Goal: Task Accomplishment & Management: Use online tool/utility

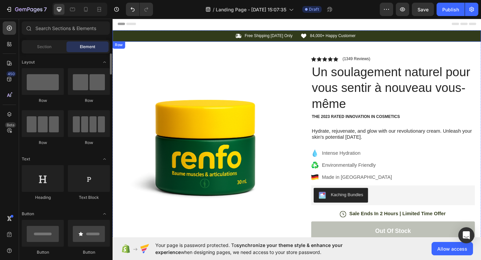
click at [160, 39] on div "Icon Free Shipping [DATE] Only Text Block Row" at bounding box center [210, 37] width 196 height 7
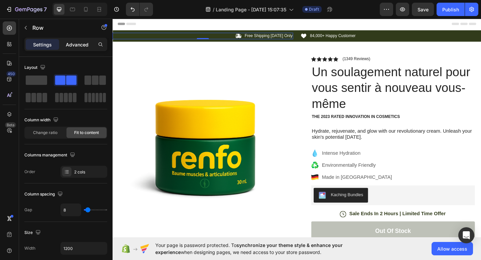
click at [84, 47] on p "Advanced" at bounding box center [77, 44] width 23 height 7
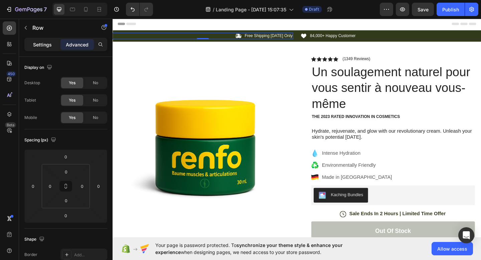
click at [50, 46] on p "Settings" at bounding box center [42, 44] width 19 height 7
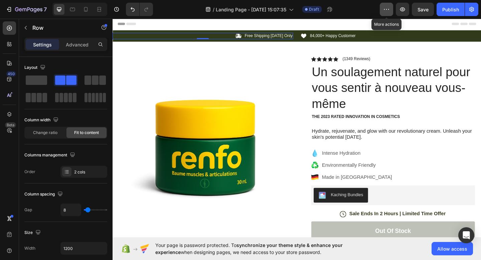
click at [387, 11] on icon "button" at bounding box center [386, 9] width 7 height 7
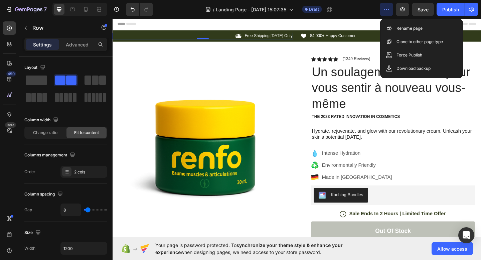
click at [387, 11] on icon "button" at bounding box center [386, 9] width 7 height 7
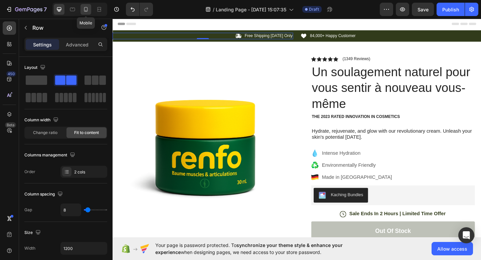
click at [86, 11] on icon at bounding box center [86, 9] width 4 height 5
type input "4"
type input "100%"
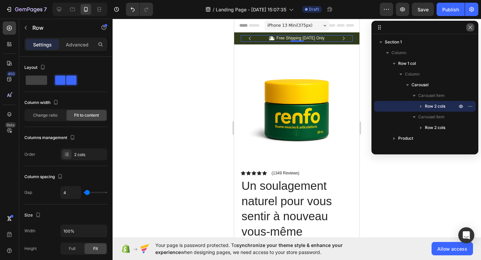
click at [473, 27] on button "button" at bounding box center [470, 27] width 8 height 8
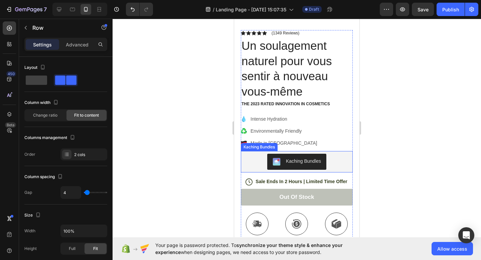
scroll to position [152, 0]
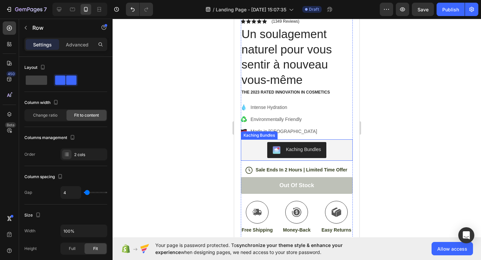
click at [335, 152] on div "Kaching Bundles" at bounding box center [296, 150] width 106 height 16
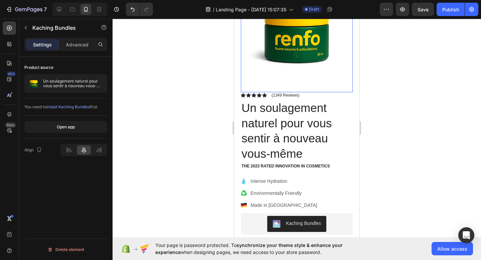
scroll to position [0, 0]
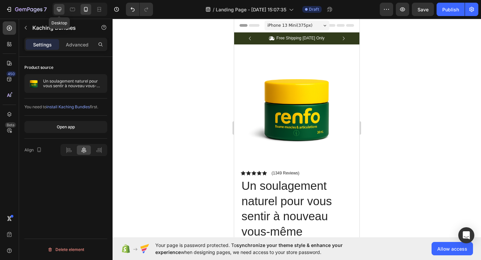
click at [56, 7] on icon at bounding box center [59, 9] width 7 height 7
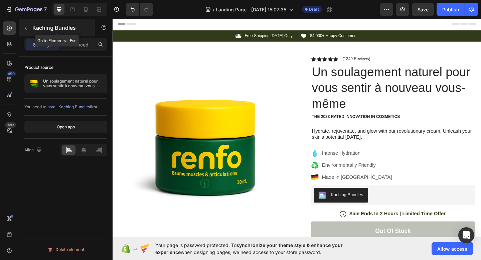
click at [22, 26] on button "button" at bounding box center [25, 27] width 11 height 11
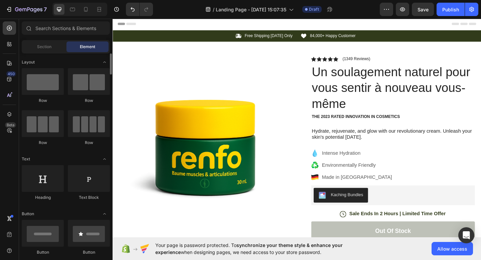
click at [47, 47] on span "Section" at bounding box center [44, 47] width 14 height 6
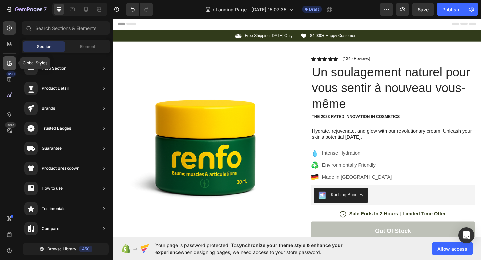
click at [8, 66] on div at bounding box center [9, 62] width 13 height 13
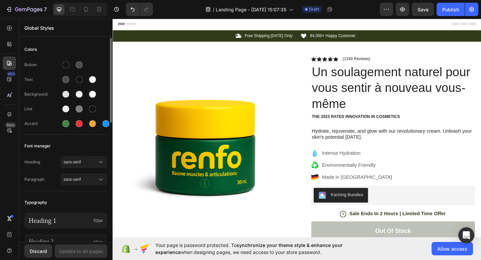
click at [34, 64] on div "Button" at bounding box center [42, 65] width 36 height 6
click at [65, 125] on div at bounding box center [65, 123] width 7 height 7
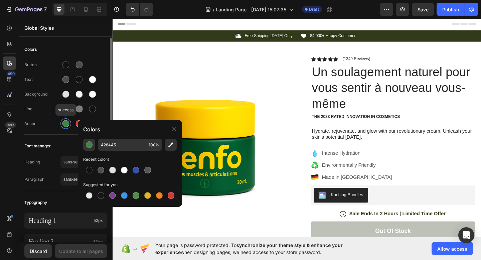
click at [65, 125] on div at bounding box center [65, 123] width 7 height 7
click at [64, 68] on div at bounding box center [65, 64] width 11 height 11
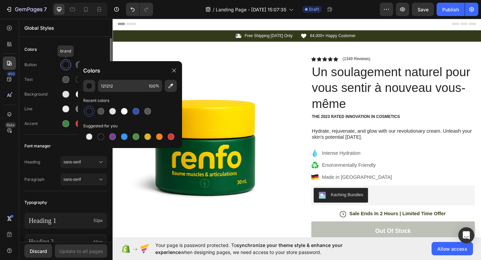
click at [64, 68] on div at bounding box center [65, 64] width 11 height 11
click at [64, 68] on div at bounding box center [66, 65] width 8 height 8
click at [71, 57] on div "Button brand Text Background Line Accent" at bounding box center [65, 94] width 83 height 79
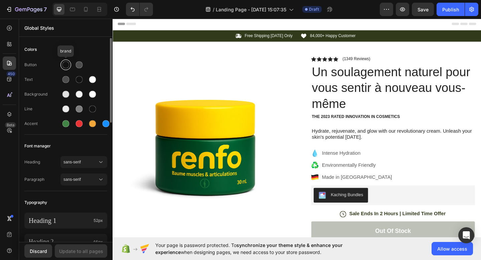
click at [66, 65] on div at bounding box center [65, 64] width 7 height 7
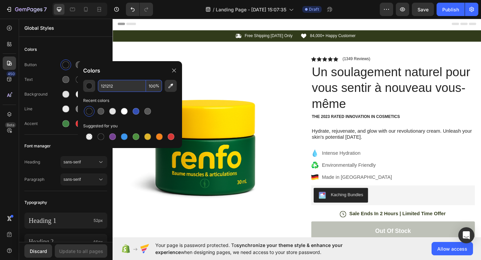
click at [110, 85] on input "121212" at bounding box center [122, 86] width 48 height 12
paste input "#007E40"
paste input "text"
type input "007E40"
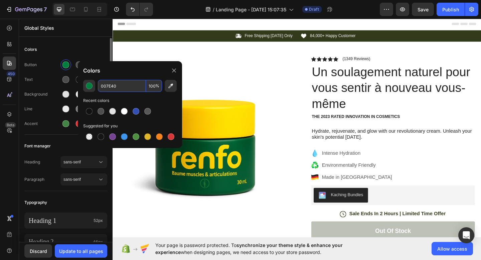
click at [97, 48] on div "Colors" at bounding box center [65, 49] width 83 height 12
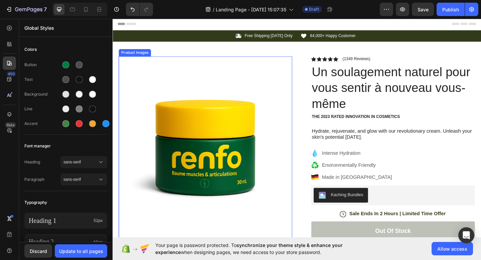
scroll to position [45, 0]
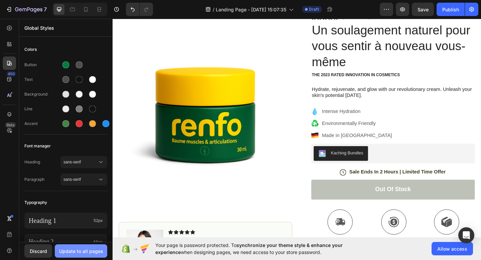
click at [96, 252] on div "Update to all pages" at bounding box center [81, 250] width 44 height 7
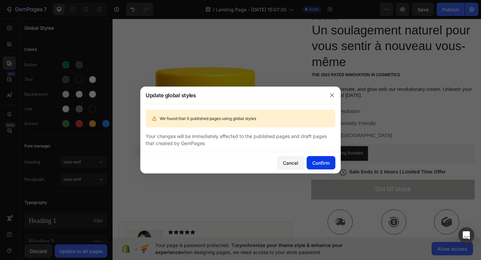
click at [321, 161] on div "Confirm" at bounding box center [320, 162] width 17 height 7
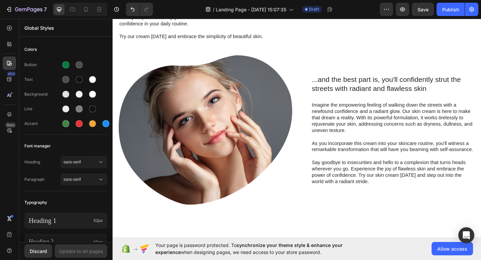
scroll to position [152, 0]
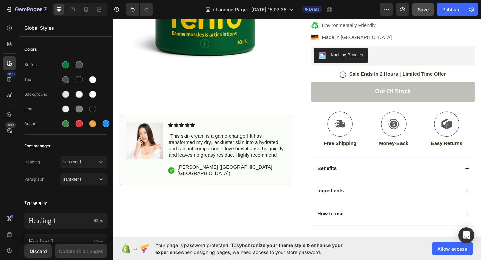
click at [423, 6] on div "Save" at bounding box center [422, 9] width 11 height 7
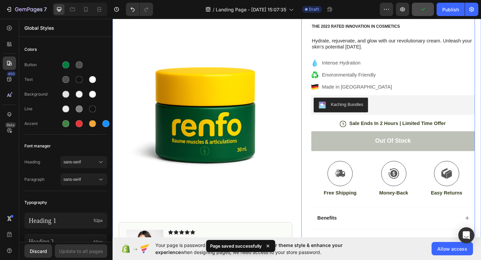
scroll to position [2, 0]
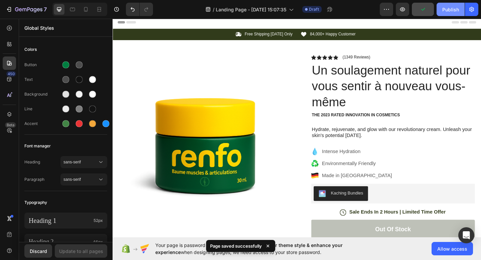
click at [454, 5] on button "Publish" at bounding box center [450, 9] width 28 height 13
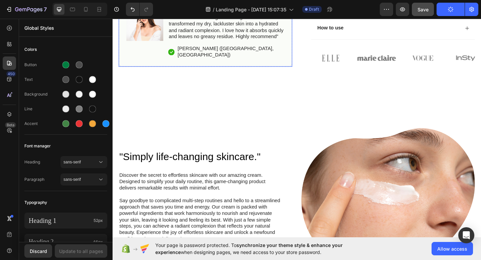
scroll to position [355, 0]
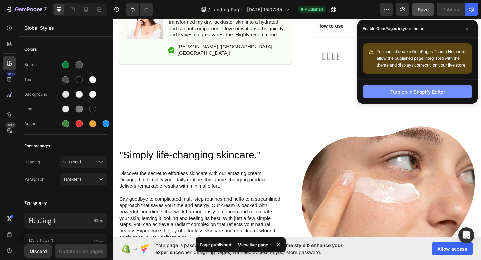
click at [424, 91] on div "Turn on in Shopify Editor" at bounding box center [417, 91] width 54 height 7
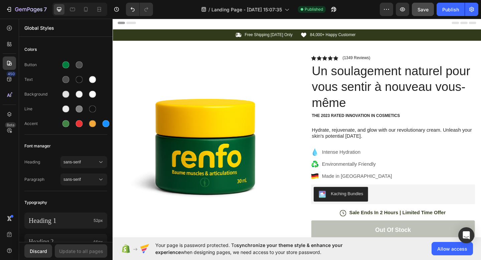
scroll to position [0, 0]
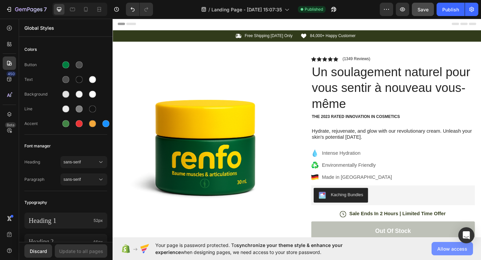
click at [435, 243] on button "Allow access" at bounding box center [451, 248] width 41 height 13
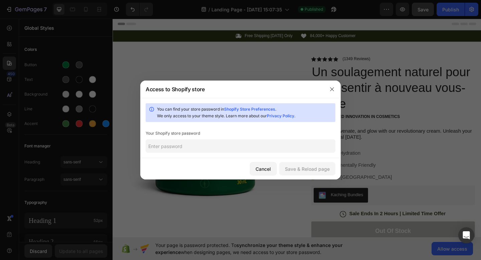
click at [240, 142] on input "text" at bounding box center [241, 145] width 190 height 13
click at [276, 142] on input "text" at bounding box center [241, 145] width 190 height 13
click at [265, 109] on link "Shopify Store Preferences" at bounding box center [249, 108] width 51 height 5
click at [202, 142] on input "text" at bounding box center [241, 145] width 190 height 13
paste input "thewff"
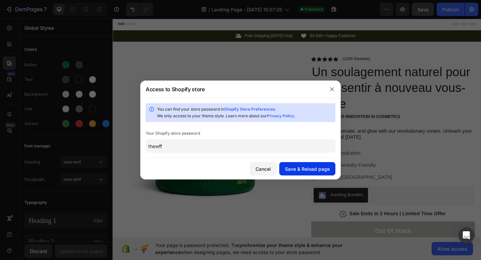
type input "thewff"
click at [295, 165] on button "Save & Reload page" at bounding box center [307, 168] width 56 height 13
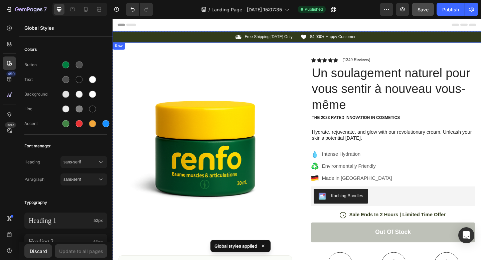
click at [193, 38] on div "Icon Free Shipping [DATE] Only Text Block Row" at bounding box center [210, 38] width 196 height 7
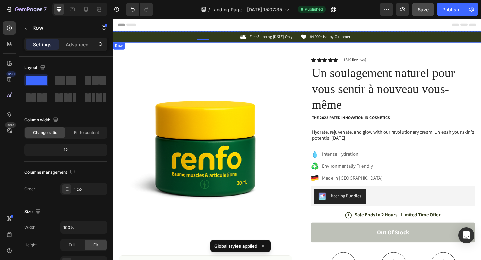
click at [139, 33] on div "Icon Free Shipping [DATE] Only Text Block Row 0 Icon 84,000+ Happy Customer Tex…" at bounding box center [312, 38] width 401 height 12
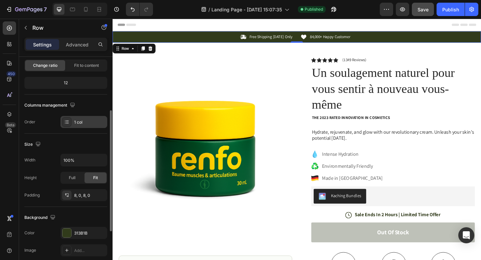
scroll to position [116, 0]
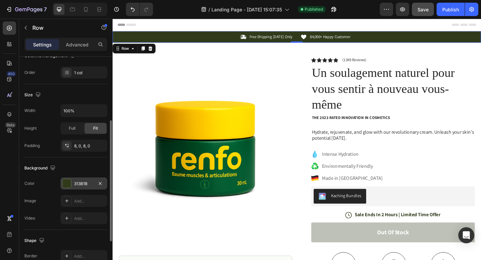
click at [79, 181] on div "313B1B" at bounding box center [83, 184] width 19 height 6
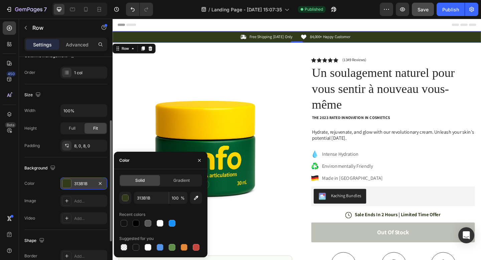
click at [79, 181] on div "313B1B" at bounding box center [83, 184] width 19 height 6
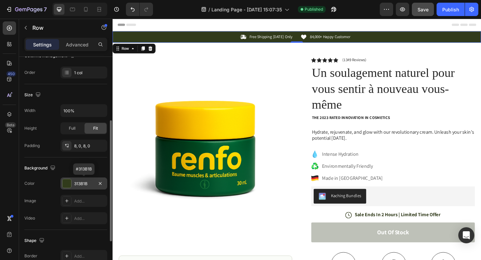
click at [86, 184] on div "313B1B" at bounding box center [83, 184] width 19 height 6
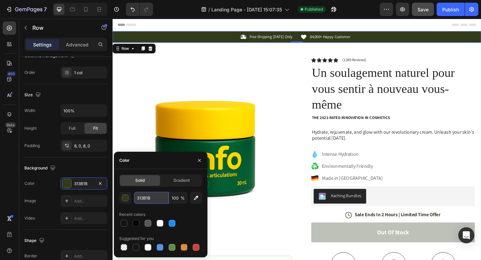
click at [146, 201] on input "313B1B" at bounding box center [151, 198] width 35 height 12
paste input "f4ff72"
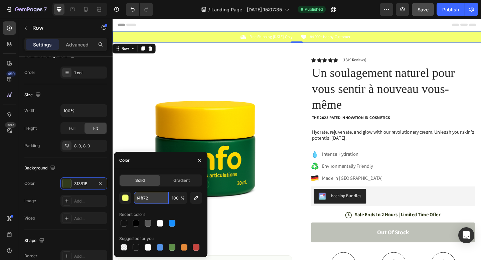
type input "F4FF72"
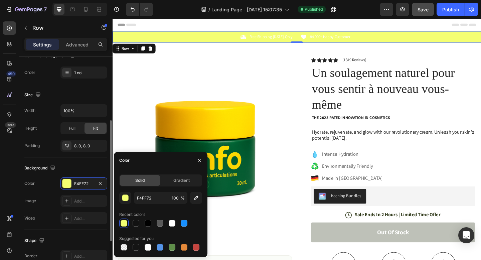
click at [68, 168] on div "Background" at bounding box center [65, 168] width 83 height 11
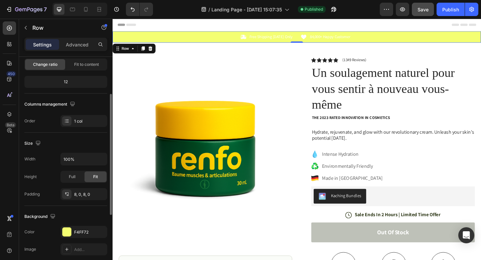
scroll to position [0, 0]
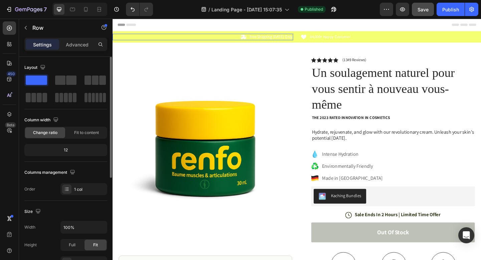
click at [248, 39] on div "Icon Free Shipping [DATE] Only Text Block Row 0" at bounding box center [210, 38] width 196 height 7
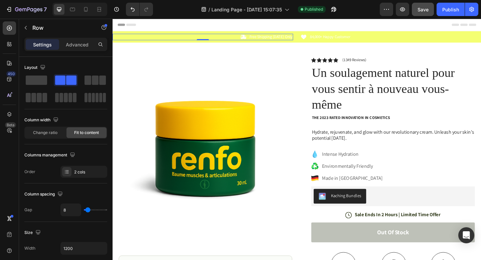
click at [237, 39] on div "Icon Free Shipping [DATE] Only Text Block Row 0" at bounding box center [210, 38] width 196 height 7
click at [327, 33] on div "Icon Free Shipping [DATE] Only Text Block Row 0 Icon 84,000+ Happy Customer Tex…" at bounding box center [312, 38] width 401 height 12
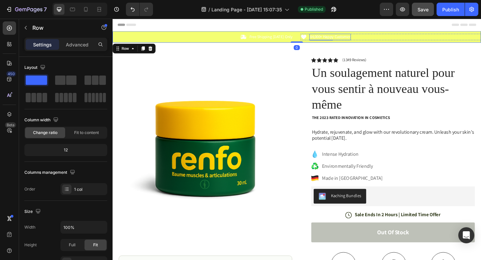
click at [327, 38] on p "84,000+ Happy Customer" at bounding box center [349, 39] width 44 height 6
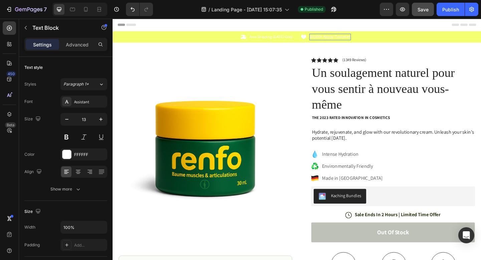
click at [327, 38] on p "84,000+ Happy Customer" at bounding box center [349, 39] width 44 height 6
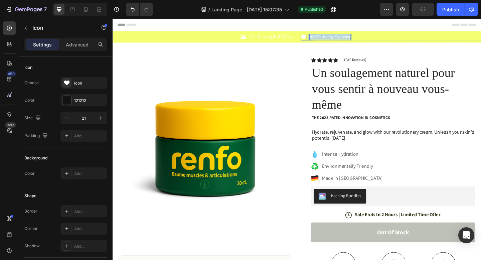
click at [319, 39] on icon at bounding box center [320, 38] width 6 height 5
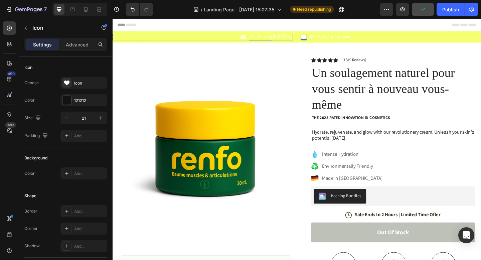
click at [298, 38] on p "Free Shipping [DATE] Only" at bounding box center [284, 39] width 47 height 6
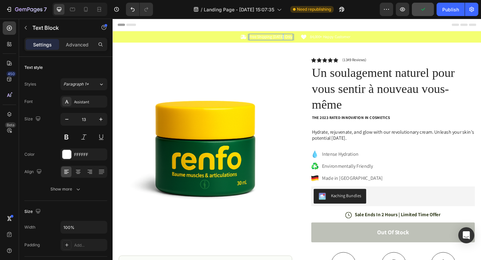
click at [298, 38] on p "Free Shipping [DATE] Only" at bounding box center [284, 39] width 47 height 6
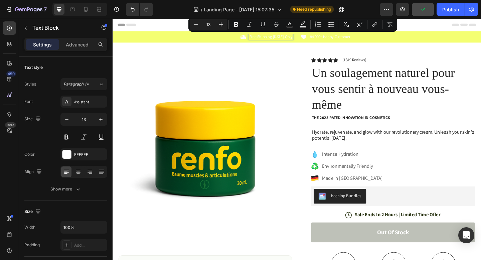
click at [289, 39] on p "Free Shipping [DATE] Only" at bounding box center [284, 39] width 47 height 6
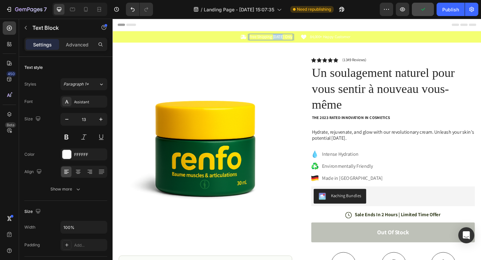
click at [289, 39] on p "Free Shipping [DATE] Only" at bounding box center [284, 39] width 47 height 6
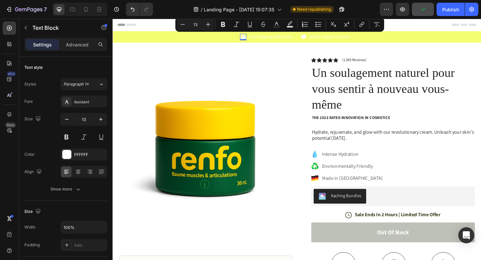
click at [256, 37] on icon at bounding box center [254, 38] width 6 height 5
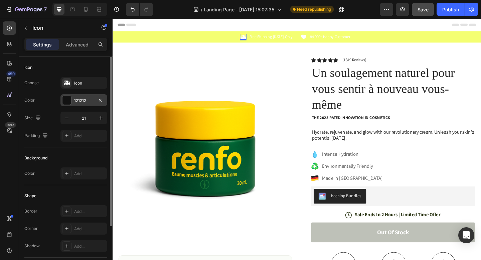
click at [67, 100] on div at bounding box center [66, 100] width 9 height 9
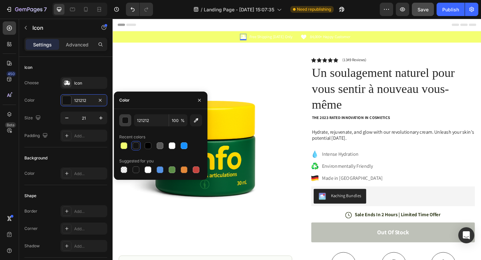
click at [126, 123] on button "button" at bounding box center [125, 120] width 12 height 12
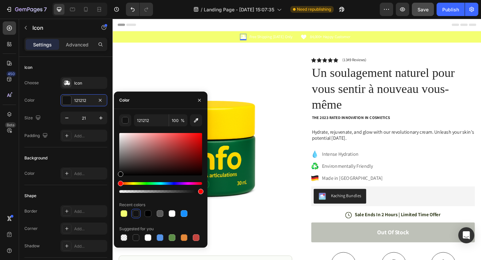
click at [134, 213] on div at bounding box center [136, 213] width 7 height 7
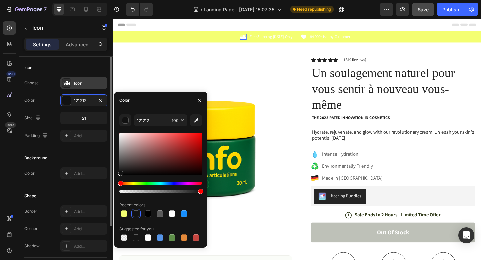
click at [67, 81] on icon at bounding box center [67, 82] width 6 height 5
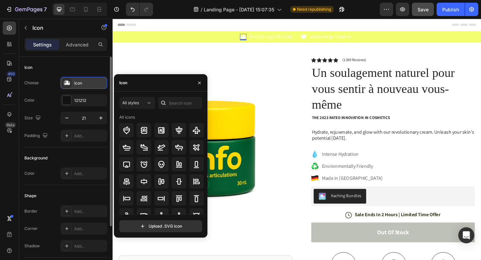
click at [67, 79] on icon at bounding box center [66, 82] width 7 height 7
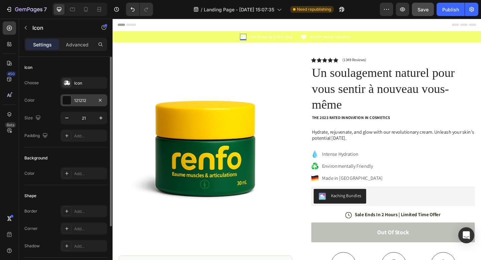
click at [68, 99] on div at bounding box center [66, 100] width 9 height 9
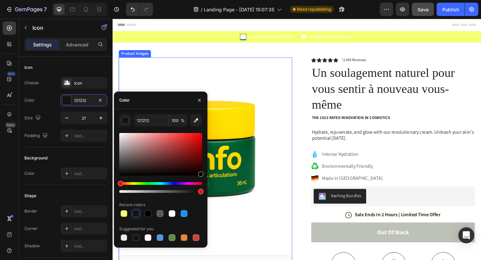
drag, startPoint x: 296, startPoint y: 185, endPoint x: 234, endPoint y: 197, distance: 63.3
type input "000000"
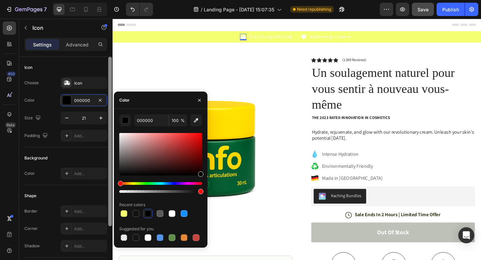
click at [112, 80] on div at bounding box center [109, 168] width 5 height 222
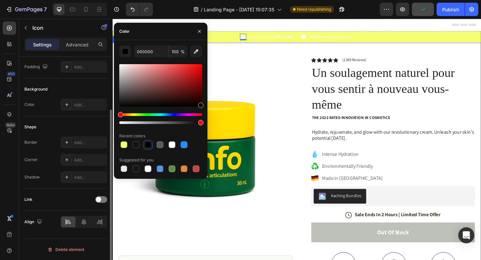
click at [266, 52] on div "Product Images Image Icon Icon Icon Icon Icon Icon List “This skin cream is a g…" at bounding box center [312, 235] width 401 height 381
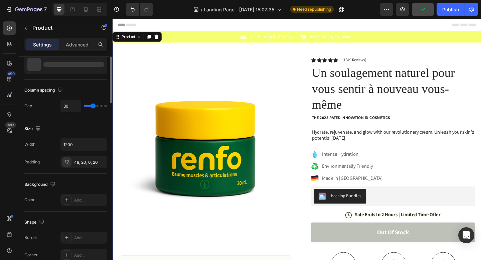
scroll to position [0, 0]
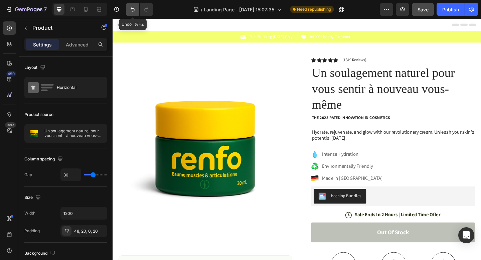
click at [134, 10] on icon "Undo/Redo" at bounding box center [132, 9] width 7 height 7
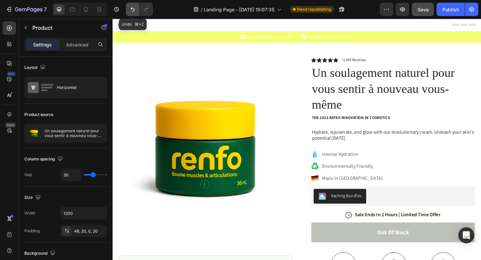
click at [134, 10] on icon "Undo/Redo" at bounding box center [132, 9] width 7 height 7
click at [134, 9] on icon "Undo/Redo" at bounding box center [132, 9] width 7 height 7
click at [272, 39] on p "Free Shipping [DATE] Only" at bounding box center [284, 39] width 47 height 6
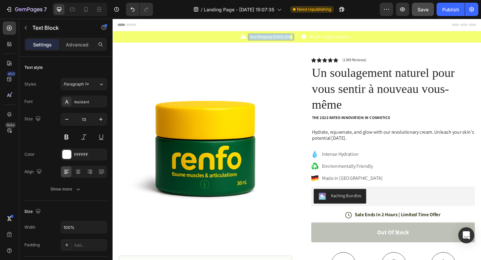
click at [272, 39] on p "Free Shipping [DATE] Only" at bounding box center [284, 39] width 47 height 6
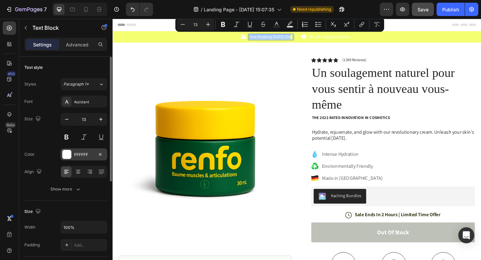
click at [66, 155] on div at bounding box center [66, 154] width 9 height 9
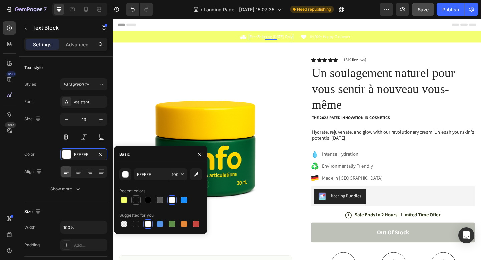
click at [138, 201] on div at bounding box center [136, 199] width 7 height 7
type input "121212"
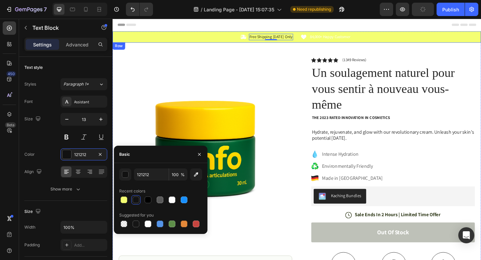
click at [342, 40] on p "84,000+ Happy Customer" at bounding box center [349, 39] width 44 height 6
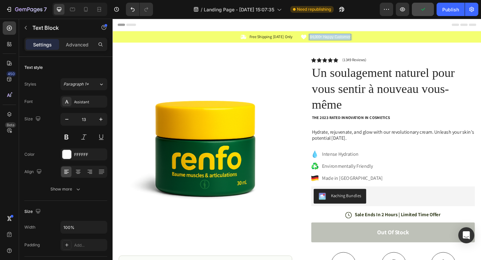
click at [342, 40] on p "84,000+ Happy Customer" at bounding box center [349, 39] width 44 height 6
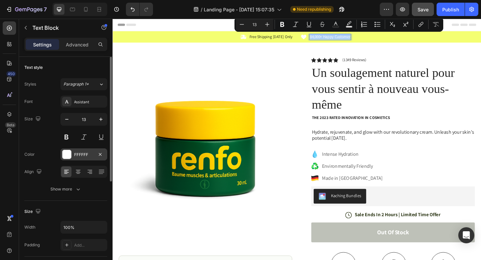
click at [68, 156] on div at bounding box center [66, 154] width 9 height 9
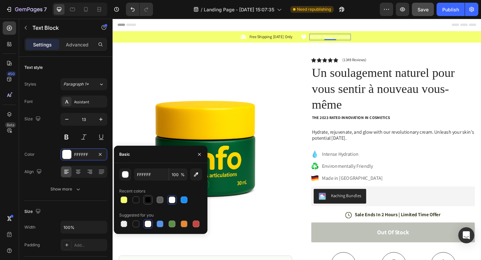
click at [148, 199] on div at bounding box center [148, 199] width 7 height 7
type input "000000"
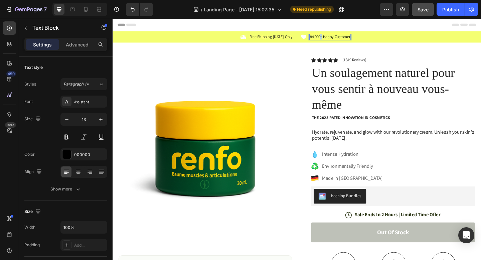
click at [339, 36] on p "84,000+ Happy Customer" at bounding box center [349, 39] width 44 height 6
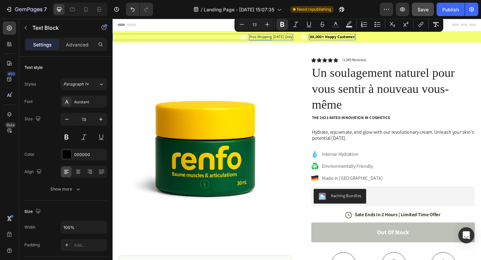
click at [290, 37] on p "Free Shipping [DATE] Only" at bounding box center [284, 39] width 47 height 6
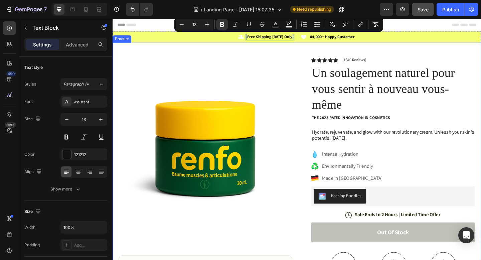
click at [248, 60] on div "Product Images Image Icon Icon Icon Icon Icon Icon List “This skin cream is a g…" at bounding box center [312, 235] width 401 height 381
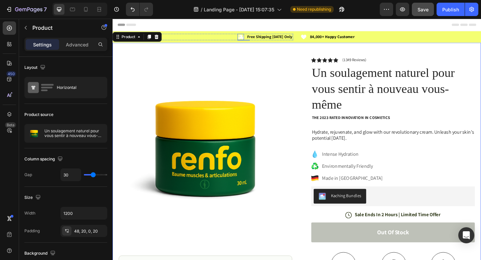
click at [253, 41] on icon at bounding box center [251, 38] width 7 height 7
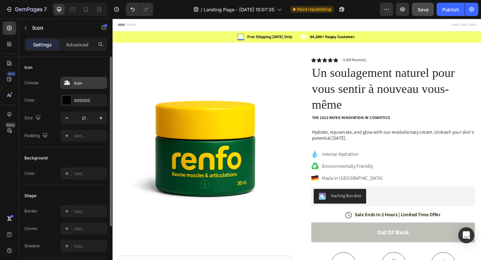
click at [67, 83] on icon at bounding box center [67, 82] width 6 height 5
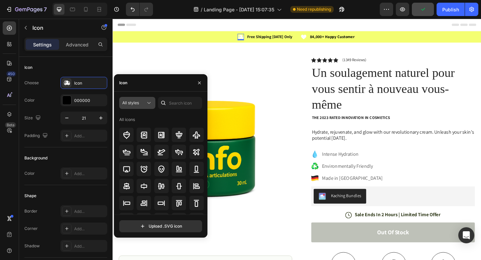
click at [146, 99] on button "All styles" at bounding box center [137, 103] width 36 height 12
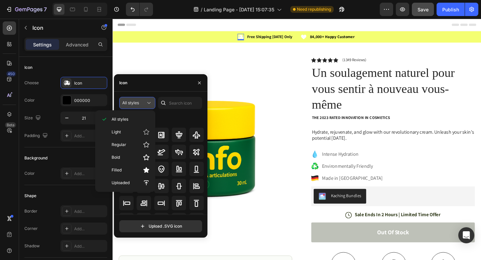
click at [144, 97] on button "All styles" at bounding box center [137, 103] width 36 height 12
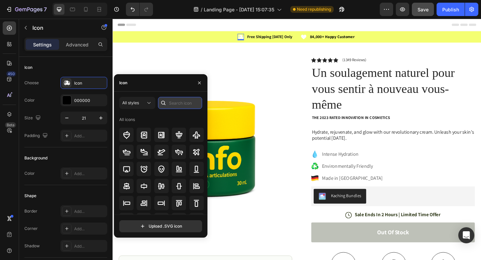
click at [169, 107] on input "text" at bounding box center [180, 103] width 44 height 12
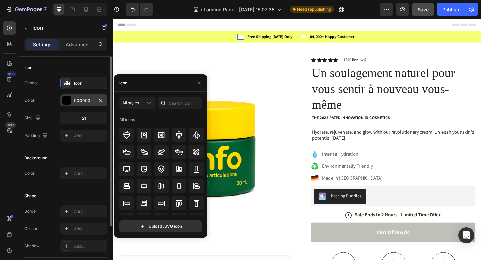
click at [65, 99] on div at bounding box center [66, 100] width 9 height 9
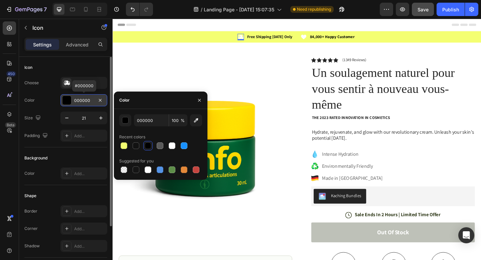
click at [65, 99] on div at bounding box center [66, 100] width 9 height 9
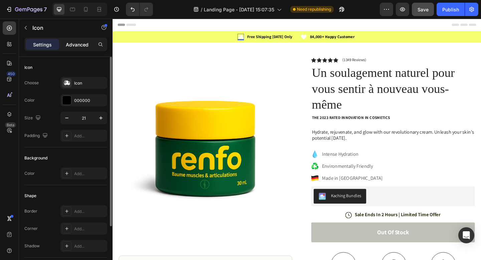
click at [73, 46] on p "Advanced" at bounding box center [77, 44] width 23 height 7
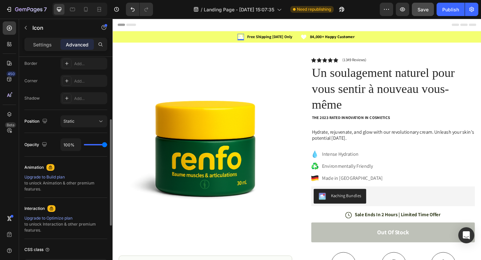
scroll to position [241, 0]
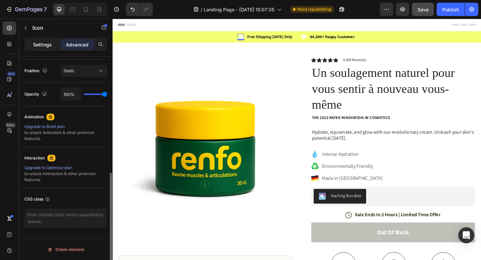
click at [40, 47] on p "Settings" at bounding box center [42, 44] width 19 height 7
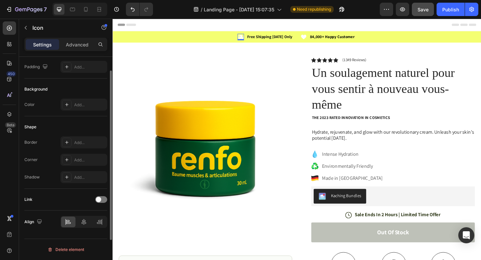
scroll to position [0, 0]
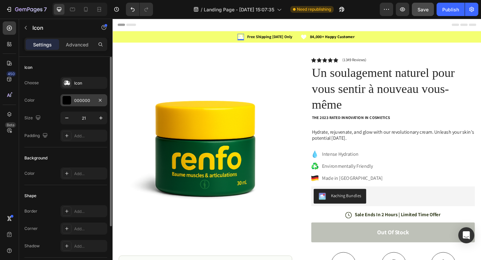
click at [67, 99] on div at bounding box center [66, 100] width 9 height 9
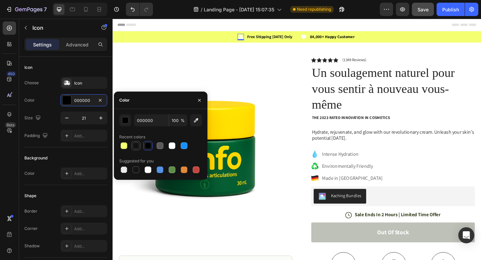
click at [137, 147] on div at bounding box center [136, 145] width 7 height 7
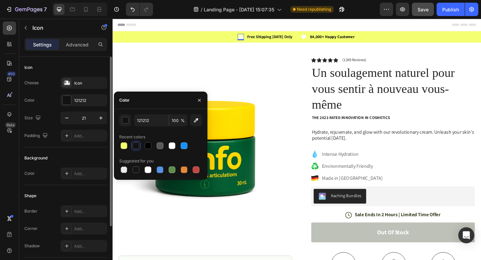
click at [100, 66] on div "Icon" at bounding box center [65, 67] width 83 height 11
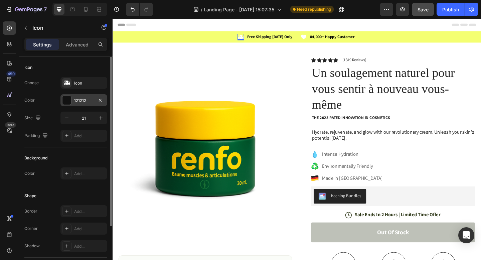
click at [69, 98] on div at bounding box center [66, 100] width 9 height 9
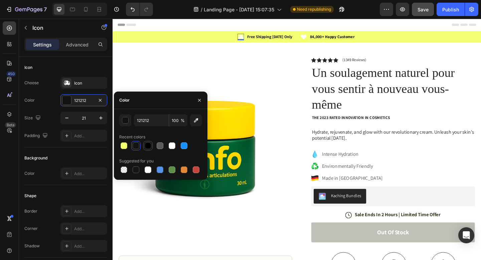
click at [145, 147] on div at bounding box center [148, 145] width 7 height 7
type input "000000"
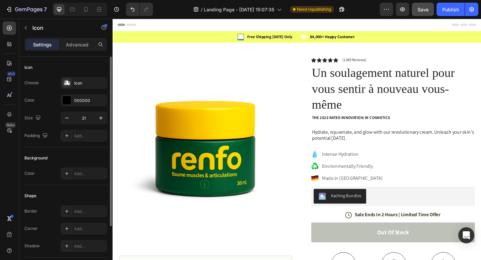
click at [96, 64] on div "Icon" at bounding box center [65, 67] width 83 height 11
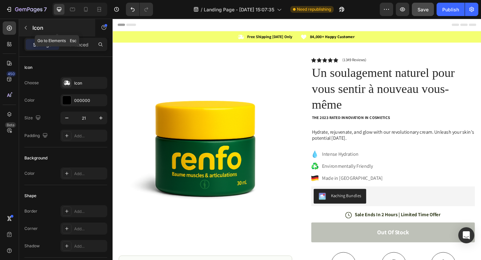
click at [27, 27] on icon "button" at bounding box center [25, 27] width 5 height 5
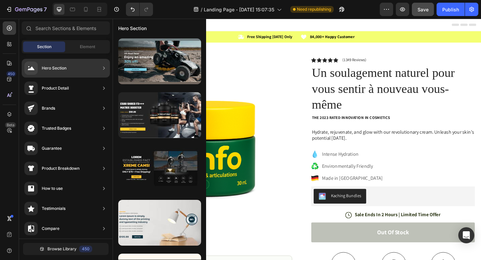
click at [83, 53] on div "Section Element" at bounding box center [66, 46] width 88 height 13
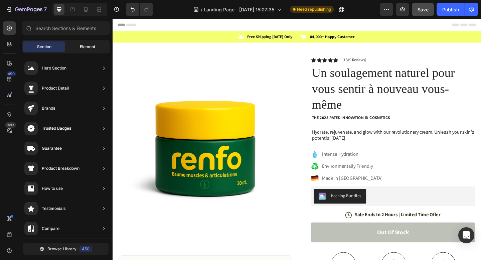
click at [78, 47] on div "Element" at bounding box center [87, 46] width 42 height 11
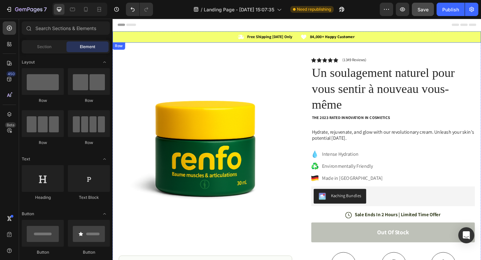
click at [142, 43] on div "Icon Free Shipping [DATE] Only Text Block Row Icon 84,000+ Happy Customer Text …" at bounding box center [312, 38] width 401 height 12
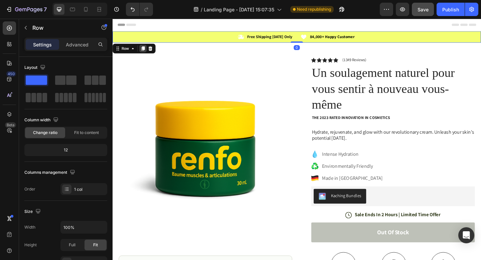
click at [145, 51] on icon at bounding box center [146, 51] width 4 height 5
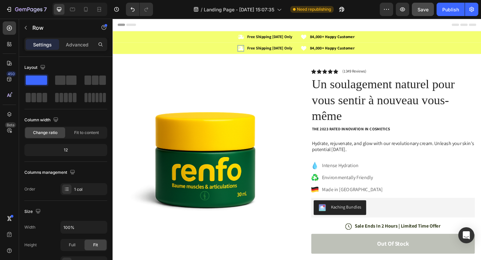
click at [255, 53] on div "Icon 0" at bounding box center [251, 50] width 7 height 7
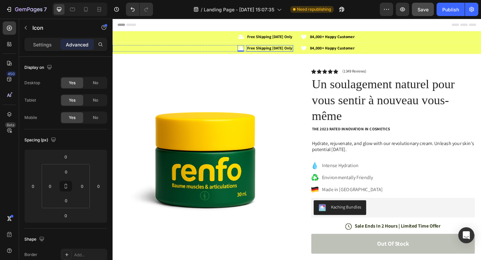
click at [260, 50] on strong "Free Shipping [DATE] Only" at bounding box center [283, 51] width 49 height 6
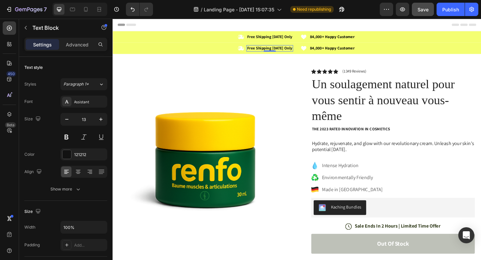
click at [255, 49] on icon at bounding box center [251, 50] width 7 height 7
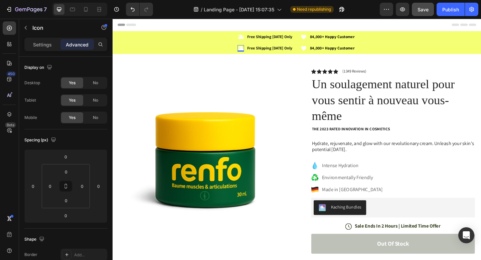
click at [253, 51] on icon at bounding box center [252, 50] width 6 height 5
click at [270, 51] on strong "Free Shipping [DATE] Only" at bounding box center [283, 51] width 49 height 6
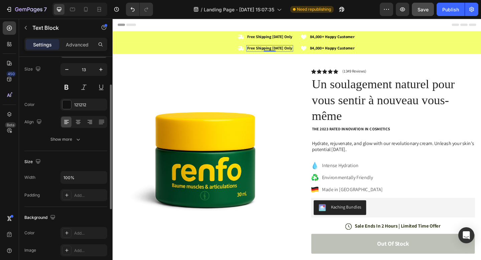
scroll to position [174, 0]
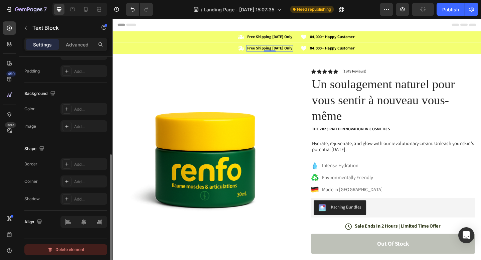
click at [74, 247] on div "Delete element" at bounding box center [65, 249] width 37 height 8
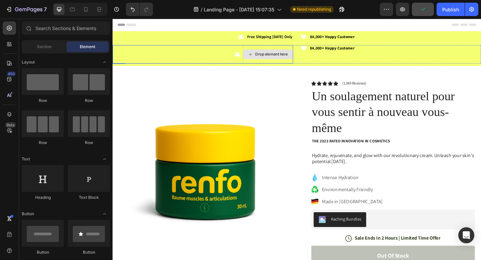
click at [336, 51] on strong "84,000+ Happy Customer" at bounding box center [351, 51] width 48 height 6
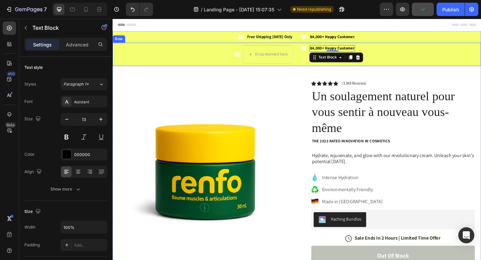
click at [266, 67] on div "Drop element here" at bounding box center [281, 57] width 55 height 20
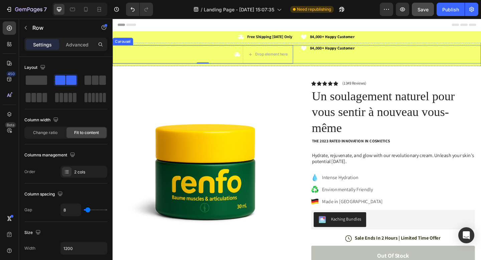
click at [343, 52] on strong "84,000+ Happy Customer" at bounding box center [351, 51] width 48 height 6
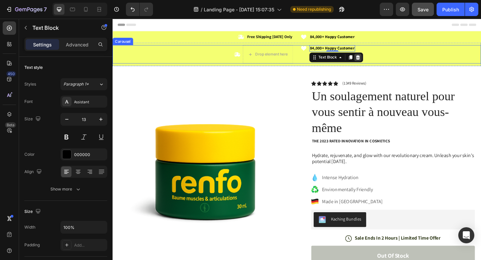
click at [381, 60] on icon at bounding box center [378, 60] width 5 height 5
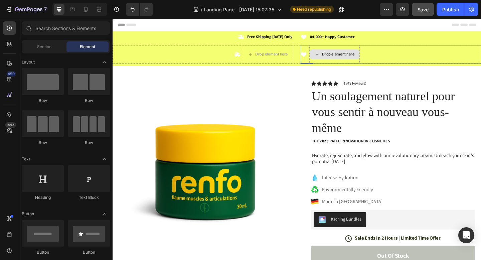
click at [323, 62] on div "Icon" at bounding box center [320, 57] width 7 height 20
click at [362, 57] on div "Drop element here" at bounding box center [357, 57] width 35 height 5
click at [400, 57] on div "Icon Drop element here Row" at bounding box center [415, 57] width 196 height 20
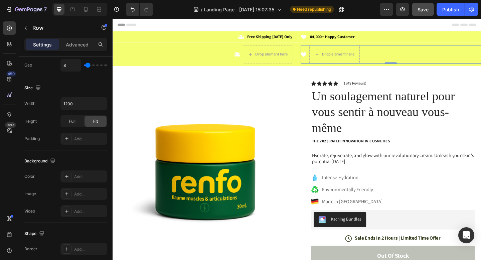
scroll to position [261, 0]
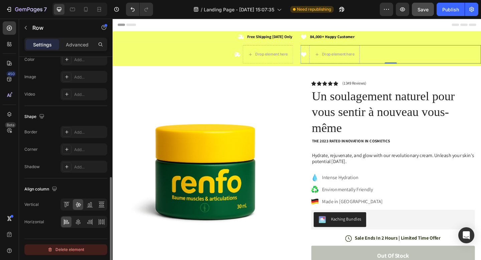
click at [71, 250] on div "Delete element" at bounding box center [65, 249] width 37 height 8
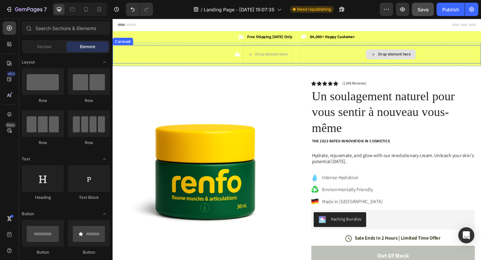
click at [360, 55] on div "Drop element here" at bounding box center [415, 57] width 196 height 20
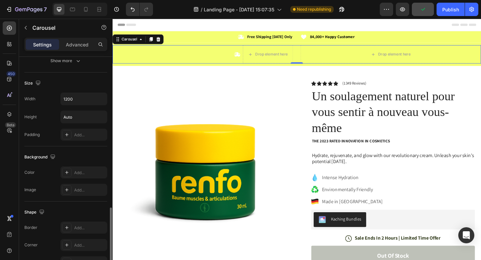
scroll to position [467, 0]
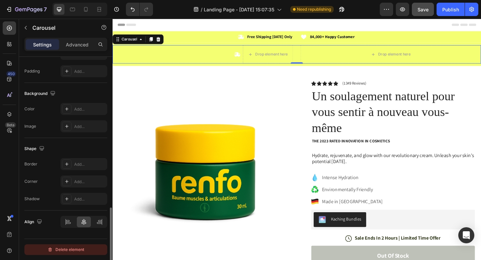
click at [63, 250] on div "Delete element" at bounding box center [65, 249] width 37 height 8
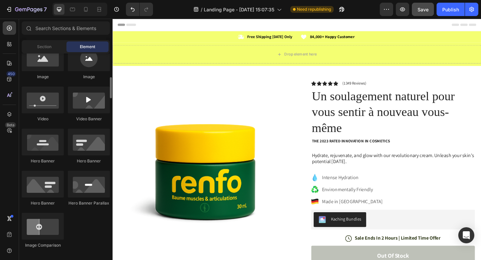
scroll to position [221, 0]
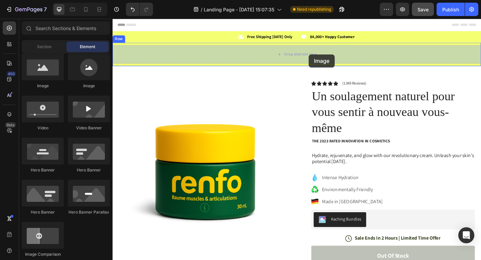
drag, startPoint x: 151, startPoint y: 92, endPoint x: 326, endPoint y: 57, distance: 178.1
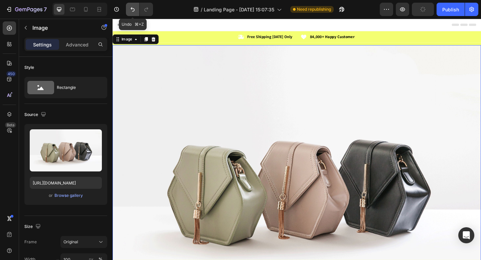
click at [134, 7] on icon "Undo/Redo" at bounding box center [132, 9] width 7 height 7
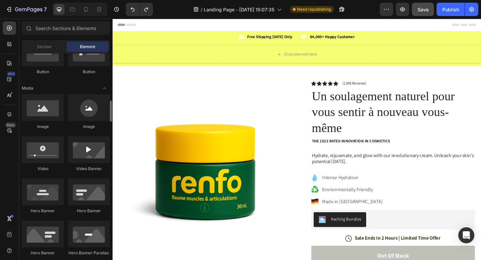
scroll to position [161, 0]
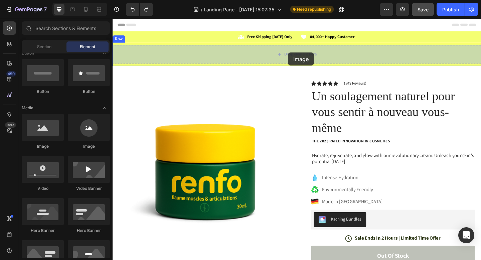
drag, startPoint x: 204, startPoint y: 144, endPoint x: 303, endPoint y: 55, distance: 133.1
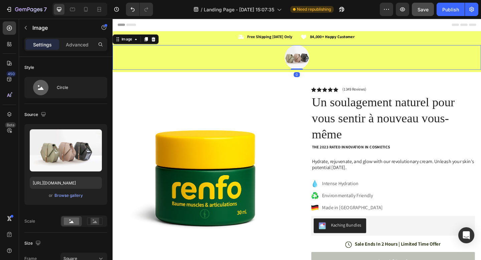
click at [319, 59] on img at bounding box center [312, 60] width 27 height 27
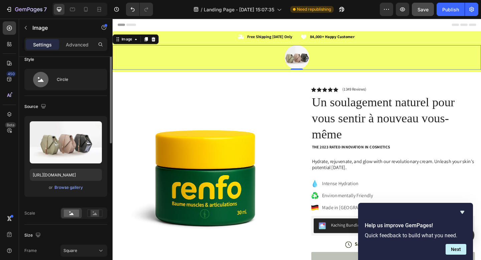
scroll to position [0, 0]
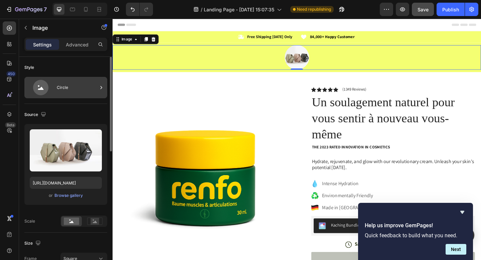
click at [54, 87] on div "Circle" at bounding box center [65, 87] width 83 height 21
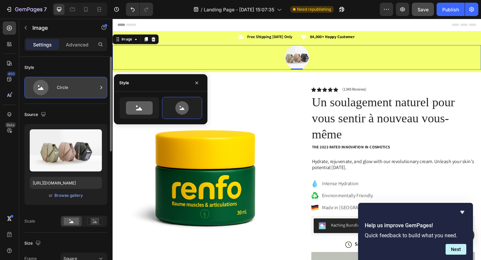
click at [60, 82] on div "Circle" at bounding box center [77, 87] width 41 height 15
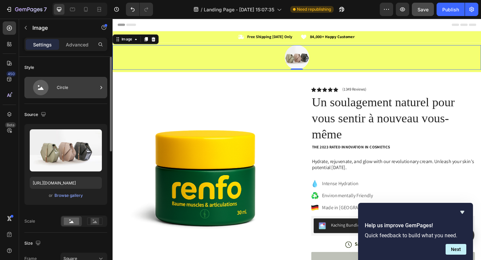
click at [60, 82] on div "Circle" at bounding box center [77, 87] width 41 height 15
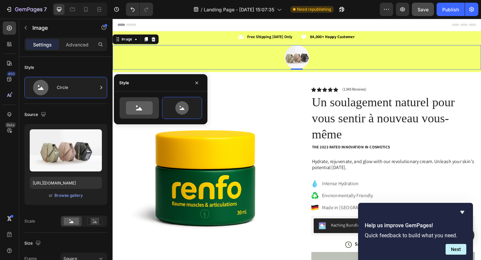
click at [123, 107] on div at bounding box center [138, 107] width 39 height 21
type input "100"
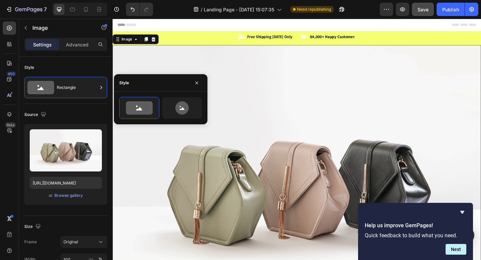
click at [212, 170] on img at bounding box center [312, 197] width 401 height 300
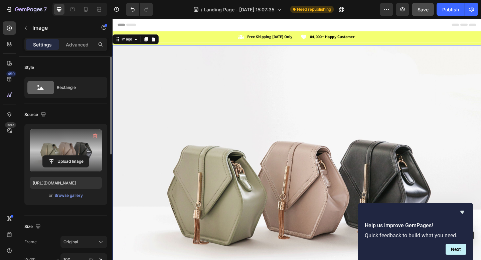
click at [67, 145] on label at bounding box center [66, 150] width 72 height 42
click at [67, 156] on input "file" at bounding box center [66, 161] width 46 height 11
click at [96, 136] on icon "button" at bounding box center [95, 136] width 7 height 7
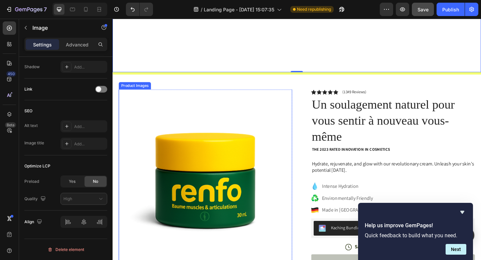
scroll to position [350, 0]
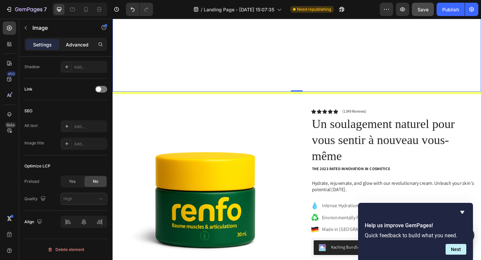
click at [79, 43] on p "Advanced" at bounding box center [77, 44] width 23 height 7
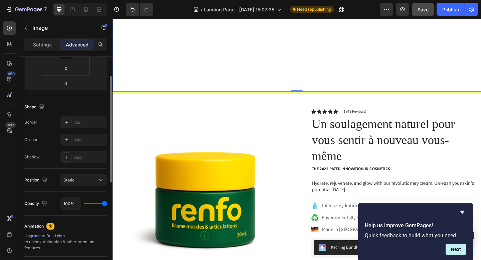
scroll to position [0, 0]
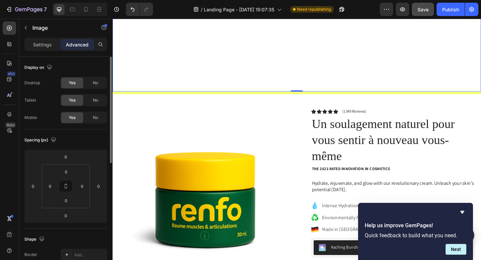
click at [46, 50] on div "Settings Advanced" at bounding box center [65, 44] width 83 height 13
click at [41, 50] on div "Settings Advanced" at bounding box center [65, 44] width 83 height 13
click at [42, 45] on p "Settings" at bounding box center [42, 44] width 19 height 7
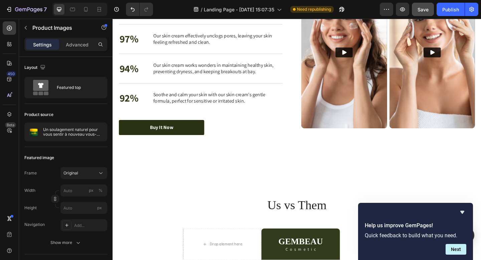
scroll to position [1572, 0]
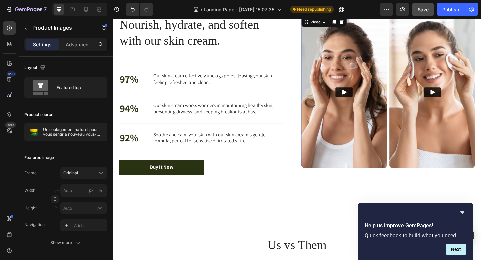
click at [365, 100] on icon "Play" at bounding box center [364, 98] width 5 height 5
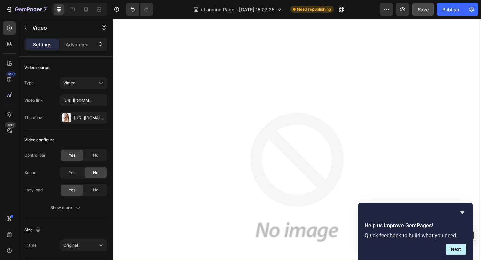
scroll to position [0, 0]
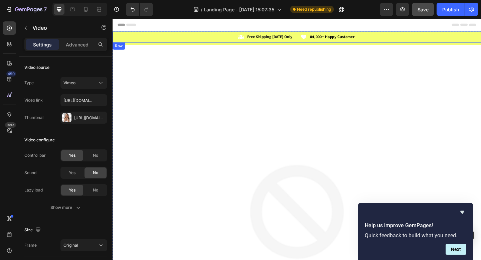
click at [229, 44] on div "Icon Free Shipping [DATE] Only Text Block Row Icon 84,000+ Happy Customer Text …" at bounding box center [312, 38] width 401 height 12
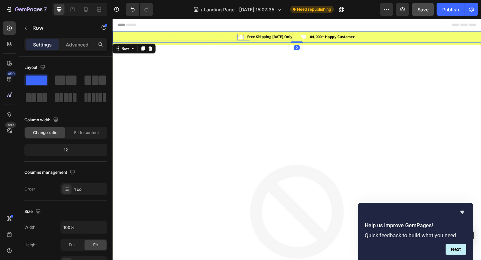
click at [255, 40] on div "Icon" at bounding box center [251, 38] width 7 height 7
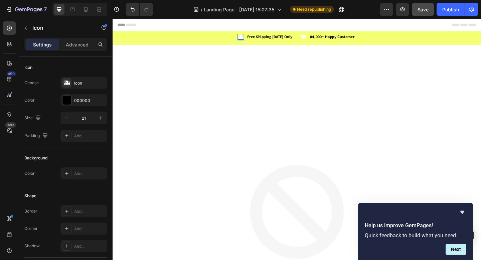
click at [253, 39] on div "0" at bounding box center [252, 41] width 7 height 5
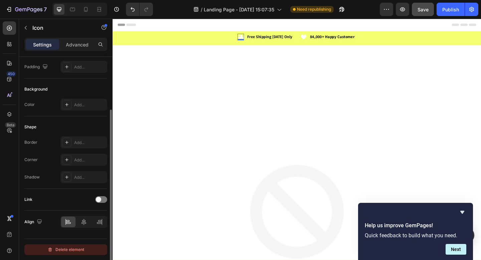
click at [57, 248] on div "Delete element" at bounding box center [65, 249] width 37 height 8
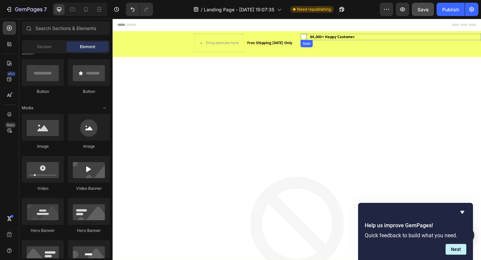
click at [321, 41] on div "Icon" at bounding box center [320, 38] width 7 height 7
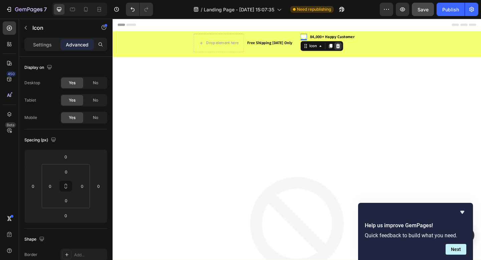
click at [357, 49] on icon at bounding box center [357, 48] width 5 height 5
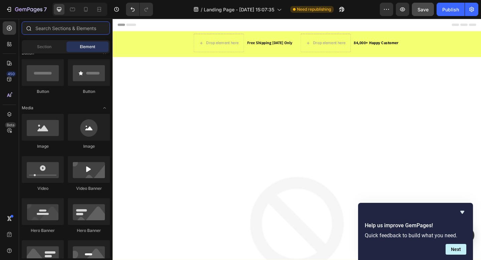
click at [50, 35] on div at bounding box center [65, 29] width 93 height 16
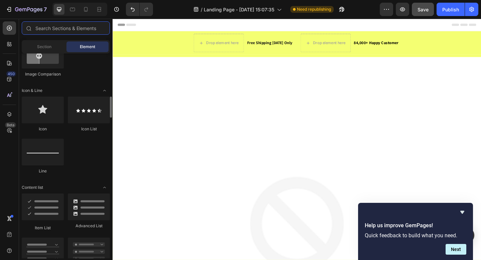
scroll to position [404, 0]
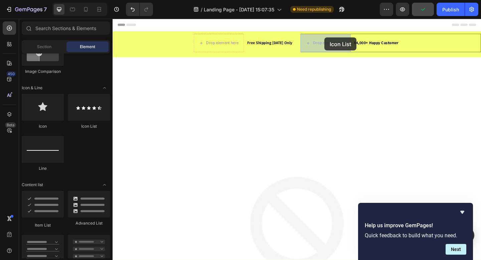
drag, startPoint x: 197, startPoint y: 131, endPoint x: 342, endPoint y: 39, distance: 172.7
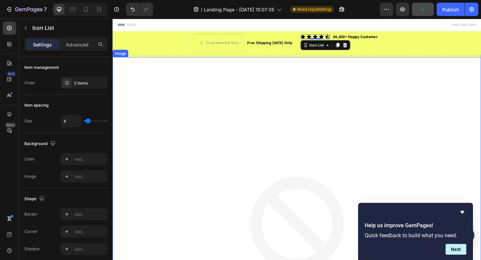
click at [301, 97] on img at bounding box center [312, 260] width 401 height 401
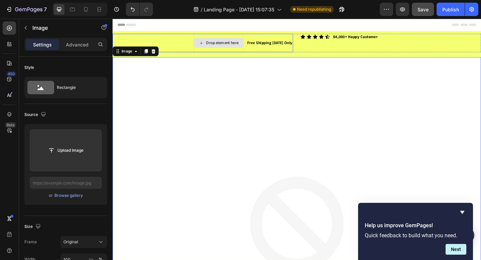
click at [222, 44] on div "Drop element here" at bounding box center [231, 44] width 35 height 5
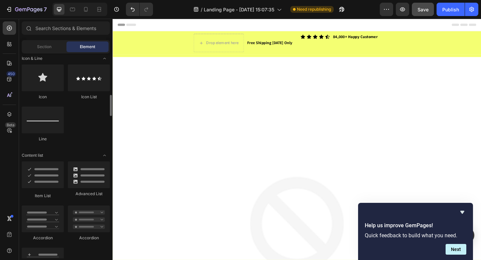
scroll to position [373, 0]
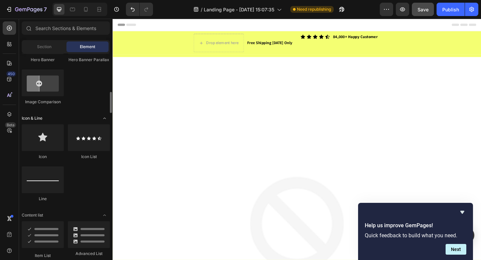
click at [32, 120] on span "Icon & Line" at bounding box center [32, 118] width 21 height 6
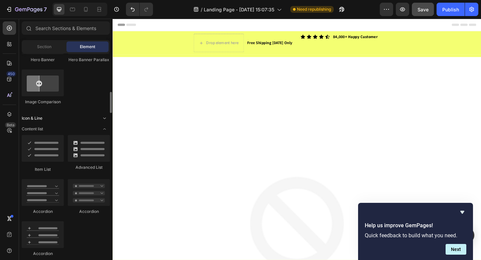
click at [32, 119] on span "Icon & Line" at bounding box center [32, 118] width 21 height 6
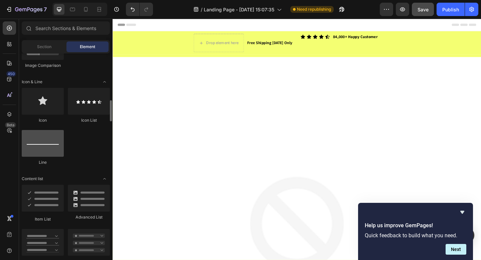
scroll to position [419, 0]
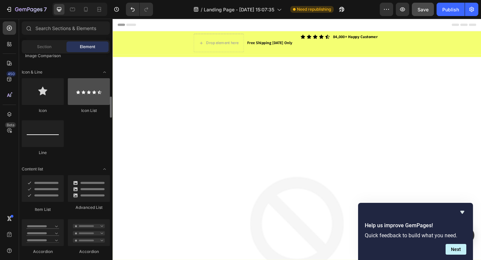
click at [92, 89] on div at bounding box center [89, 91] width 42 height 27
click at [86, 96] on div at bounding box center [89, 91] width 42 height 27
click at [85, 94] on div at bounding box center [89, 91] width 42 height 27
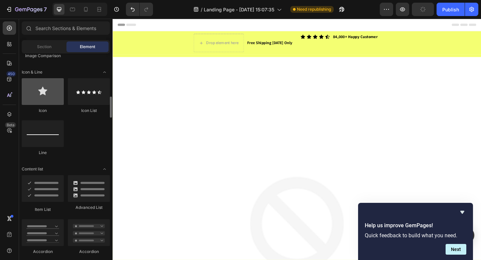
click at [53, 96] on div at bounding box center [43, 91] width 42 height 27
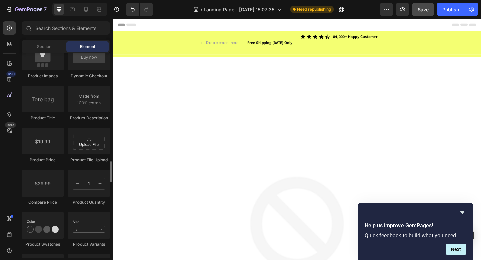
scroll to position [1056, 0]
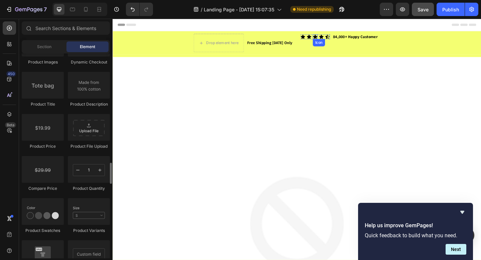
click at [331, 41] on div "Icon" at bounding box center [332, 38] width 5 height 5
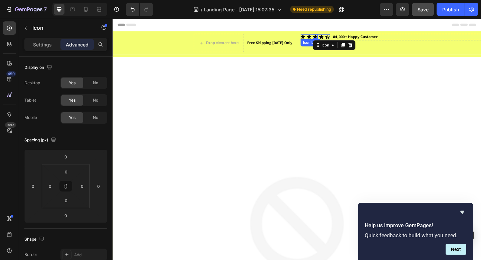
click at [325, 40] on icon at bounding box center [326, 38] width 5 height 4
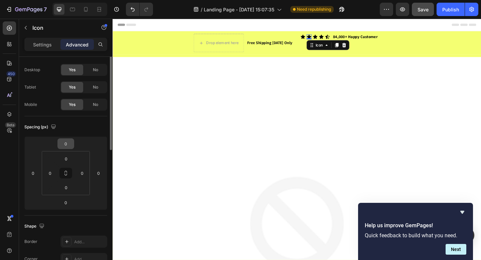
scroll to position [0, 0]
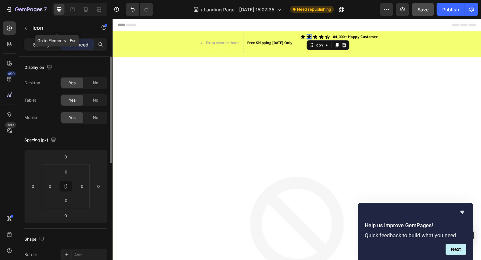
click at [48, 47] on p "Settings" at bounding box center [42, 44] width 19 height 7
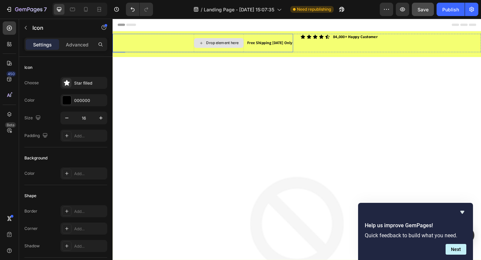
click at [252, 46] on div "Drop element here" at bounding box center [228, 45] width 54 height 11
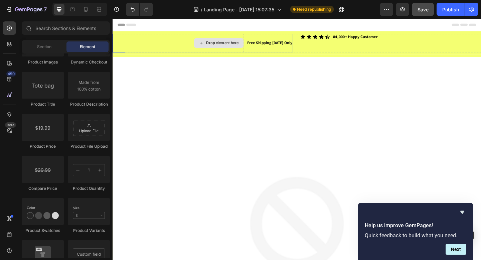
click at [229, 43] on div "Drop element here" at bounding box center [231, 44] width 35 height 5
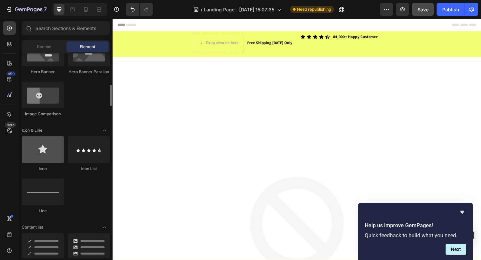
scroll to position [356, 0]
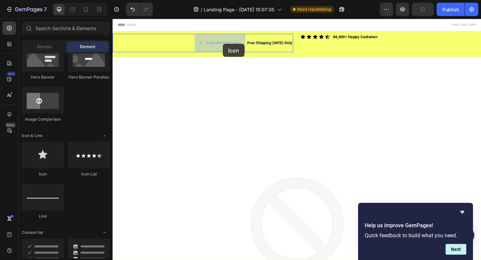
drag, startPoint x: 179, startPoint y: 154, endPoint x: 231, endPoint y: 47, distance: 119.3
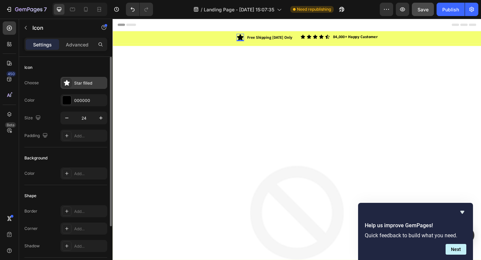
click at [68, 83] on icon at bounding box center [67, 83] width 6 height 6
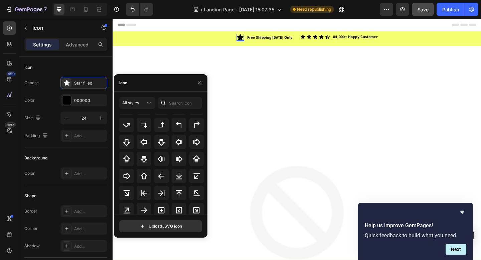
scroll to position [0, 0]
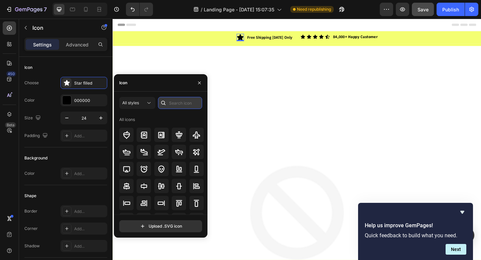
click at [177, 101] on input "text" at bounding box center [180, 103] width 44 height 12
type input "delive"
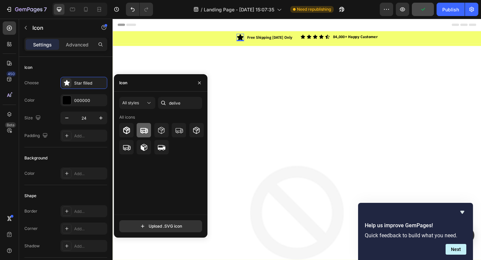
click at [145, 128] on icon at bounding box center [144, 129] width 8 height 5
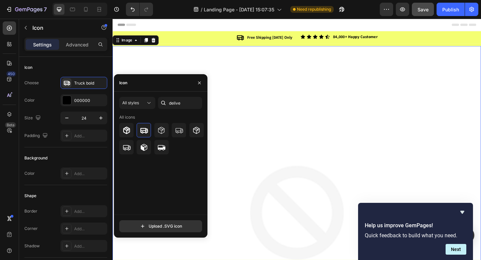
click at [273, 59] on img at bounding box center [312, 248] width 401 height 401
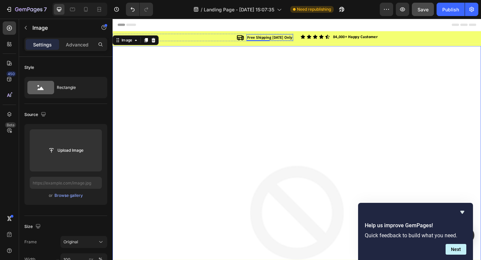
click at [283, 38] on strong "Free Shipping [DATE] Only" at bounding box center [283, 39] width 49 height 6
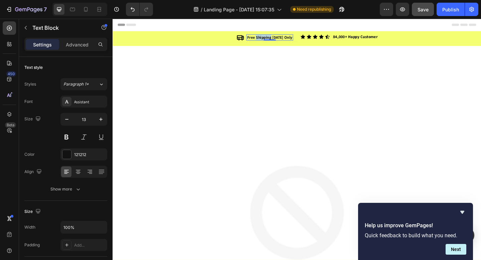
click at [283, 38] on strong "Free Shipping [DATE] Only" at bounding box center [283, 39] width 49 height 6
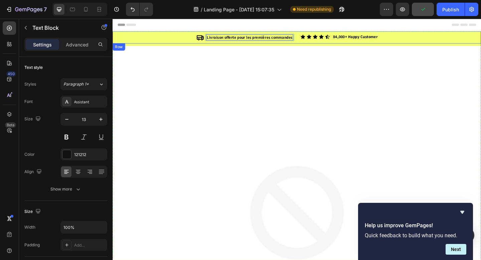
click at [356, 37] on strong "84,000+ Happy Customer" at bounding box center [376, 38] width 48 height 6
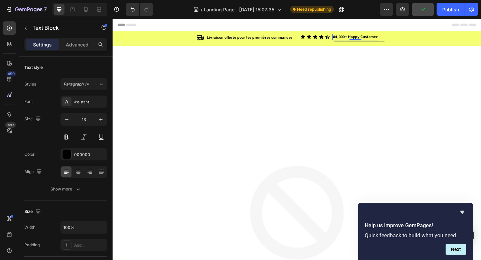
click at [356, 37] on strong "84,000+ Happy Customer" at bounding box center [376, 38] width 48 height 6
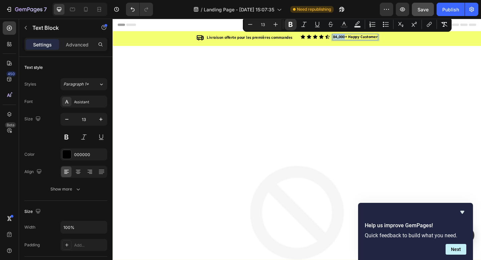
click at [355, 38] on strong "84,000+ Happy Customer" at bounding box center [376, 38] width 48 height 6
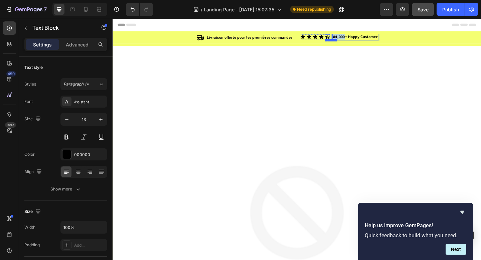
drag, startPoint x: 364, startPoint y: 39, endPoint x: 347, endPoint y: 39, distance: 17.0
click at [347, 39] on div "Icon Icon Icon Icon Icon Icon List 84,000+ Happy Customer Text Block 0 Row" at bounding box center [415, 38] width 196 height 7
click at [370, 38] on strong "978+ Happy Customer" at bounding box center [373, 38] width 42 height 6
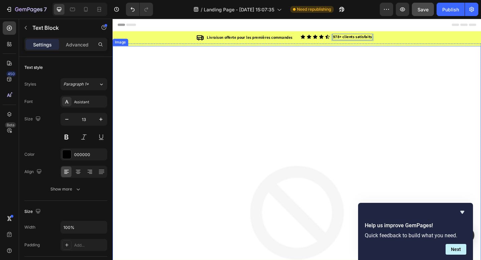
click at [323, 98] on img at bounding box center [312, 248] width 401 height 401
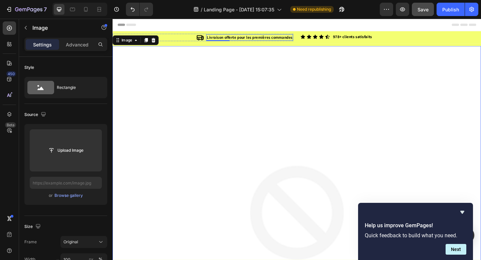
click at [241, 37] on strong "Livraison offerte pour les premières commandes" at bounding box center [261, 39] width 93 height 6
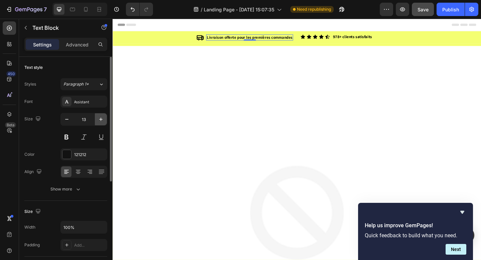
click at [103, 117] on icon "button" at bounding box center [100, 119] width 7 height 7
type input "15"
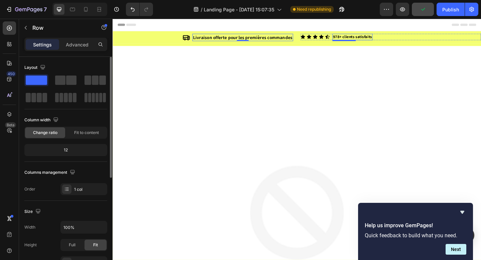
click at [364, 34] on div "Icon Livraison offerte pour les premières commandes Text Block 0 Row Icon Icon …" at bounding box center [312, 38] width 401 height 13
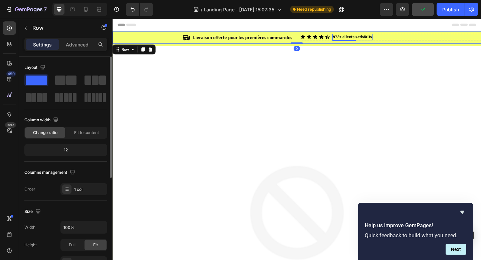
click at [362, 38] on strong "978+ clients satisfaits" at bounding box center [373, 38] width 42 height 6
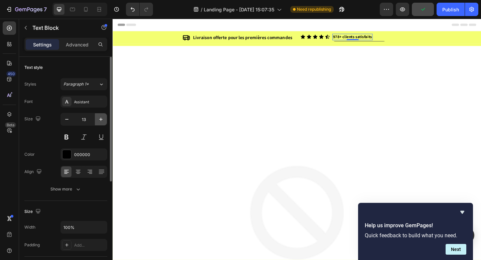
click at [103, 122] on icon "button" at bounding box center [100, 119] width 7 height 7
type input "15"
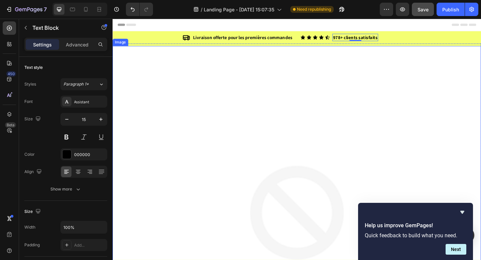
click at [263, 115] on img at bounding box center [312, 248] width 401 height 401
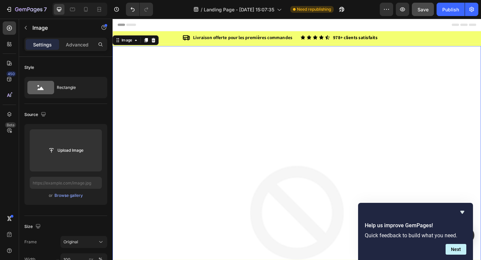
click at [284, 77] on img at bounding box center [312, 248] width 401 height 401
click at [320, 120] on img at bounding box center [312, 248] width 401 height 401
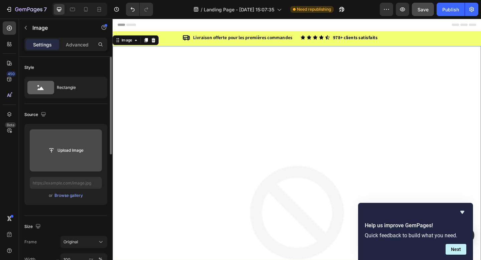
click at [49, 152] on input "file" at bounding box center [66, 150] width 46 height 11
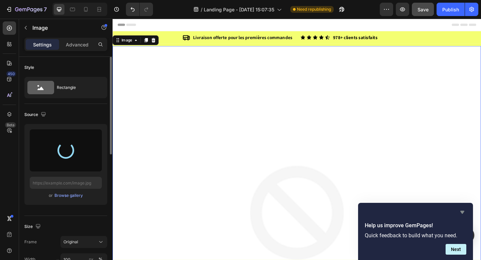
click at [462, 212] on icon "Hide survey" at bounding box center [462, 212] width 4 height 3
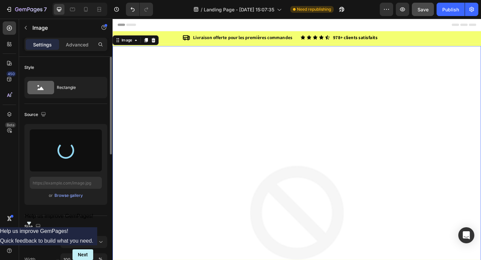
type input "[URL][DOMAIN_NAME]"
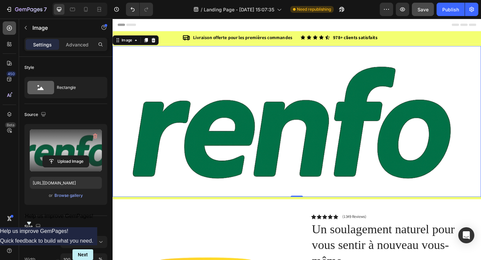
click at [7, 28] on icon at bounding box center [9, 28] width 5 height 5
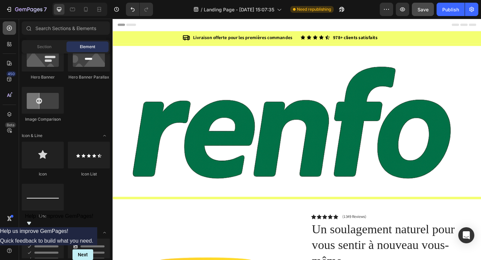
click at [7, 26] on icon at bounding box center [9, 28] width 7 height 7
click at [15, 49] on div at bounding box center [9, 43] width 13 height 13
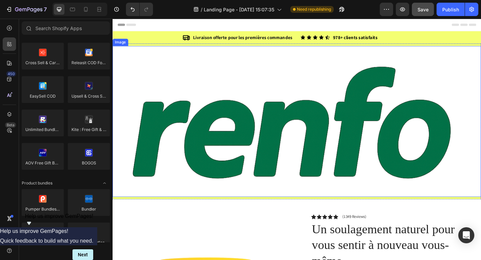
click at [226, 111] on img at bounding box center [312, 130] width 401 height 164
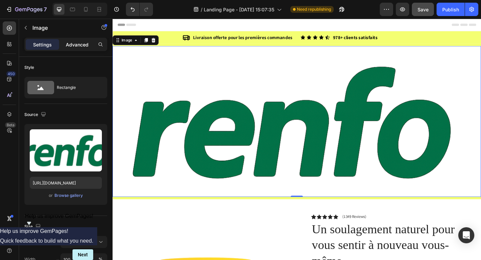
click at [81, 46] on p "Advanced" at bounding box center [77, 44] width 23 height 7
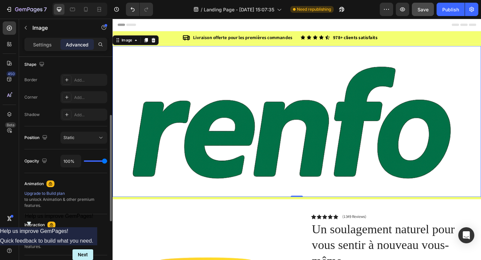
scroll to position [140, 0]
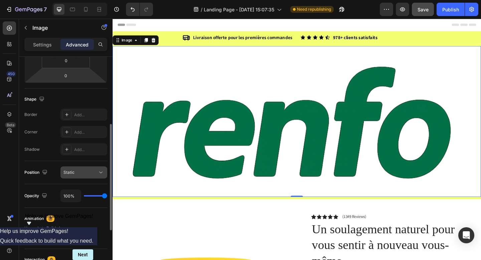
click at [77, 169] on div "Static" at bounding box center [80, 172] width 34 height 6
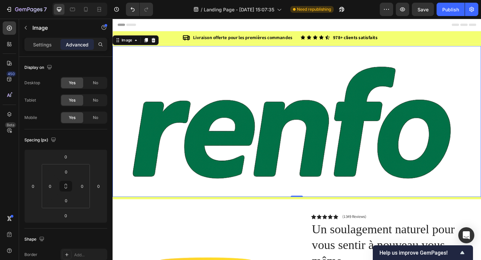
scroll to position [140, 0]
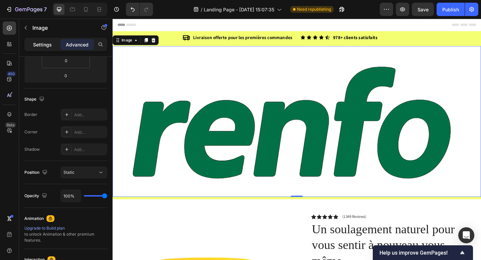
click at [39, 49] on div "Settings" at bounding box center [42, 44] width 33 height 11
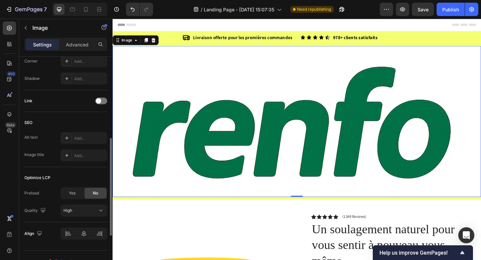
scroll to position [282, 0]
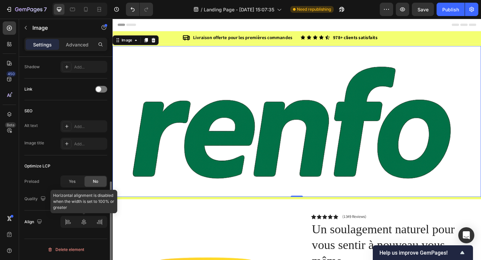
click at [84, 221] on div at bounding box center [83, 222] width 47 height 12
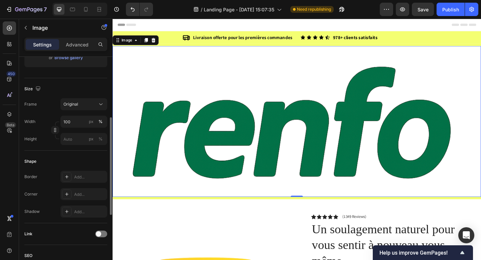
scroll to position [117, 0]
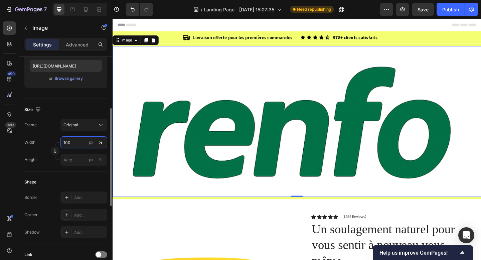
click at [71, 144] on input "100" at bounding box center [83, 142] width 47 height 12
type input "10"
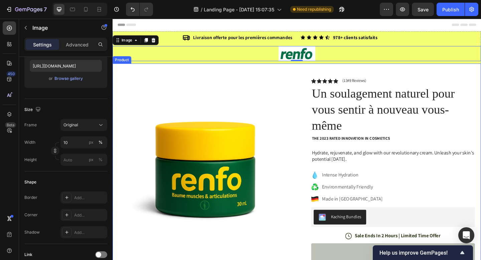
click at [188, 68] on div "Product Images Image Icon Icon Icon Icon Icon Icon List “This skin cream is a g…" at bounding box center [312, 248] width 401 height 362
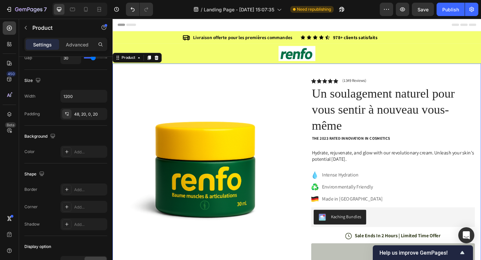
scroll to position [0, 0]
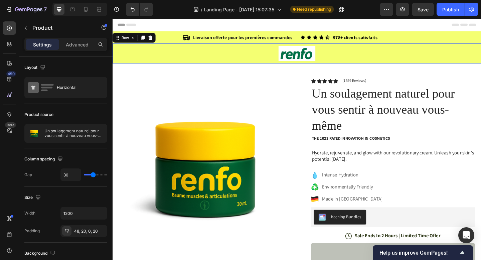
click at [174, 46] on div "Image Row 0" at bounding box center [312, 57] width 401 height 22
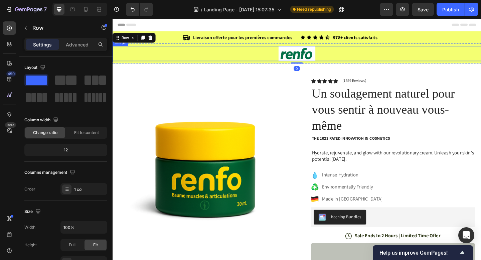
click at [166, 64] on div at bounding box center [312, 56] width 401 height 16
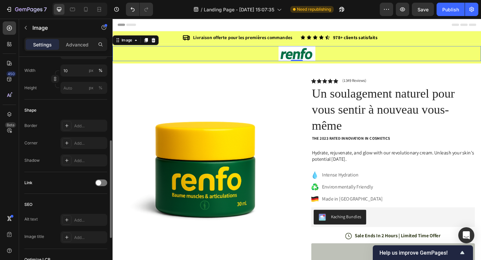
scroll to position [263, 0]
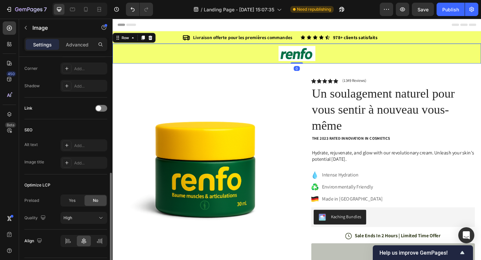
click at [187, 67] on div "Image Row 0" at bounding box center [312, 57] width 401 height 22
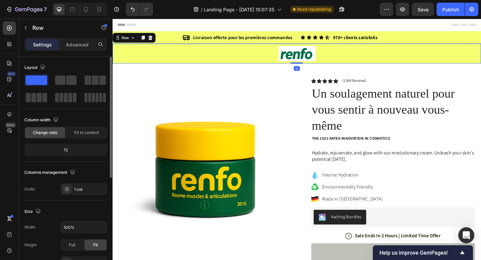
click at [187, 67] on div "Image Row 0" at bounding box center [312, 57] width 401 height 22
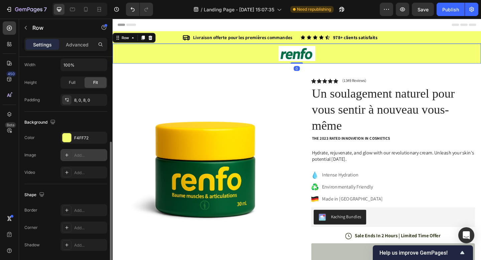
scroll to position [174, 0]
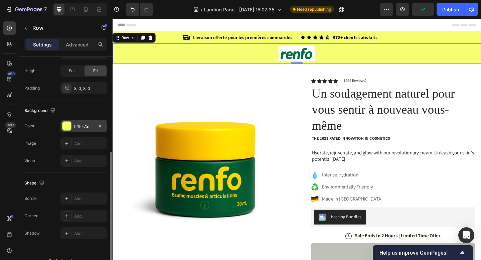
click at [66, 128] on div at bounding box center [66, 125] width 9 height 9
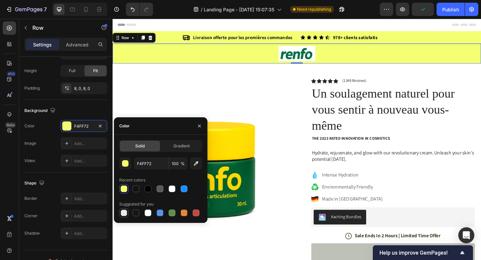
click at [125, 214] on div at bounding box center [123, 212] width 7 height 7
type input "000000"
type input "0"
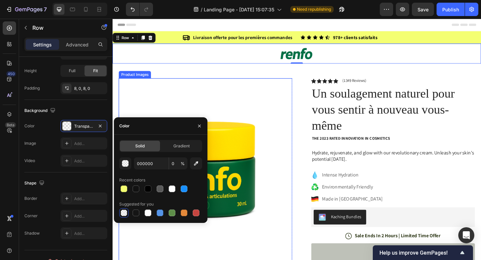
click at [228, 92] on img at bounding box center [213, 177] width 189 height 189
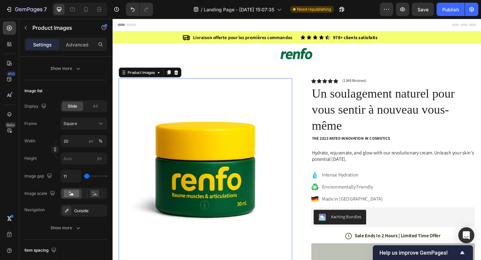
scroll to position [0, 0]
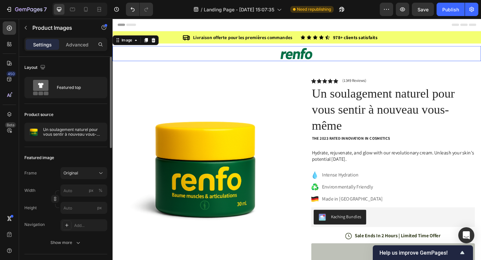
click at [308, 56] on img at bounding box center [313, 56] width 40 height 16
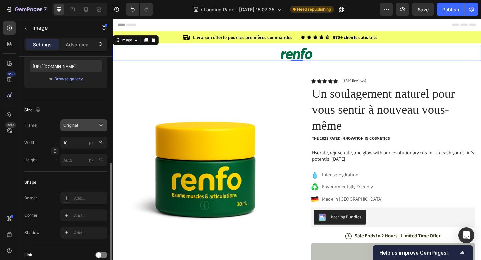
scroll to position [155, 0]
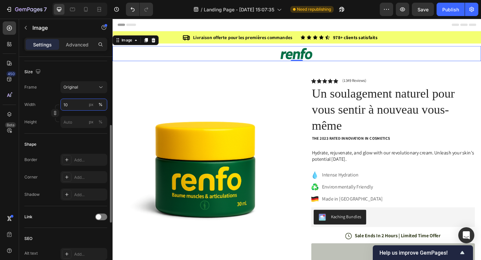
click at [65, 106] on input "10" at bounding box center [83, 104] width 47 height 12
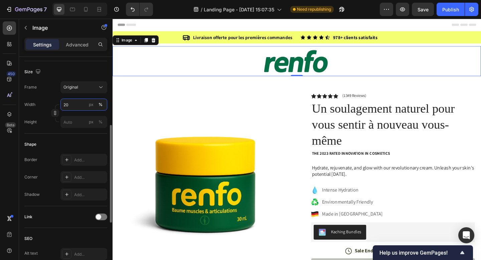
type input "0"
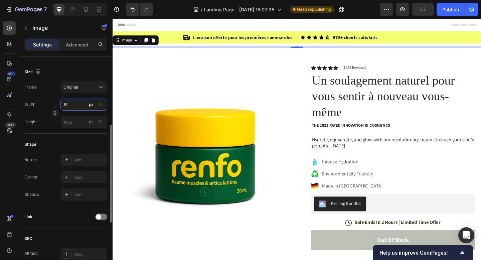
type input "1"
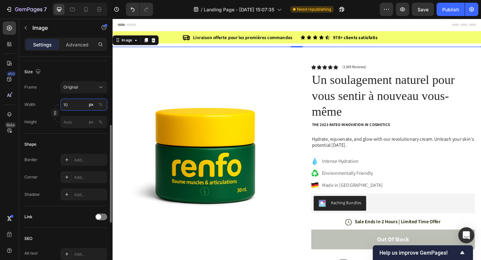
click at [71, 106] on input "10" at bounding box center [83, 104] width 47 height 12
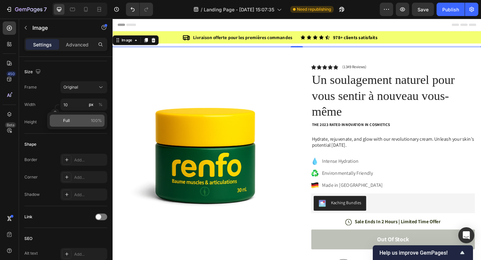
click at [71, 120] on p "Full 100%" at bounding box center [82, 120] width 39 height 6
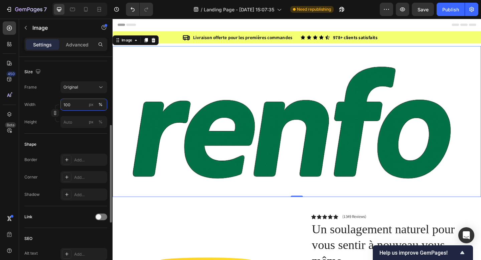
click at [71, 103] on input "100" at bounding box center [83, 104] width 47 height 12
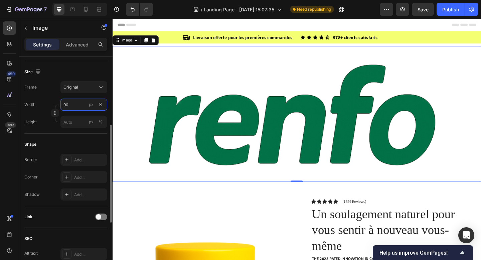
click at [72, 104] on input "90" at bounding box center [83, 104] width 47 height 12
type input "9"
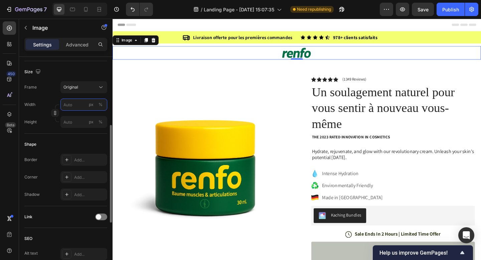
type input "9"
click at [69, 107] on input "9" at bounding box center [83, 104] width 47 height 12
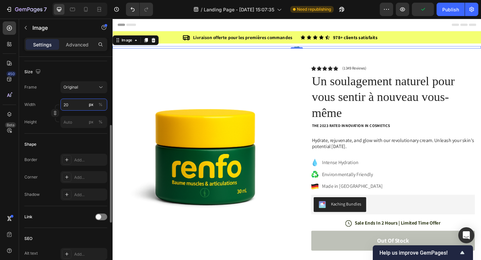
type input "2"
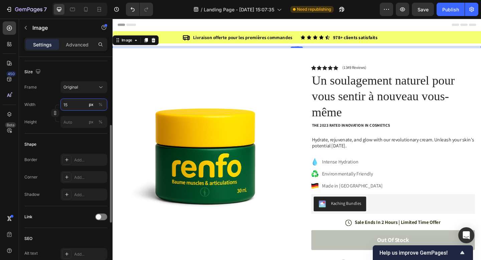
type input "15"
click at [53, 92] on div "Frame Original" at bounding box center [65, 87] width 83 height 12
click at [72, 105] on input "15" at bounding box center [83, 104] width 47 height 12
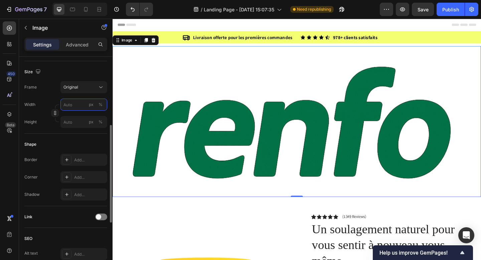
click at [82, 104] on input "px %" at bounding box center [83, 104] width 47 height 12
click at [101, 102] on div "%" at bounding box center [100, 104] width 4 height 6
click at [67, 108] on input "px %" at bounding box center [83, 104] width 47 height 12
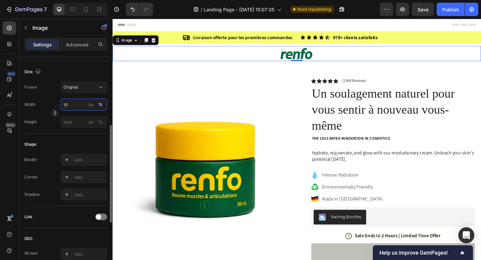
type input "10"
click at [55, 94] on div "Frame Original Width 10 px % Height px %" at bounding box center [65, 104] width 83 height 47
click at [71, 103] on input "10" at bounding box center [83, 104] width 47 height 12
click at [72, 106] on input "10" at bounding box center [83, 104] width 47 height 12
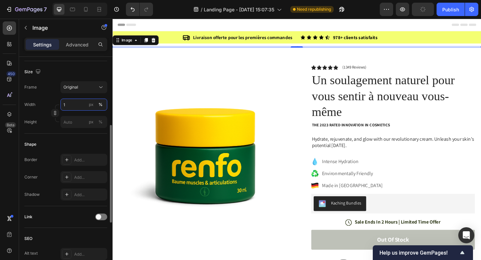
type input "15"
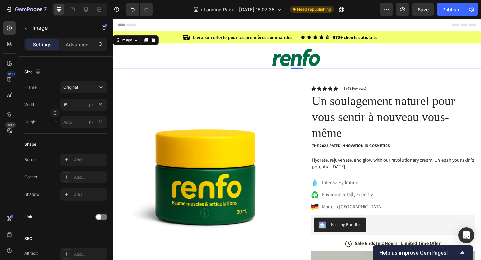
click at [245, 25] on div "Header" at bounding box center [313, 25] width 390 height 13
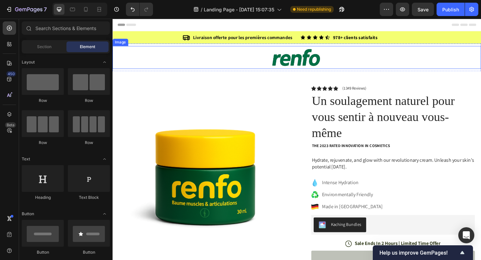
click at [314, 49] on img at bounding box center [313, 60] width 60 height 25
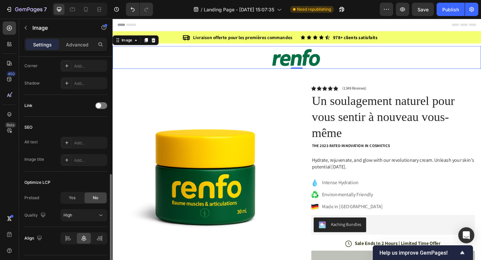
scroll to position [282, 0]
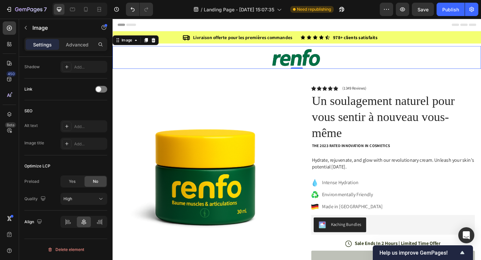
click at [77, 39] on div "Settings Advanced" at bounding box center [65, 44] width 83 height 13
click at [76, 41] on p "Advanced" at bounding box center [77, 44] width 23 height 7
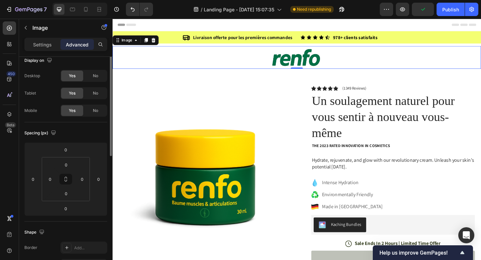
scroll to position [0, 0]
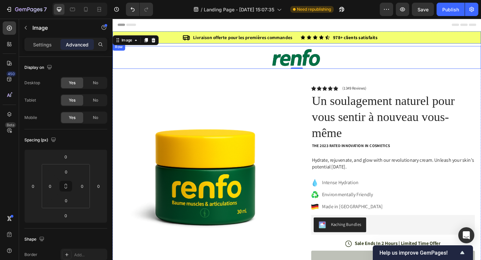
click at [265, 34] on div "Icon Livraison offerte pour les premières commandes Text Block Row Icon Icon Ic…" at bounding box center [312, 38] width 401 height 13
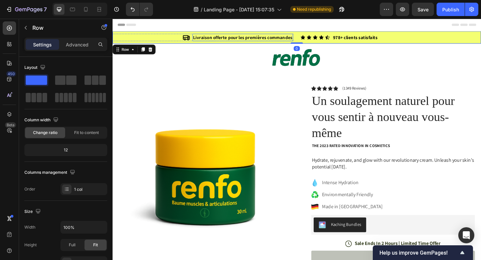
click at [257, 137] on img at bounding box center [213, 186] width 189 height 189
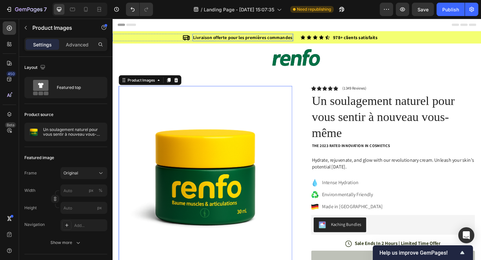
click at [299, 40] on strong "Livraison offerte pour les premières commandes" at bounding box center [254, 39] width 108 height 6
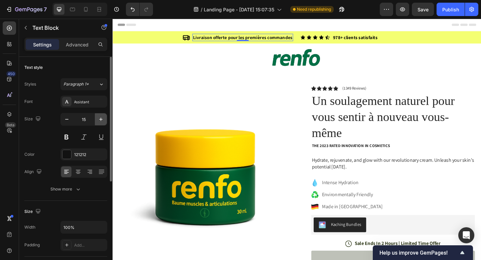
click at [97, 118] on icon "button" at bounding box center [100, 119] width 7 height 7
click at [97, 117] on button "button" at bounding box center [101, 119] width 12 height 12
type input "17"
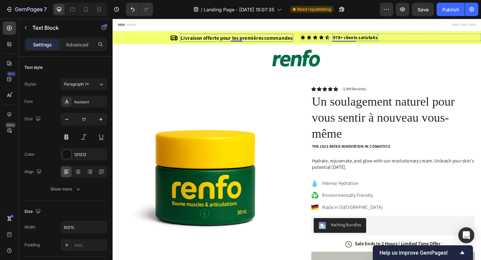
click at [352, 37] on div "978+ clients satisfaits" at bounding box center [376, 39] width 50 height 8
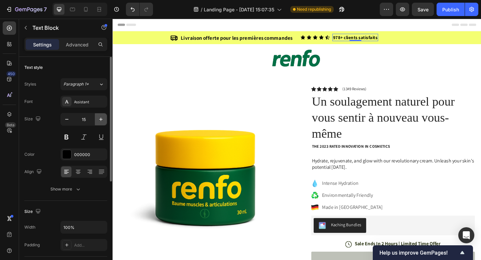
click at [101, 119] on icon "button" at bounding box center [100, 118] width 3 height 3
type input "17"
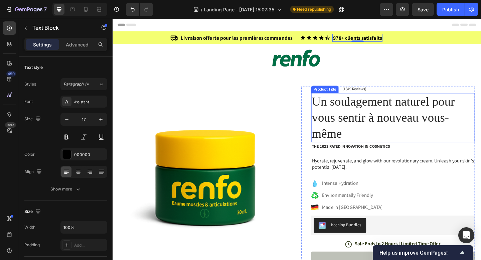
click at [358, 115] on h1 "Un soulagement naturel pour vous sentir à nouveau vous-même" at bounding box center [417, 125] width 178 height 53
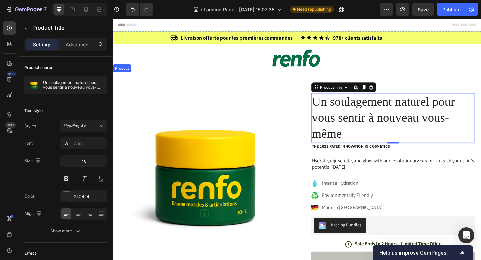
click at [388, 77] on div "Product Images Image Icon Icon Icon Icon Icon Icon List “This skin cream is a g…" at bounding box center [312, 257] width 401 height 362
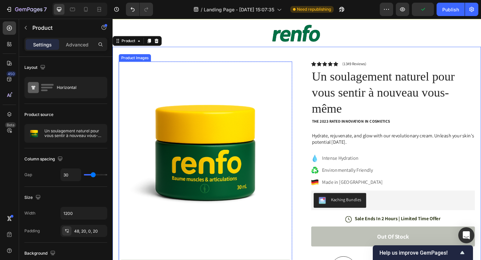
scroll to position [27, 0]
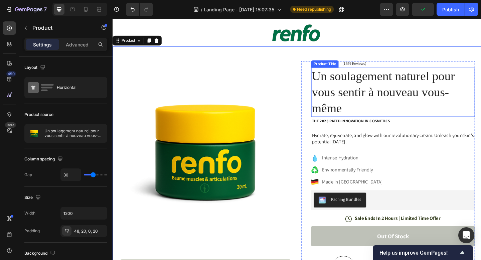
click at [385, 91] on h1 "Un soulagement naturel pour vous sentir à nouveau vous-même" at bounding box center [417, 98] width 178 height 53
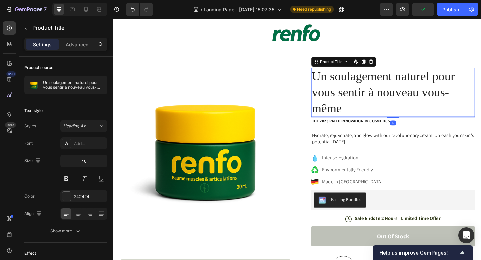
click at [385, 91] on h1 "Un soulagement naturel pour vous sentir à nouveau vous-même" at bounding box center [417, 98] width 178 height 53
click at [373, 107] on h1 "Un soulagement naturel pour vous sentir à nouveau vous-même" at bounding box center [417, 98] width 178 height 53
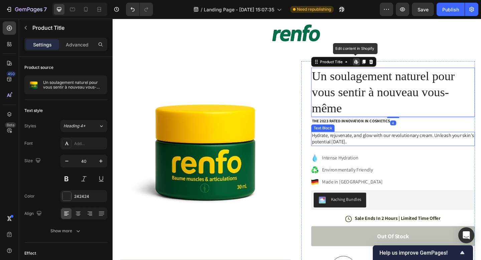
click at [342, 139] on div "Text Block" at bounding box center [341, 138] width 23 height 6
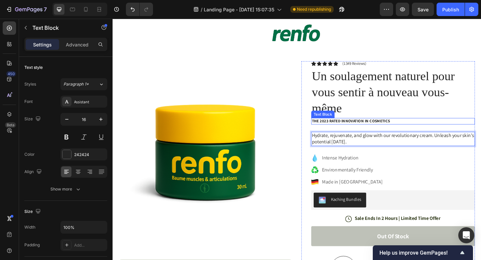
click at [385, 131] on p "The 2023 Rated Innovation in Cosmetics" at bounding box center [417, 130] width 177 height 6
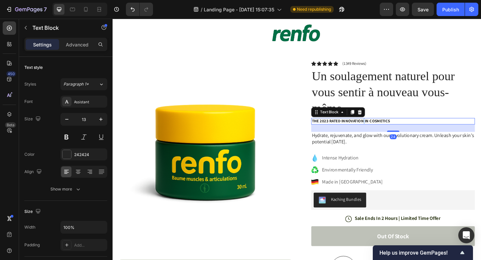
click at [385, 131] on p "The 2023 Rated Innovation in Cosmetics" at bounding box center [417, 130] width 177 height 6
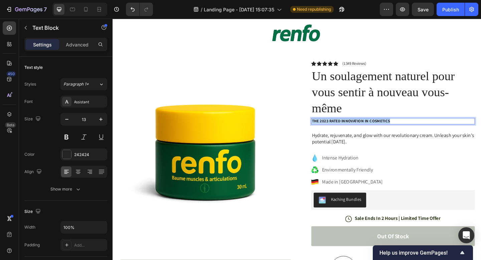
click at [385, 131] on p "The 2023 Rated Innovation in Cosmetics" at bounding box center [417, 130] width 177 height 6
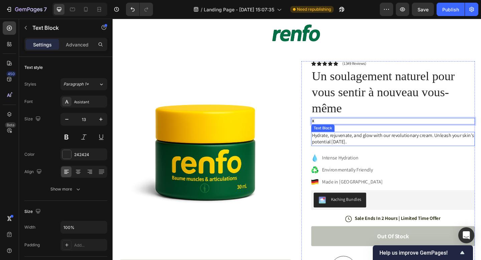
click at [367, 150] on p "Hydrate, rejuvenate, and glow with our revolutionary cream. Unleash your skin's…" at bounding box center [417, 150] width 177 height 14
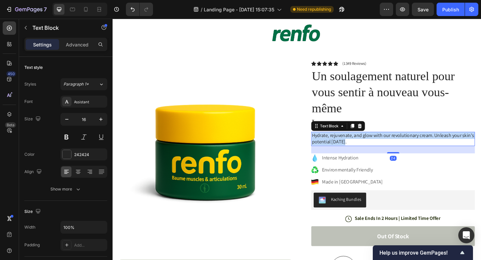
click at [367, 150] on p "Hydrate, rejuvenate, and glow with our revolutionary cream. Unleash your skin's…" at bounding box center [417, 150] width 177 height 14
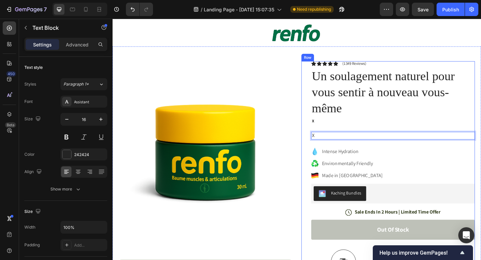
click at [353, 166] on p "Intense Hydration" at bounding box center [373, 163] width 66 height 8
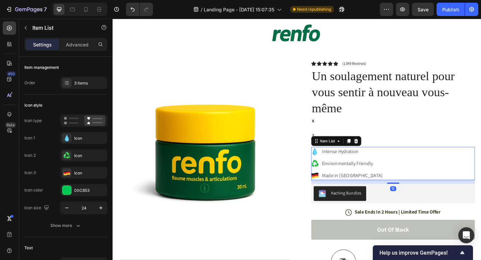
click at [354, 166] on p "Intense Hydration" at bounding box center [373, 163] width 66 height 8
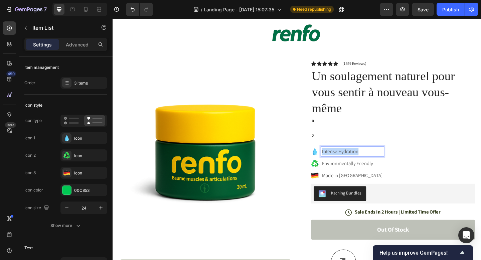
click at [354, 166] on p "Intense Hydration" at bounding box center [373, 163] width 66 height 8
click at [354, 175] on p "Environmentally Friendly" at bounding box center [373, 176] width 66 height 8
click at [354, 190] on p "Made in [GEOGRAPHIC_DATA]" at bounding box center [373, 189] width 66 height 8
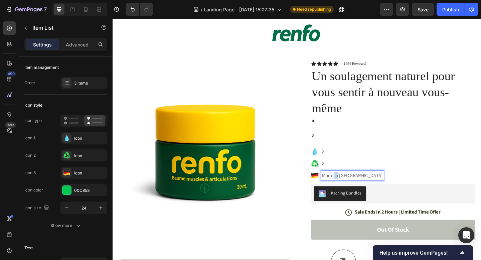
click at [354, 190] on p "Made in [GEOGRAPHIC_DATA]" at bounding box center [373, 189] width 66 height 8
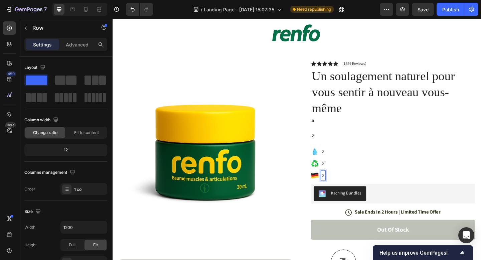
click at [406, 158] on div "Icon Icon Icon Icon Icon Icon List (1349 Reviews) Text Block Row Un soulagement…" at bounding box center [417, 234] width 178 height 339
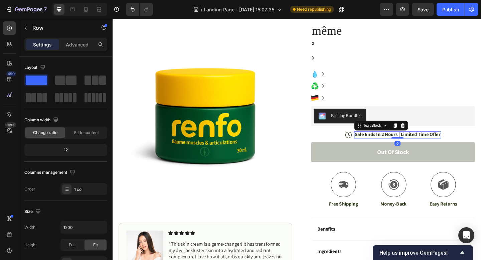
click at [397, 146] on p "Sale Ends In 2 Hours | Limited Time Offer" at bounding box center [422, 144] width 93 height 7
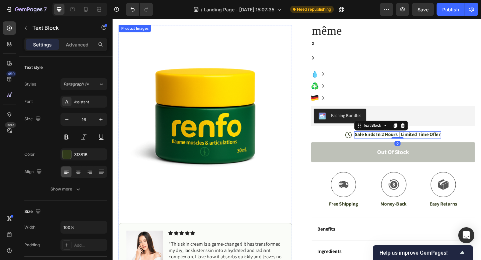
click at [297, 192] on img at bounding box center [213, 119] width 189 height 189
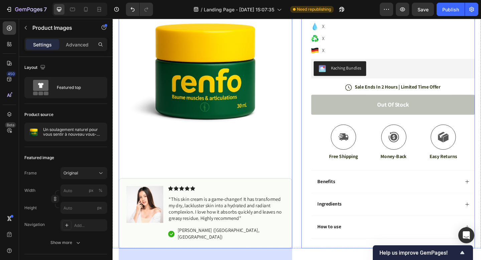
scroll to position [197, 0]
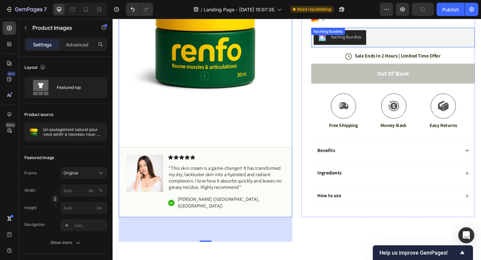
click at [352, 38] on div "Kaching Bundles Kaching Bundles" at bounding box center [417, 39] width 178 height 21
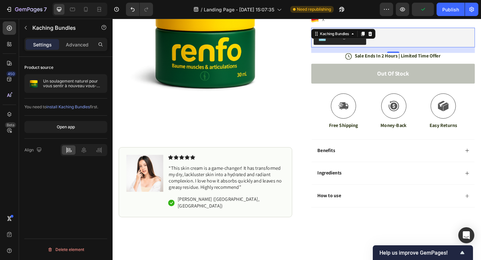
click at [75, 106] on span "install Kaching Bundles" at bounding box center [67, 106] width 43 height 5
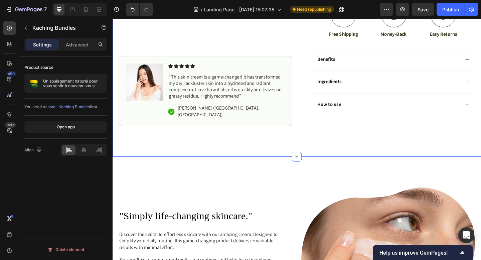
scroll to position [299, 0]
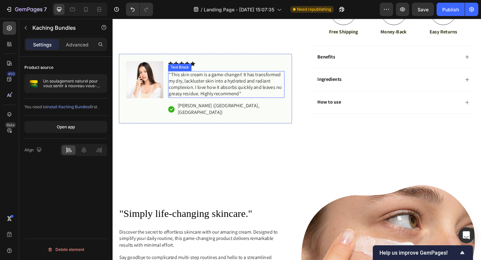
click at [259, 104] on p "“This skin cream is a game-changer! It has transformed my dry, lackluster skin …" at bounding box center [236, 90] width 125 height 28
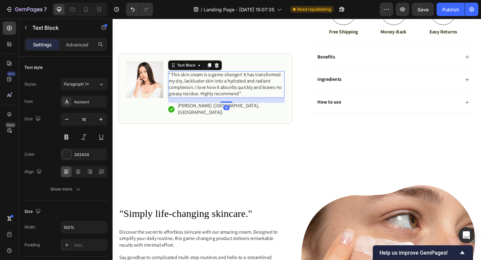
click at [253, 104] on p "“This skin cream is a game-changer! It has transformed my dry, lackluster skin …" at bounding box center [236, 90] width 125 height 28
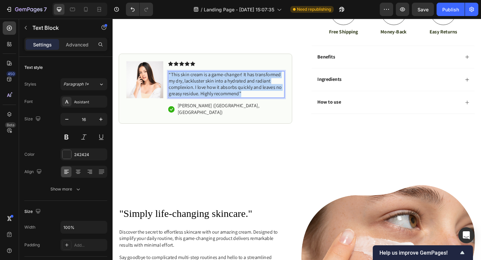
click at [253, 104] on p "“This skin cream is a game-changer! It has transformed my dry, lackluster skin …" at bounding box center [236, 90] width 125 height 28
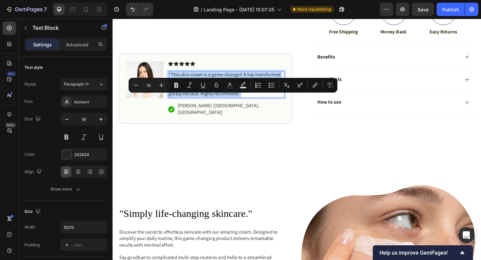
click at [246, 104] on p "“This skin cream is a game-changer! It has transformed my dry, lackluster skin …" at bounding box center [236, 90] width 125 height 28
click at [250, 104] on p "“This skin cream is a game-changer! It has transformed my dry, lackluster skin …" at bounding box center [236, 90] width 125 height 28
click at [253, 104] on p "“This skin cream is a game-changer! It has transformed my dry, lackluster skin …" at bounding box center [236, 90] width 125 height 28
drag, startPoint x: 249, startPoint y: 125, endPoint x: 177, endPoint y: 107, distance: 74.1
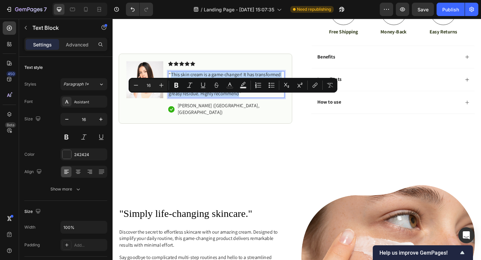
click at [177, 104] on p "“This skin cream is a game-changer! It has transformed my dry, lackluster skin …" at bounding box center [236, 90] width 125 height 28
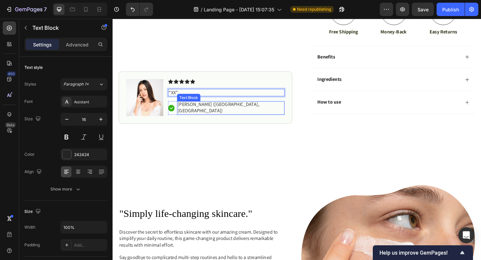
click at [193, 123] on p "[PERSON_NAME] ([GEOGRAPHIC_DATA], [GEOGRAPHIC_DATA])" at bounding box center [240, 116] width 115 height 14
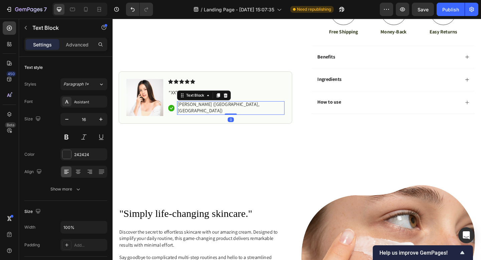
click at [201, 123] on p "[PERSON_NAME] ([GEOGRAPHIC_DATA], [GEOGRAPHIC_DATA])" at bounding box center [240, 116] width 115 height 14
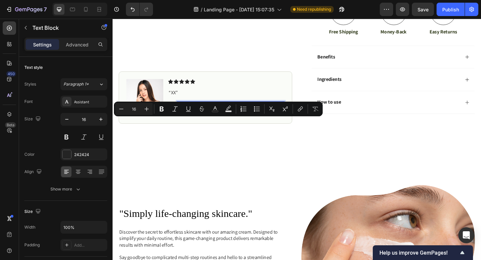
click at [192, 123] on p "[PERSON_NAME] ([GEOGRAPHIC_DATA], [GEOGRAPHIC_DATA])" at bounding box center [240, 116] width 115 height 14
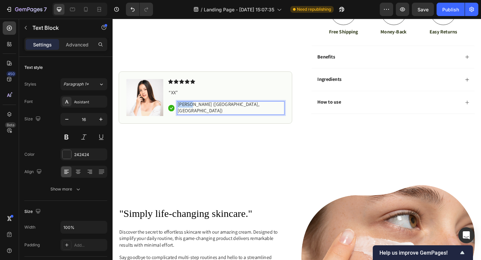
click at [192, 123] on p "[PERSON_NAME] ([GEOGRAPHIC_DATA], [GEOGRAPHIC_DATA])" at bounding box center [240, 116] width 115 height 14
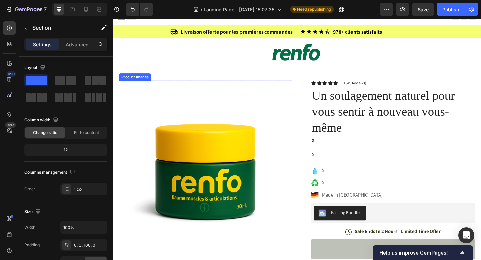
scroll to position [0, 0]
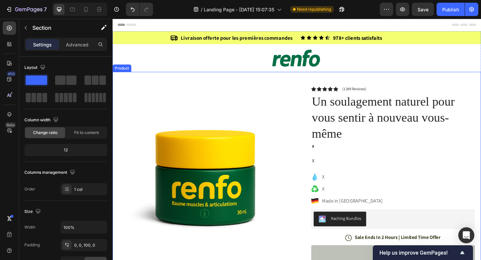
click at [293, 79] on div "Product Images Image Icon Icon Icon Icon Icon Icon List “XX” Text Block Icon X …" at bounding box center [312, 253] width 401 height 355
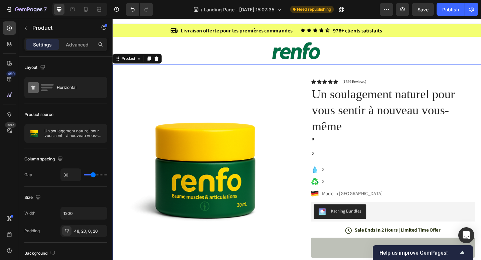
scroll to position [1, 0]
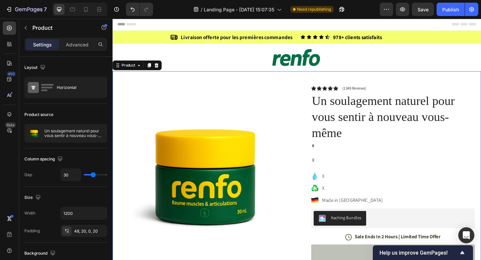
click at [45, 42] on p "Settings" at bounding box center [42, 44] width 19 height 7
click at [9, 47] on div at bounding box center [9, 43] width 13 height 13
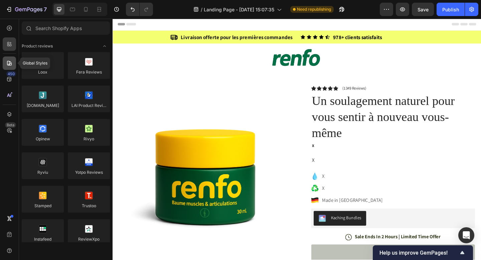
click at [10, 59] on div at bounding box center [9, 62] width 13 height 13
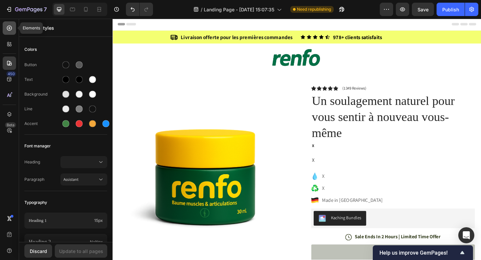
click at [11, 30] on icon at bounding box center [9, 28] width 7 height 7
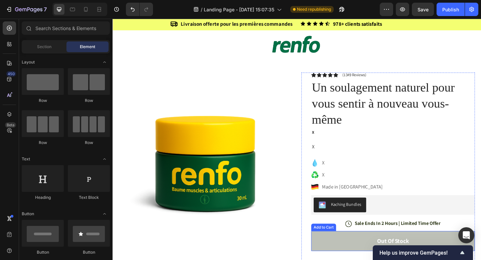
scroll to position [0, 0]
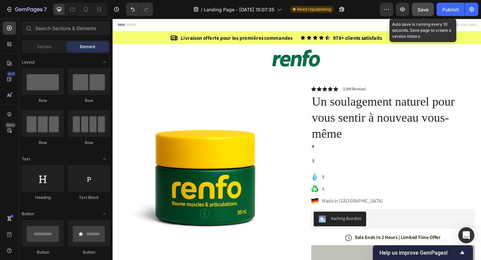
click at [424, 10] on span "Save" at bounding box center [422, 10] width 11 height 6
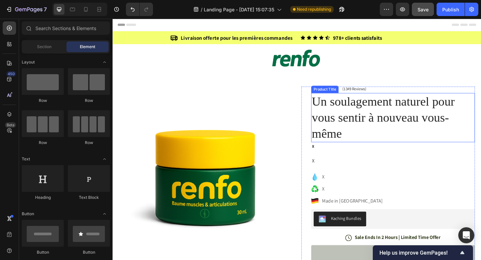
click at [365, 132] on h1 "Un soulagement naturel pour vous sentir à nouveau vous-même" at bounding box center [417, 125] width 178 height 53
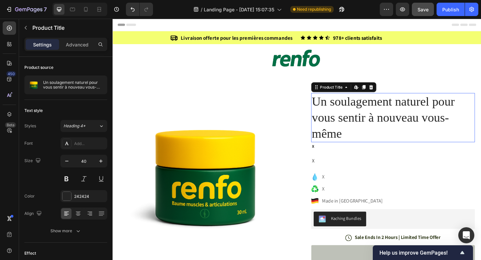
click at [365, 132] on h1 "Un soulagement naturel pour vous sentir à nouveau vous-même" at bounding box center [417, 125] width 178 height 53
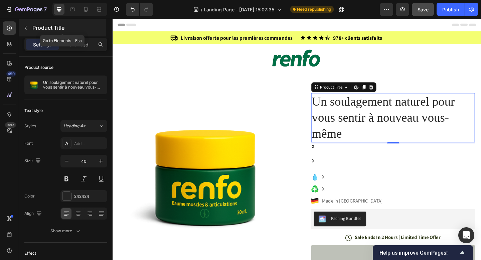
click at [26, 25] on icon "button" at bounding box center [25, 27] width 5 height 5
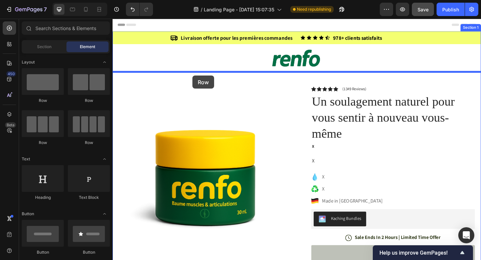
drag, startPoint x: 202, startPoint y: 106, endPoint x: 199, endPoint y: 80, distance: 25.5
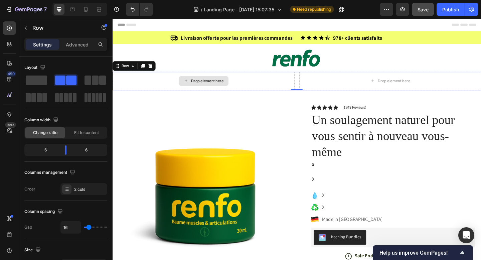
click at [189, 76] on div "Drop element here" at bounding box center [211, 86] width 198 height 20
click at [202, 89] on div "Drop element here" at bounding box center [211, 86] width 54 height 11
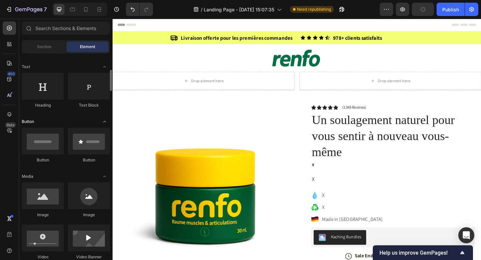
scroll to position [72, 0]
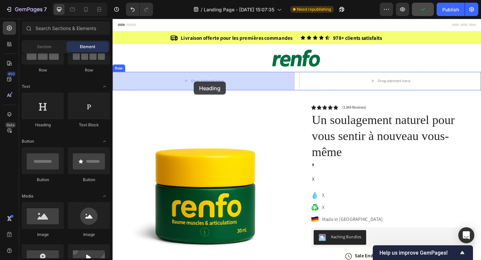
drag, startPoint x: 163, startPoint y: 122, endPoint x: 201, endPoint y: 87, distance: 51.5
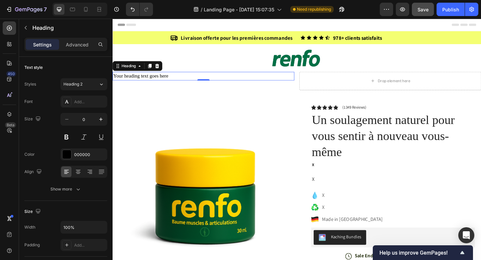
click at [45, 46] on p "Settings" at bounding box center [42, 44] width 19 height 7
click at [23, 27] on icon "button" at bounding box center [25, 27] width 5 height 5
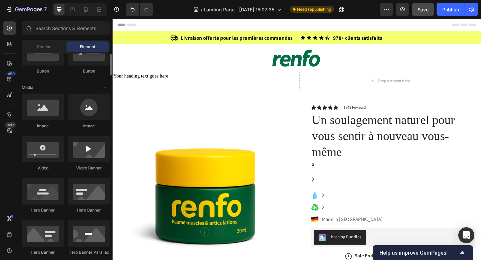
scroll to position [89, 0]
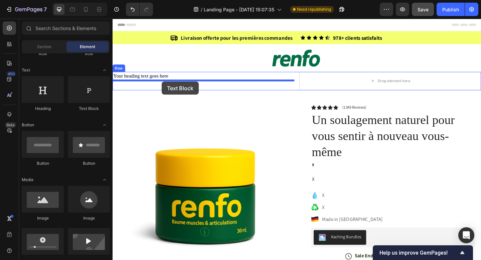
drag, startPoint x: 203, startPoint y: 117, endPoint x: 166, endPoint y: 87, distance: 47.5
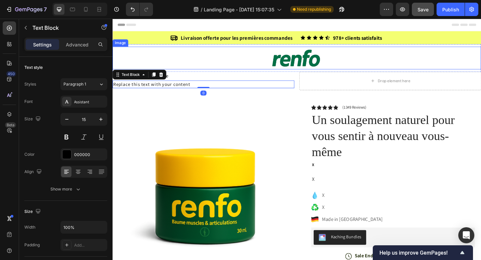
click at [175, 60] on div at bounding box center [312, 61] width 401 height 25
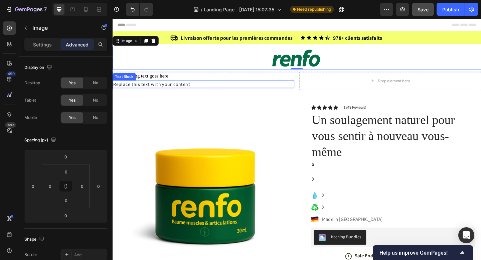
click at [150, 92] on div "Replace this text with your content" at bounding box center [211, 90] width 198 height 8
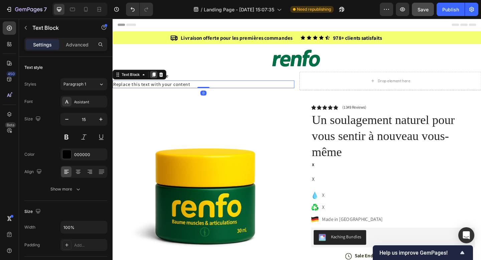
click at [157, 79] on icon at bounding box center [158, 79] width 4 height 5
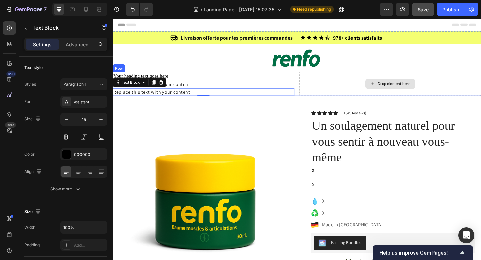
click at [364, 92] on div "Drop element here" at bounding box center [414, 89] width 198 height 26
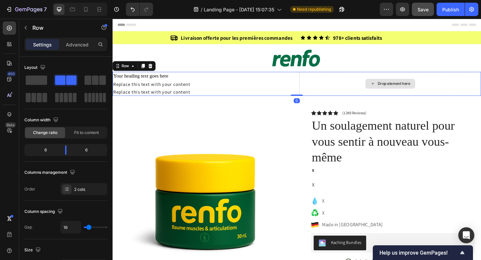
click at [402, 83] on div "Drop element here" at bounding box center [414, 89] width 198 height 26
click at [403, 90] on div "Drop element here" at bounding box center [418, 89] width 35 height 5
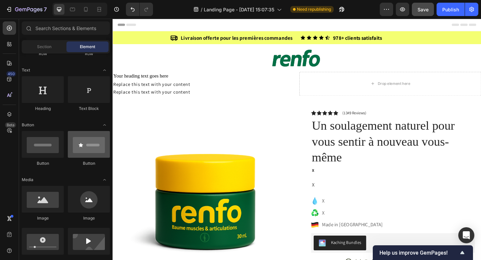
scroll to position [107, 0]
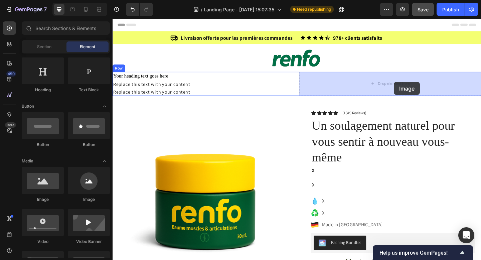
drag, startPoint x: 154, startPoint y: 196, endPoint x: 418, endPoint y: 87, distance: 285.5
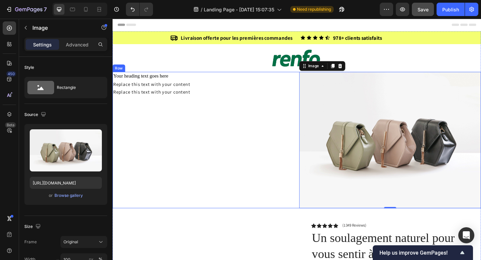
click at [261, 126] on div "Your heading text goes here Heading Replace this text with your content Text Bl…" at bounding box center [211, 150] width 198 height 148
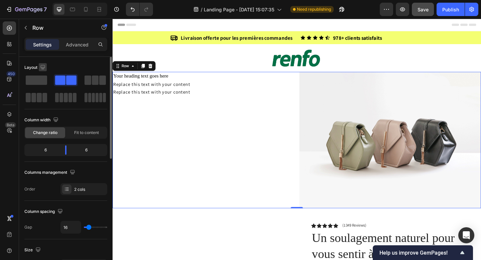
click at [43, 67] on icon "button" at bounding box center [42, 67] width 4 height 4
click at [46, 101] on icon "button" at bounding box center [44, 101] width 7 height 7
type input "100%"
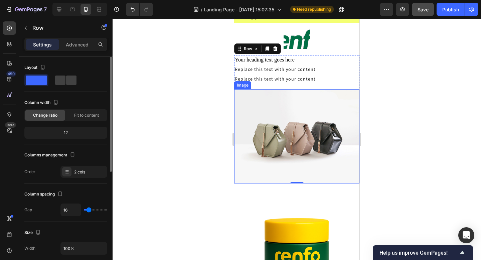
scroll to position [13, 0]
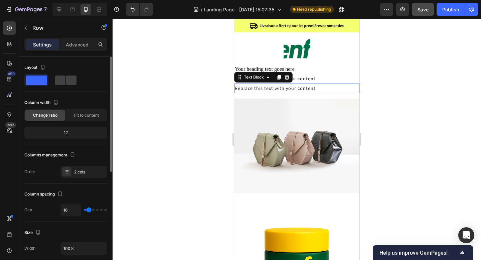
click at [275, 84] on div "Replace this text with your content" at bounding box center [296, 88] width 125 height 10
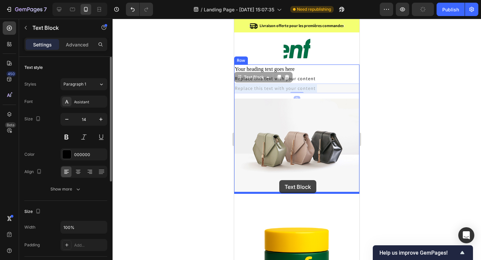
drag, startPoint x: 267, startPoint y: 89, endPoint x: 279, endPoint y: 180, distance: 91.2
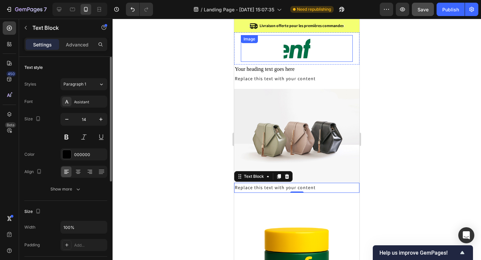
click at [302, 52] on img at bounding box center [296, 48] width 27 height 27
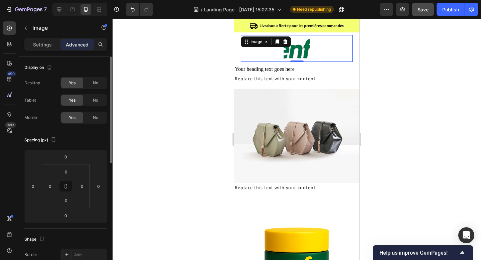
click at [304, 54] on img at bounding box center [296, 48] width 27 height 27
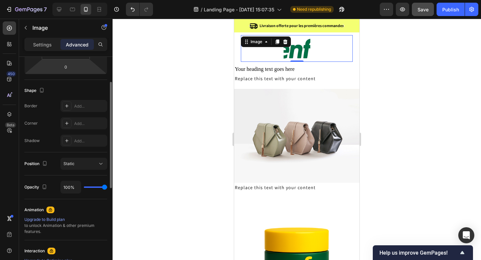
scroll to position [215, 0]
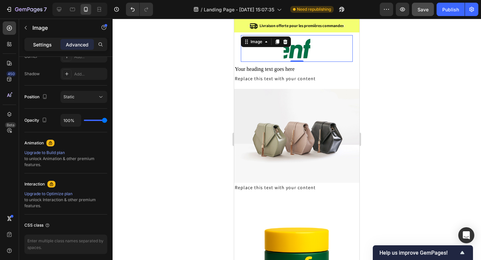
click at [49, 40] on div "Settings" at bounding box center [42, 44] width 33 height 11
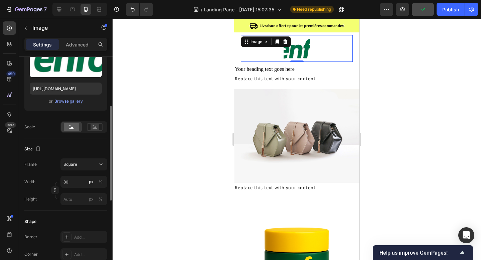
scroll to position [112, 0]
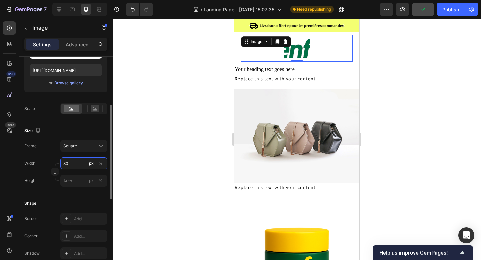
click at [65, 165] on input "80" at bounding box center [83, 163] width 47 height 12
type input "30"
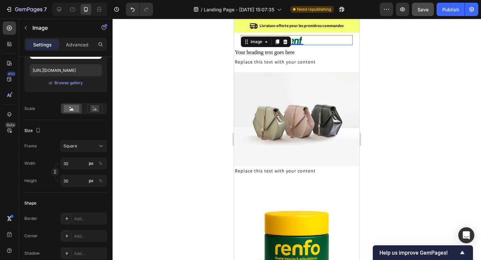
click at [372, 104] on div at bounding box center [296, 139] width 368 height 241
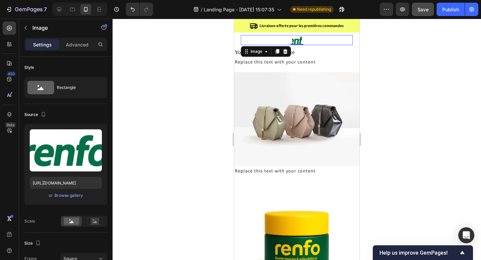
click at [296, 38] on img at bounding box center [297, 40] width 10 height 10
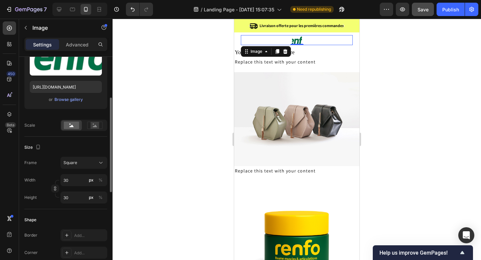
scroll to position [107, 0]
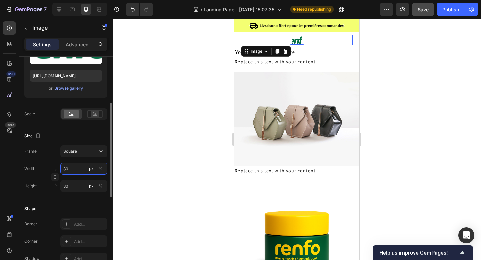
click at [73, 169] on input "30" at bounding box center [83, 169] width 47 height 12
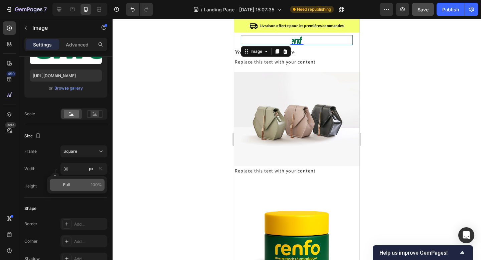
click at [66, 184] on span "Full" at bounding box center [66, 185] width 7 height 6
type input "100"
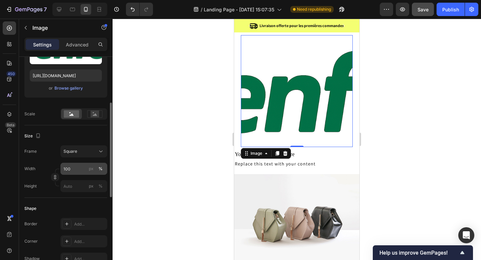
click at [101, 170] on div "%" at bounding box center [100, 169] width 4 height 6
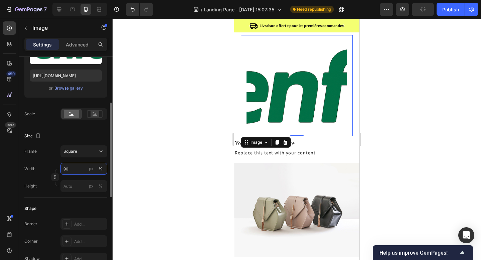
type input "9"
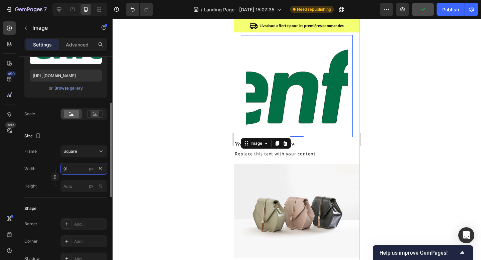
type input "9"
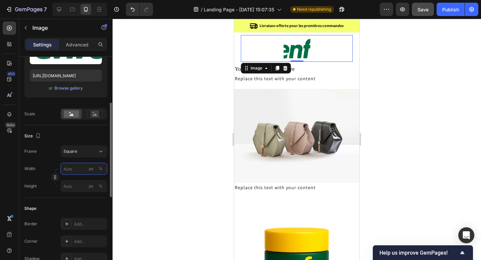
type input "1"
type input "10"
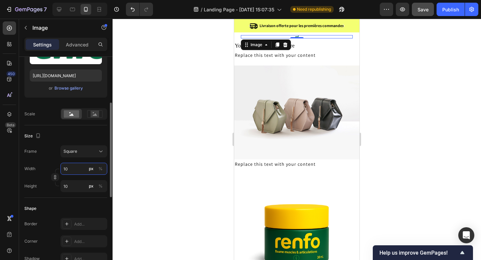
type input "1"
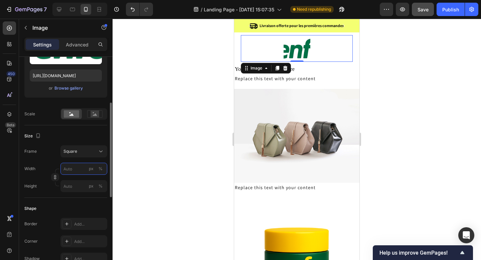
type input "3"
type input "30"
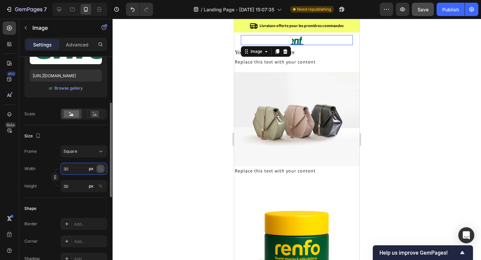
type input "30"
click at [102, 169] on div "%" at bounding box center [100, 169] width 4 height 6
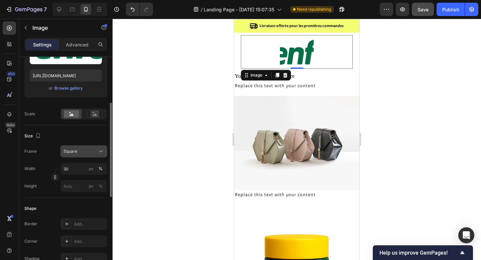
click at [80, 151] on div "Square" at bounding box center [79, 151] width 33 height 6
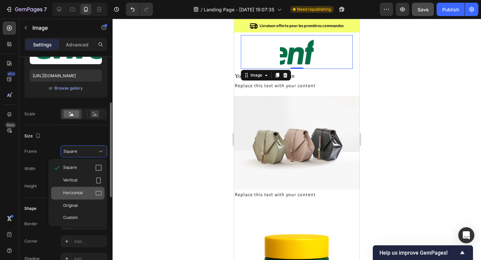
click at [74, 191] on span "Horizontal" at bounding box center [73, 193] width 20 height 7
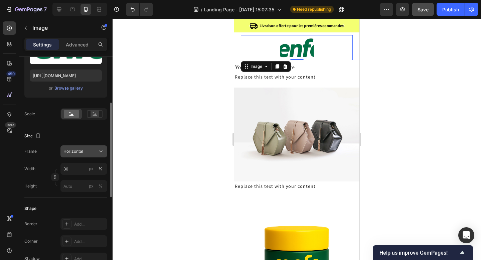
click at [78, 157] on button "Horizontal" at bounding box center [83, 151] width 47 height 12
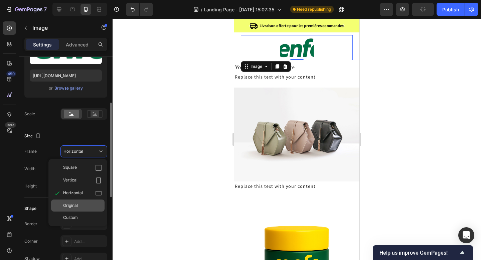
click at [74, 208] on span "Original" at bounding box center [70, 205] width 15 height 6
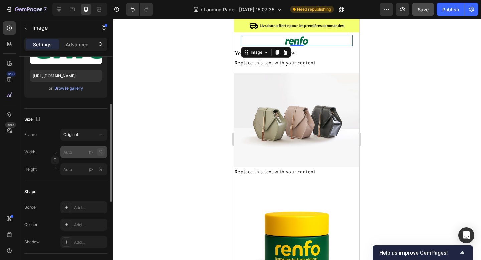
click at [101, 155] on div "%" at bounding box center [100, 152] width 4 height 6
click at [71, 153] on input "px %" at bounding box center [83, 152] width 47 height 12
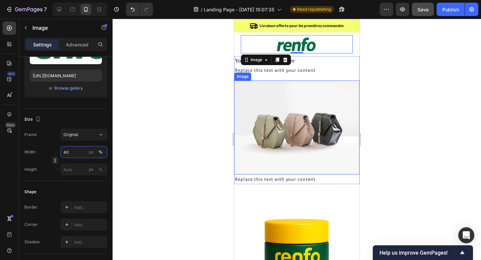
type input "40"
click at [370, 97] on div at bounding box center [296, 139] width 368 height 241
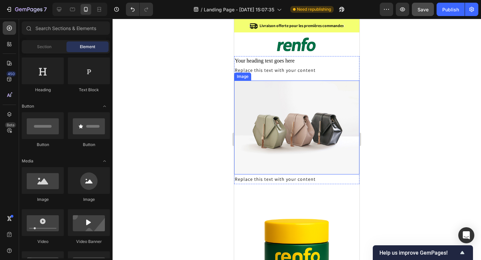
scroll to position [0, 0]
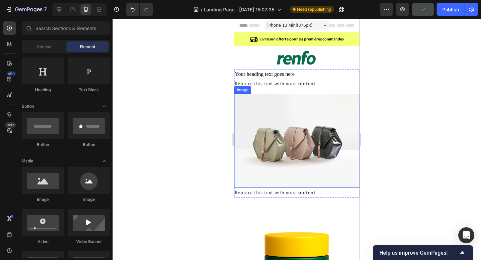
click at [357, 180] on img at bounding box center [296, 141] width 125 height 94
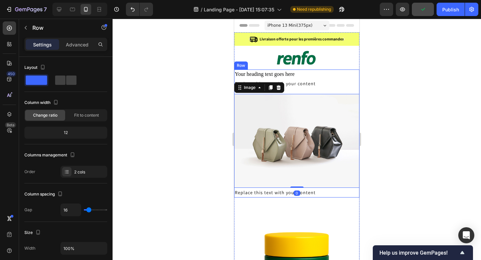
click at [334, 88] on div "Your heading text goes here Heading Replace this text with your content Text Bl…" at bounding box center [296, 133] width 125 height 128
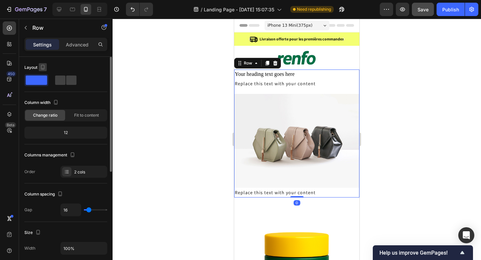
click at [43, 66] on icon "button" at bounding box center [42, 67] width 7 height 7
click at [44, 79] on icon "button" at bounding box center [44, 77] width 4 height 4
type input "1200"
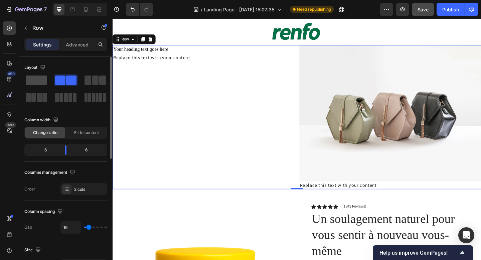
scroll to position [34, 0]
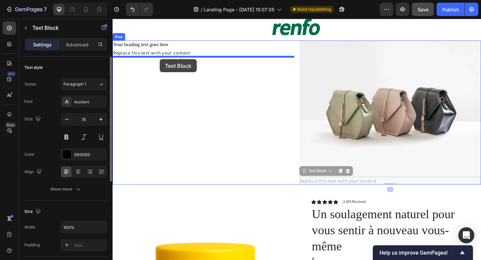
drag, startPoint x: 340, startPoint y: 196, endPoint x: 163, endPoint y: 61, distance: 222.2
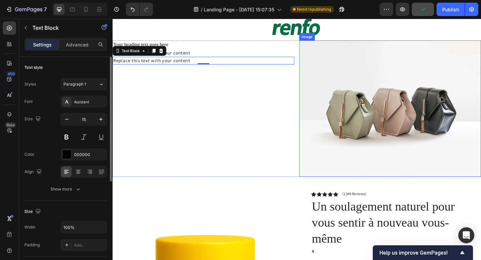
click at [374, 78] on img at bounding box center [414, 116] width 198 height 148
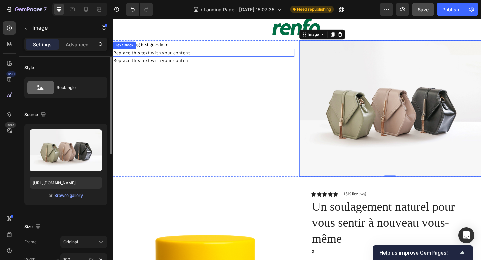
click at [189, 72] on div "Your heading text goes here Heading Replace this text with your content Text Bl…" at bounding box center [211, 116] width 198 height 148
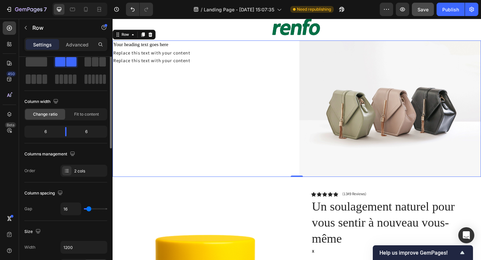
scroll to position [0, 0]
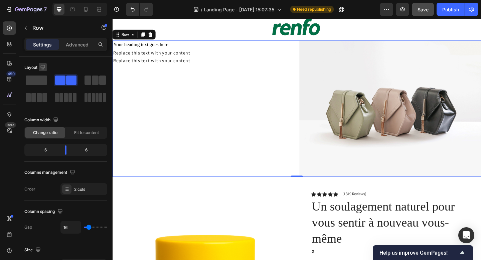
click at [43, 64] on icon "button" at bounding box center [42, 67] width 7 height 7
click at [46, 100] on icon "button" at bounding box center [44, 101] width 7 height 7
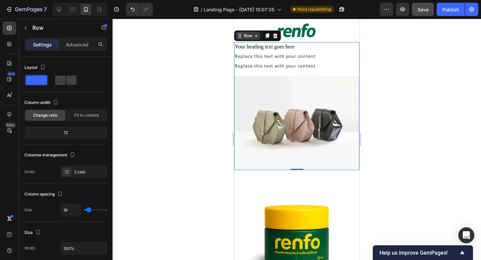
click at [253, 38] on icon at bounding box center [255, 35] width 5 height 5
click at [41, 67] on icon "button" at bounding box center [43, 67] width 4 height 5
click at [42, 77] on icon "button" at bounding box center [44, 77] width 7 height 7
type input "1200"
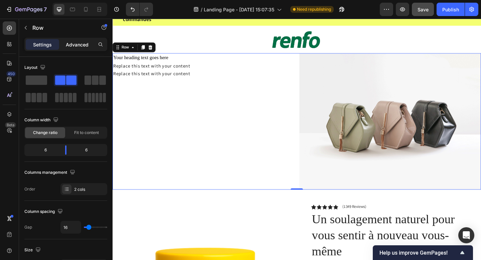
click at [77, 44] on p "Advanced" at bounding box center [77, 44] width 23 height 7
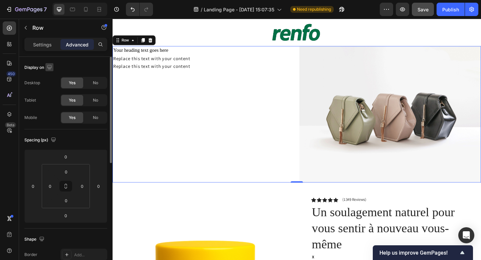
scroll to position [34, 0]
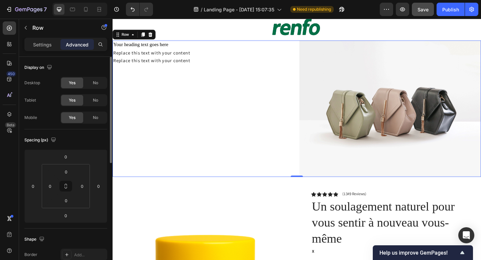
drag, startPoint x: 93, startPoint y: 117, endPoint x: 55, endPoint y: 70, distance: 60.5
click at [93, 117] on span "No" at bounding box center [95, 117] width 5 height 6
click at [198, 74] on div "Your heading text goes here Heading Replace this text with your content Text Bl…" at bounding box center [211, 116] width 198 height 148
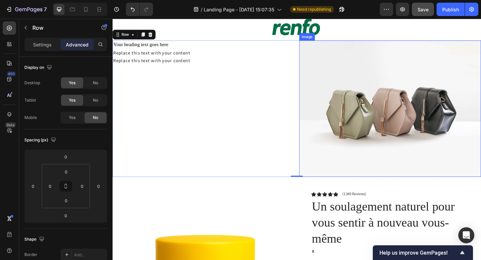
click at [374, 82] on img at bounding box center [414, 116] width 198 height 148
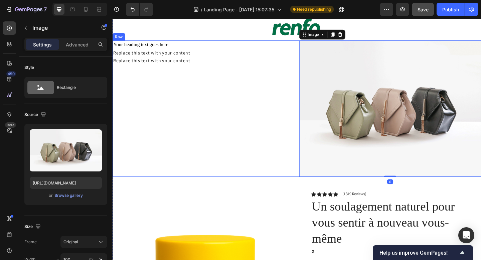
click at [233, 109] on div "Your heading text goes here Heading Replace this text with your content Text Bl…" at bounding box center [211, 116] width 198 height 148
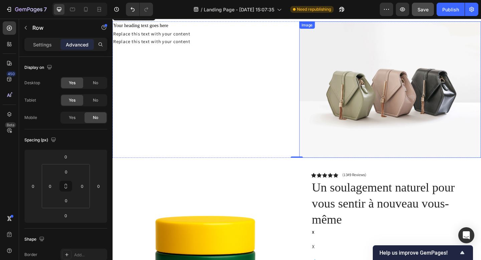
scroll to position [0, 0]
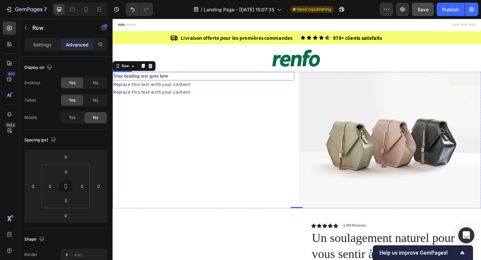
click at [269, 83] on h2 "Your heading text goes here" at bounding box center [211, 80] width 198 height 9
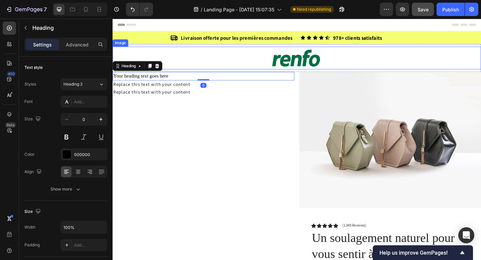
click at [240, 61] on div at bounding box center [312, 61] width 401 height 25
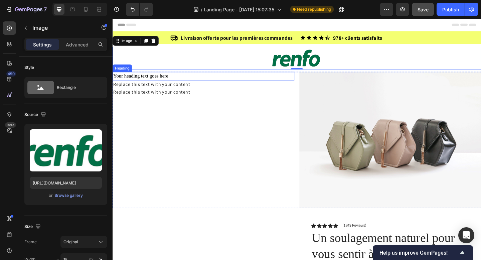
click at [261, 77] on h2 "Your heading text goes here" at bounding box center [211, 80] width 198 height 9
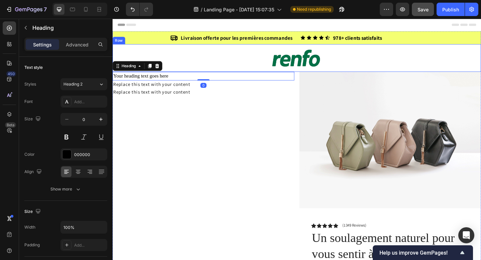
click at [263, 75] on div "Image Row" at bounding box center [312, 61] width 401 height 30
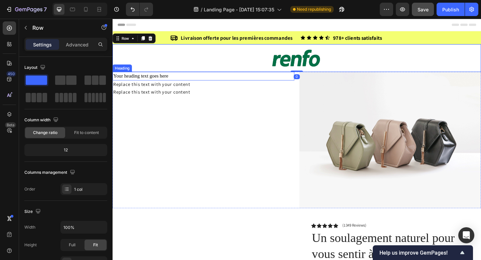
click at [262, 76] on h2 "Your heading text goes here" at bounding box center [211, 80] width 198 height 9
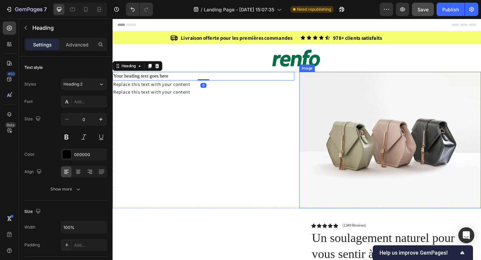
click at [336, 79] on img at bounding box center [414, 150] width 198 height 148
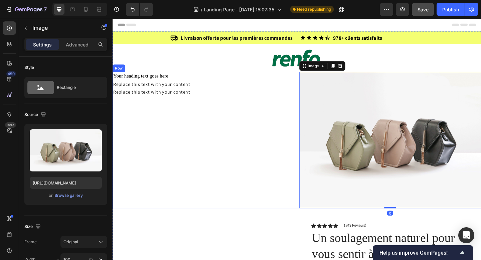
click at [311, 79] on div "Your heading text goes here Heading Replace this text with your content Text Bl…" at bounding box center [312, 150] width 401 height 148
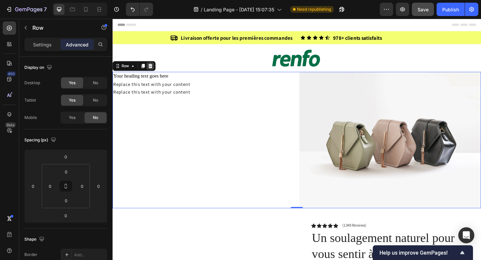
click at [155, 70] on icon at bounding box center [153, 69] width 5 height 5
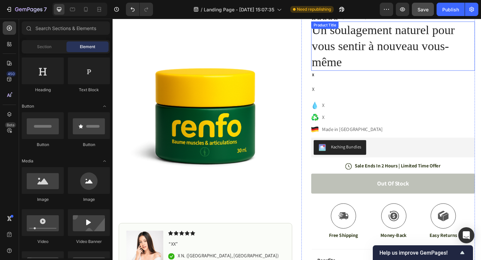
scroll to position [73, 0]
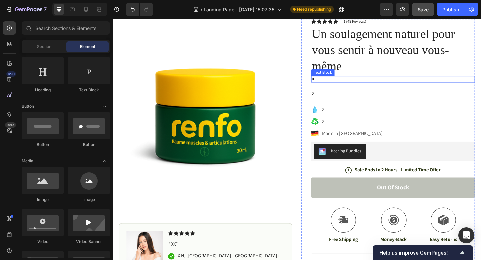
click at [341, 81] on div "X" at bounding box center [417, 84] width 178 height 7
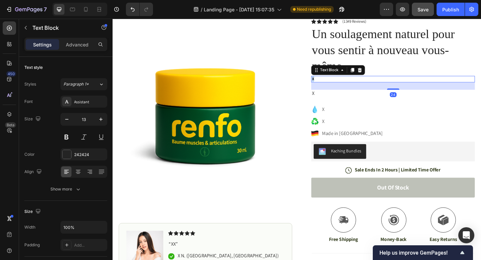
click at [341, 81] on div "X" at bounding box center [417, 84] width 178 height 7
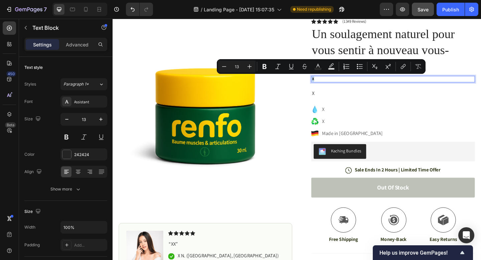
click at [337, 83] on p "X" at bounding box center [417, 84] width 177 height 6
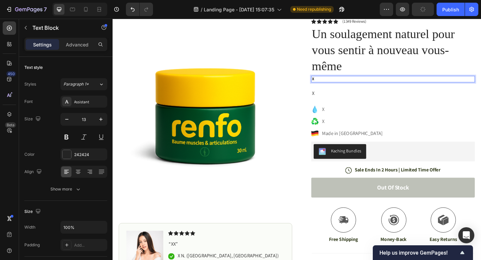
click at [337, 83] on p "X" at bounding box center [417, 84] width 177 height 6
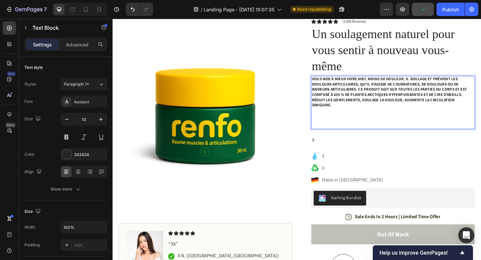
click at [360, 109] on strong "Vous aide à mieux vivre avec moins de douleur. Il soulage et prévient les doule…" at bounding box center [413, 98] width 169 height 34
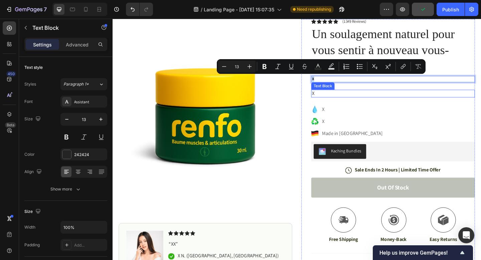
click at [335, 96] on p "X" at bounding box center [417, 99] width 177 height 7
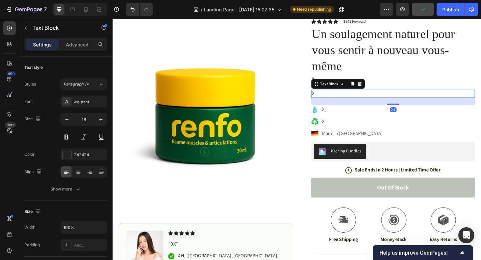
click at [335, 96] on p "X" at bounding box center [417, 99] width 177 height 7
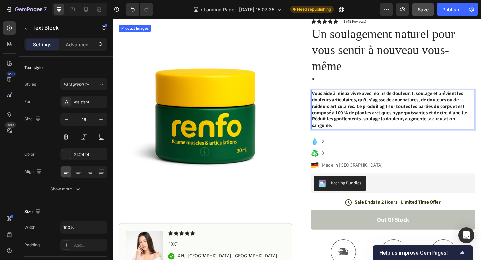
click at [305, 176] on img at bounding box center [213, 119] width 189 height 189
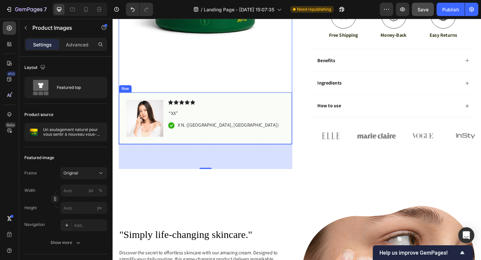
scroll to position [340, 0]
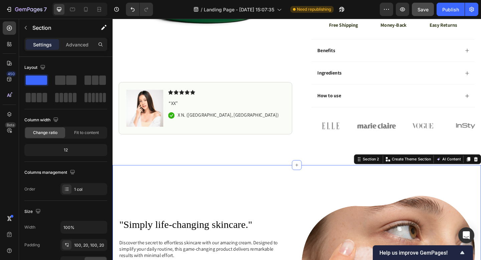
click at [45, 45] on p "Settings" at bounding box center [42, 44] width 19 height 7
click at [40, 79] on span at bounding box center [36, 79] width 21 height 9
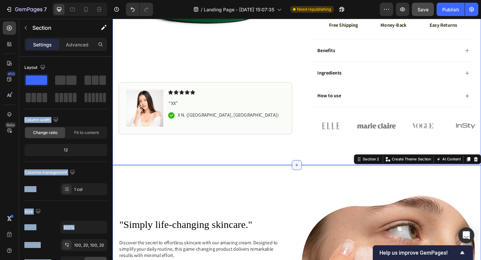
drag, startPoint x: 152, startPoint y: 98, endPoint x: 311, endPoint y: 177, distance: 177.3
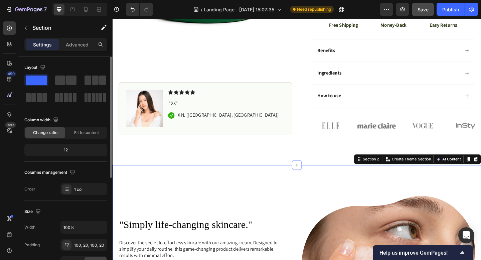
click at [36, 81] on span at bounding box center [36, 79] width 21 height 9
click at [314, 176] on icon at bounding box center [312, 177] width 5 height 5
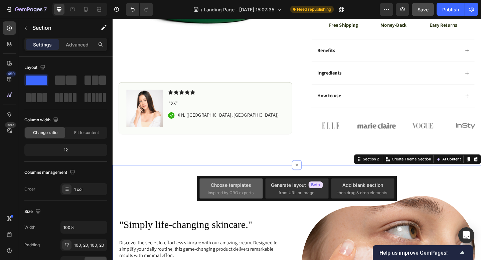
click at [232, 189] on div "Choose templates inspired by CRO experts" at bounding box center [231, 188] width 47 height 14
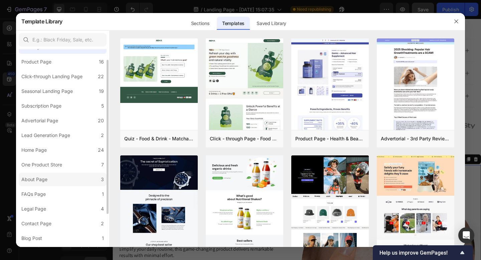
scroll to position [0, 0]
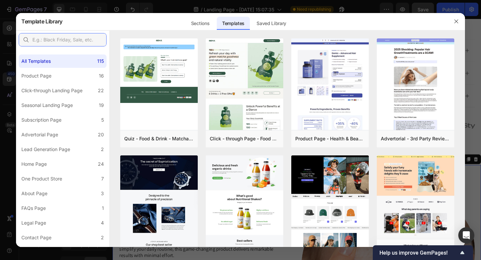
click at [54, 36] on input "text" at bounding box center [63, 39] width 88 height 13
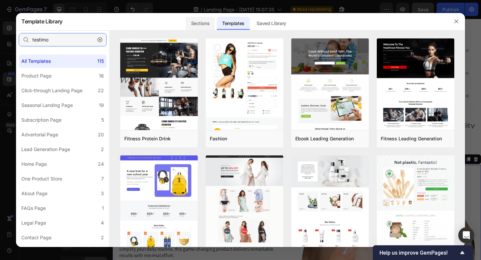
type input "testimo"
click at [205, 18] on div "Sections" at bounding box center [200, 23] width 29 height 13
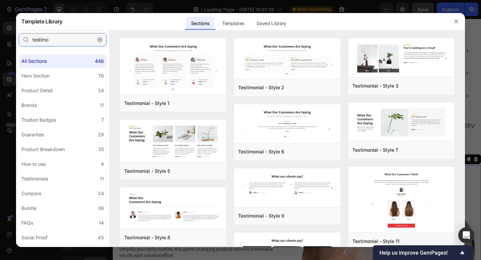
click at [78, 41] on input "testimo" at bounding box center [63, 39] width 88 height 13
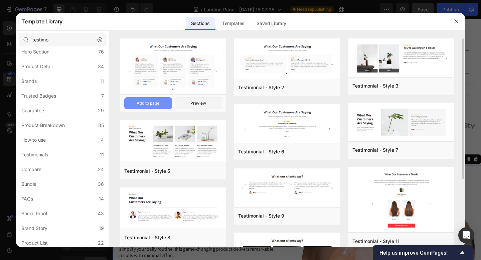
click at [158, 105] on div "Add to page" at bounding box center [148, 103] width 23 height 6
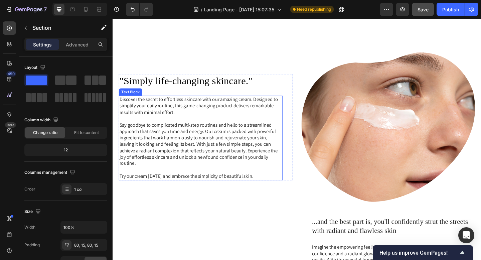
scroll to position [759, 0]
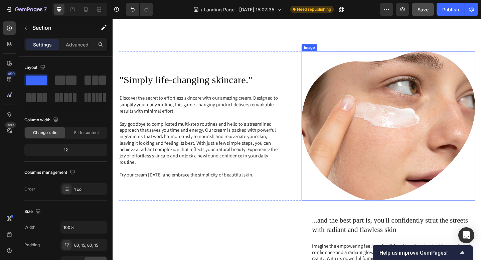
click at [396, 132] on img at bounding box center [412, 135] width 189 height 162
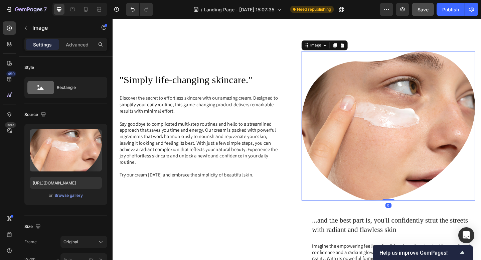
click at [400, 108] on img at bounding box center [412, 135] width 189 height 162
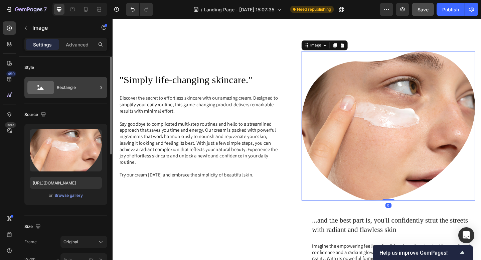
click at [50, 88] on icon at bounding box center [40, 87] width 27 height 13
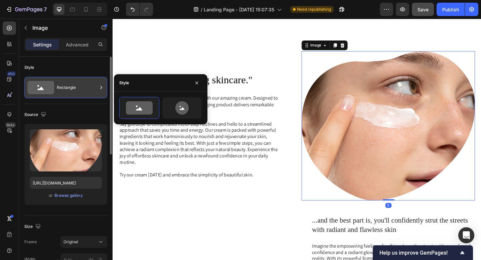
click at [53, 87] on icon at bounding box center [40, 87] width 27 height 13
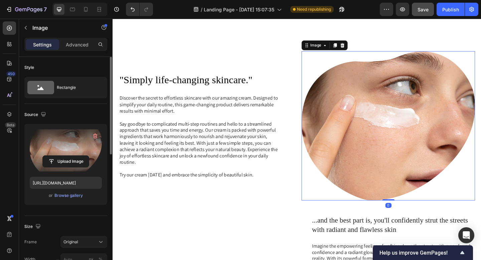
click at [61, 155] on label at bounding box center [66, 150] width 72 height 42
click at [61, 156] on input "file" at bounding box center [66, 161] width 46 height 11
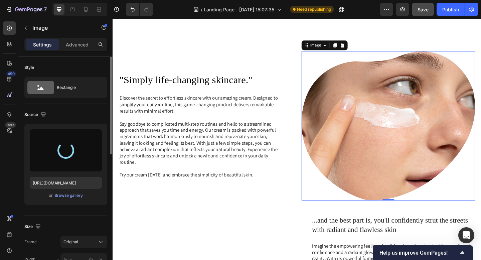
type input "https://cdn.shopify.com/s/files/1/0759/9416/9610/files/gempages_559187432315028…"
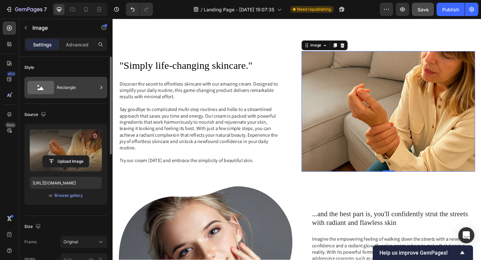
click at [70, 83] on div "Rectangle" at bounding box center [77, 87] width 41 height 15
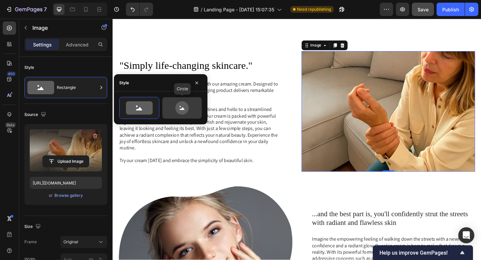
click at [185, 114] on div at bounding box center [181, 107] width 39 height 21
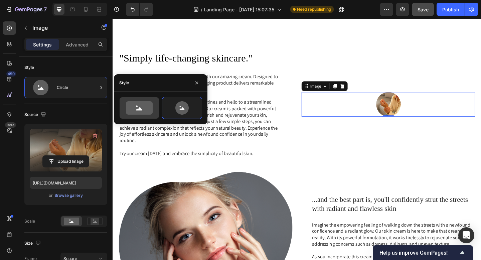
click at [144, 109] on icon at bounding box center [139, 107] width 27 height 13
type input "100"
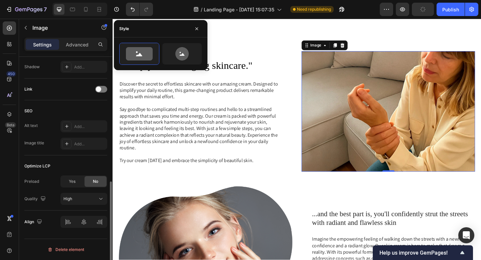
scroll to position [71, 0]
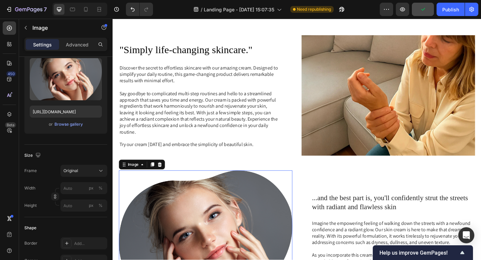
scroll to position [863, 0]
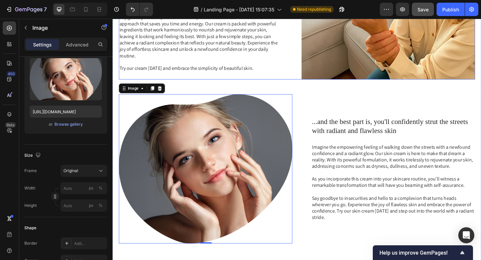
click at [231, 73] on div ""Simply life-changing skincare." Heading Discover the secret to effortless skin…" at bounding box center [213, 19] width 189 height 131
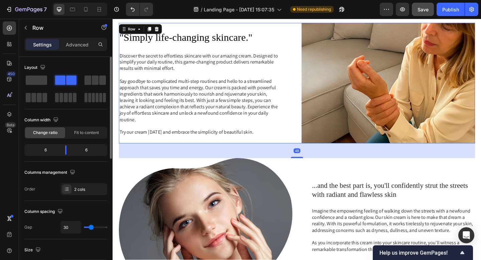
scroll to position [783, 0]
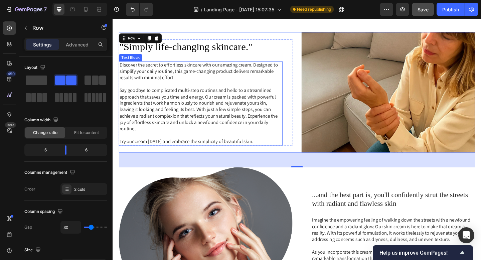
click at [227, 77] on p "Discover the secret to effortless skincare with our amazing cream. Designed to …" at bounding box center [208, 76] width 177 height 21
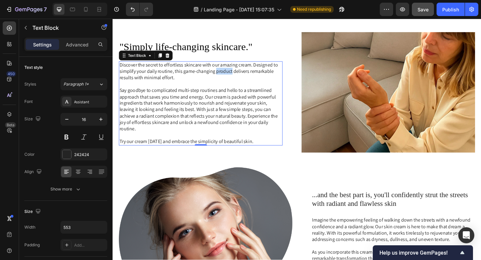
click at [225, 54] on h2 ""Simply life-changing skincare."" at bounding box center [208, 49] width 178 height 16
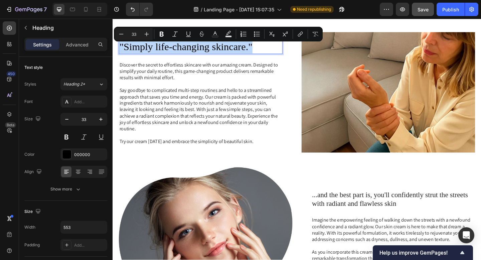
click at [221, 52] on p ""Simply life-changing skincare."" at bounding box center [208, 49] width 177 height 14
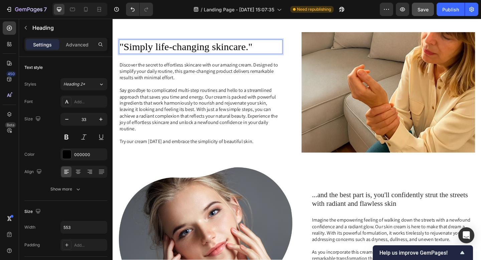
click at [221, 52] on p ""Simply life-changing skincare."" at bounding box center [208, 49] width 177 height 14
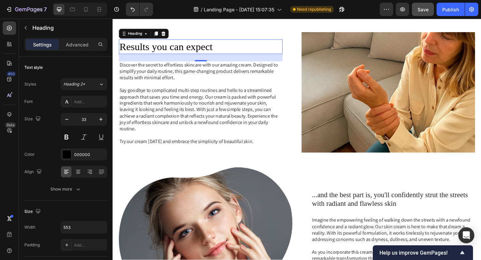
click at [206, 105] on p "Say goodbye to complicated multi-step routines and hello to a streamlined appro…" at bounding box center [208, 117] width 177 height 49
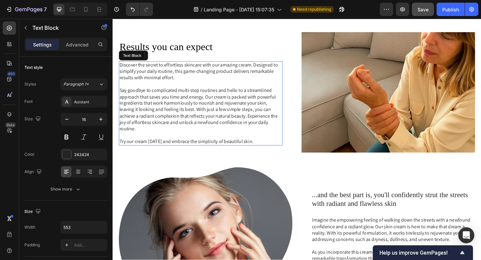
click at [206, 105] on p "Say goodbye to complicated multi-step routines and hello to a streamlined appro…" at bounding box center [208, 117] width 177 height 49
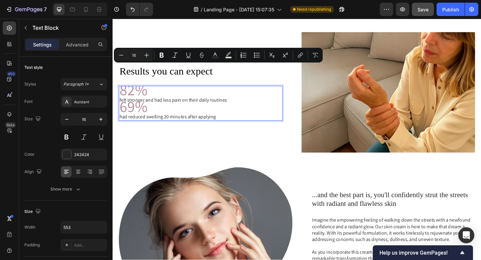
scroll to position [807, 0]
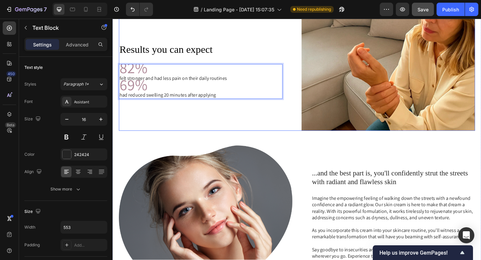
click at [205, 127] on div "Results you can expect Heading 82% felt stronger and had less pain on their dai…" at bounding box center [213, 75] width 189 height 131
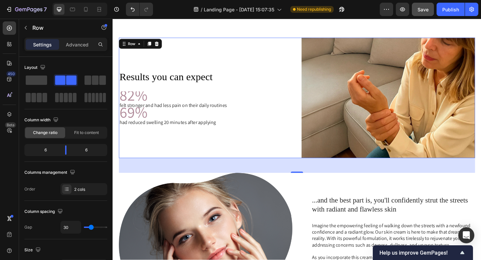
scroll to position [721, 0]
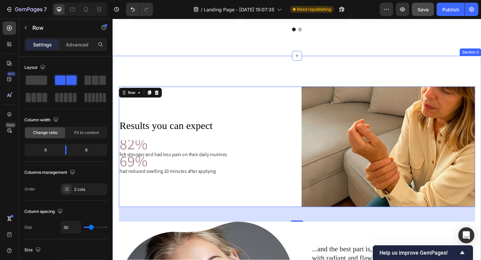
drag, startPoint x: 172, startPoint y: 116, endPoint x: 215, endPoint y: 88, distance: 51.7
click at [312, 64] on div at bounding box center [312, 59] width 11 height 11
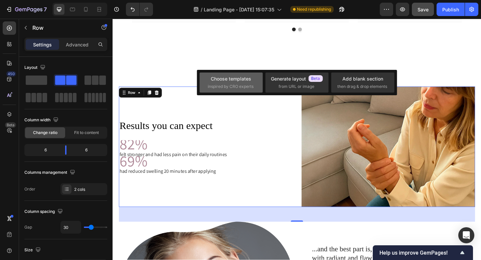
click at [239, 82] on div "Choose templates inspired by CRO experts" at bounding box center [231, 82] width 47 height 14
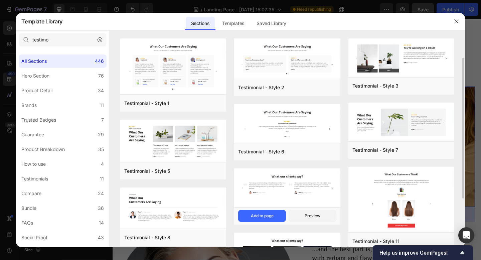
scroll to position [40, 0]
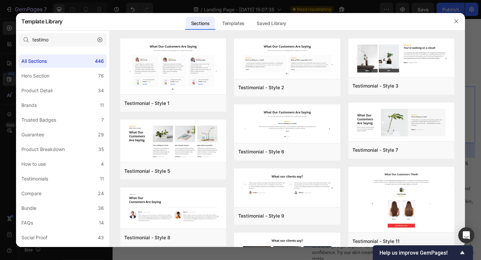
scroll to position [40, 0]
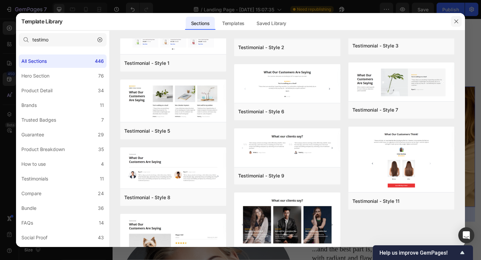
click at [455, 23] on icon "button" at bounding box center [455, 21] width 5 height 5
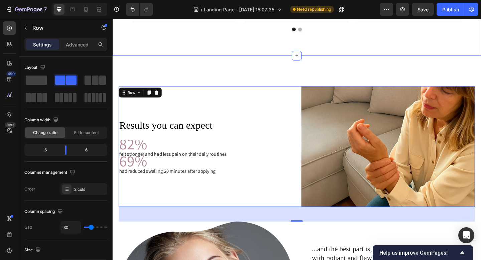
drag, startPoint x: 174, startPoint y: 101, endPoint x: 305, endPoint y: 61, distance: 136.6
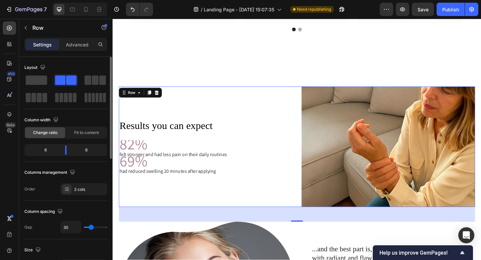
click at [68, 79] on span at bounding box center [71, 79] width 10 height 9
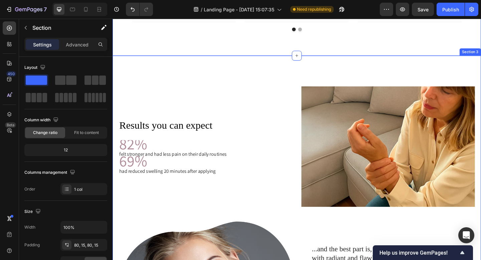
click at [198, 75] on div "Results you can expect Heading 82% felt stronger and had less pain on their dai…" at bounding box center [312, 247] width 401 height 376
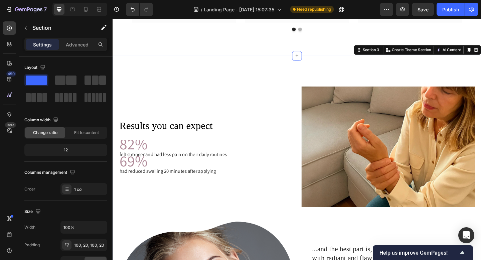
drag, startPoint x: 171, startPoint y: 100, endPoint x: 257, endPoint y: 67, distance: 92.9
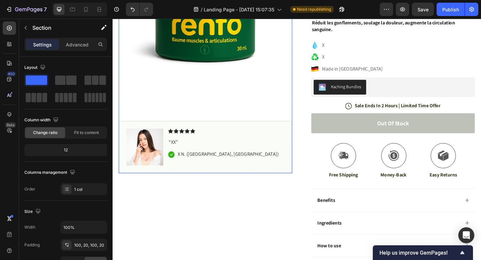
scroll to position [0, 0]
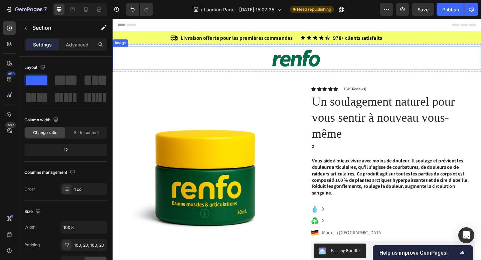
drag, startPoint x: 176, startPoint y: 102, endPoint x: 196, endPoint y: 58, distance: 49.1
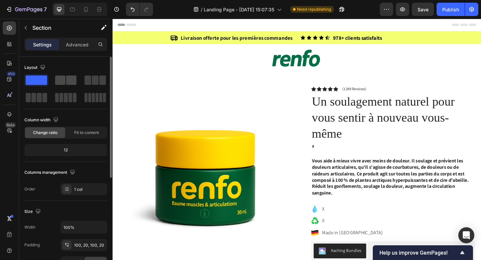
click at [68, 84] on span at bounding box center [71, 79] width 10 height 9
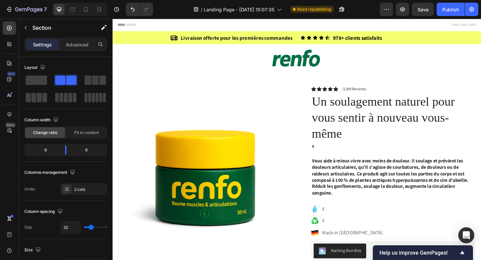
click at [45, 83] on span at bounding box center [36, 79] width 21 height 9
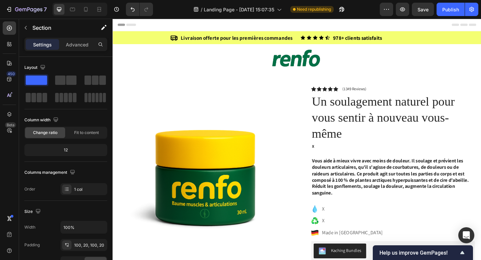
click at [41, 43] on p "Settings" at bounding box center [42, 44] width 19 height 7
click at [26, 27] on icon "button" at bounding box center [25, 27] width 5 height 5
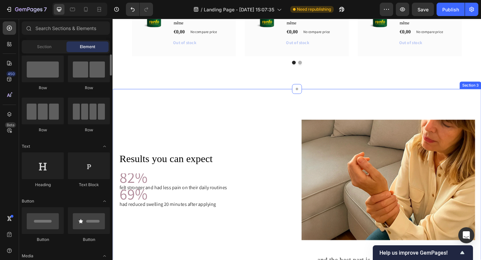
scroll to position [691, 0]
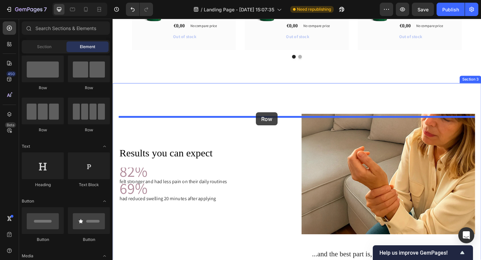
drag, startPoint x: 210, startPoint y: 133, endPoint x: 268, endPoint y: 120, distance: 60.0
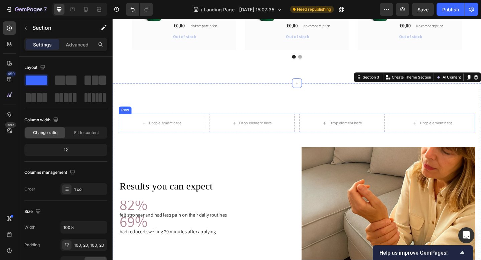
click at [209, 168] on div "Results you can expect Heading 82% felt stronger and had less pain on their dai…" at bounding box center [213, 223] width 189 height 131
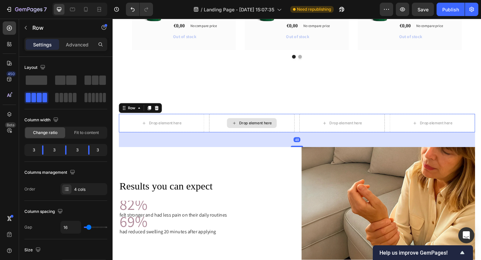
click at [231, 130] on div "Drop element here" at bounding box center [263, 132] width 93 height 20
click at [163, 120] on div at bounding box center [160, 116] width 8 height 8
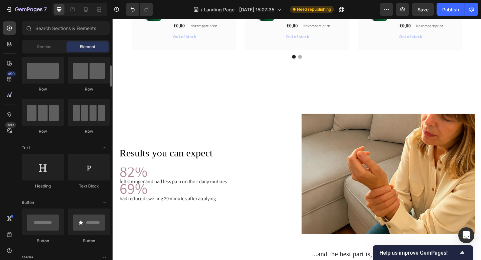
scroll to position [28, 0]
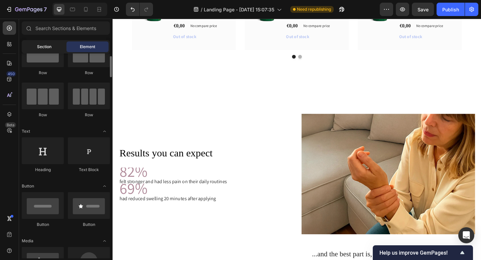
click at [39, 49] on span "Section" at bounding box center [44, 47] width 14 height 6
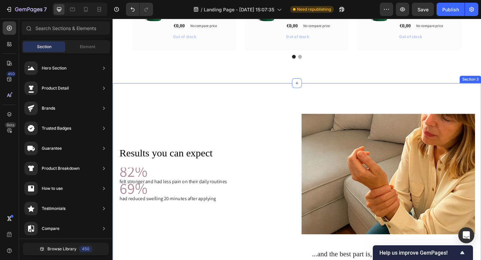
click at [264, 107] on div "Results you can expect Heading 82% felt stronger and had less pain on their dai…" at bounding box center [312, 253] width 401 height 328
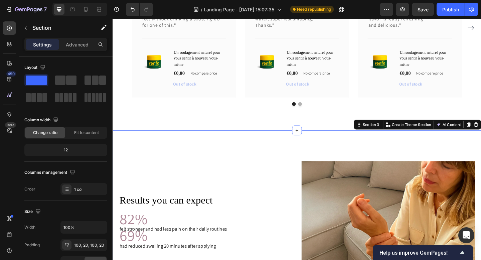
scroll to position [624, 0]
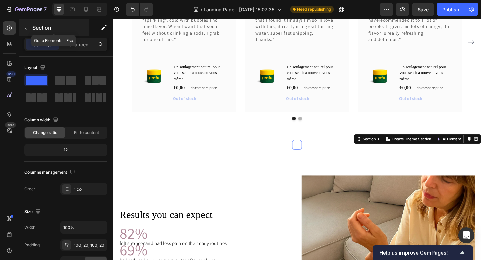
click at [24, 27] on icon "button" at bounding box center [25, 27] width 5 height 5
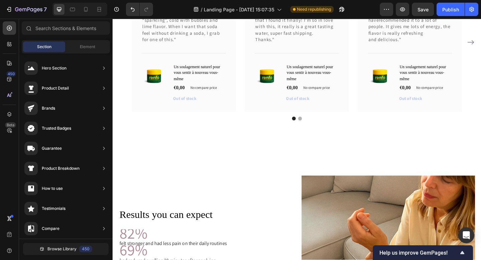
click at [48, 39] on div "Sections(11) Elements(83) Section Element Hero Section Product Detail Brands Tr…" at bounding box center [65, 139] width 93 height 237
click at [13, 37] on div "450 Beta" at bounding box center [9, 116] width 13 height 190
click at [13, 43] on div at bounding box center [9, 43] width 13 height 13
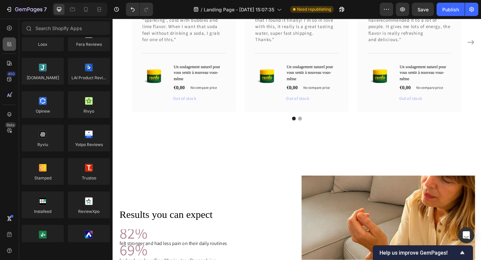
click at [5, 43] on div at bounding box center [9, 43] width 13 height 13
click at [7, 29] on icon at bounding box center [9, 28] width 7 height 7
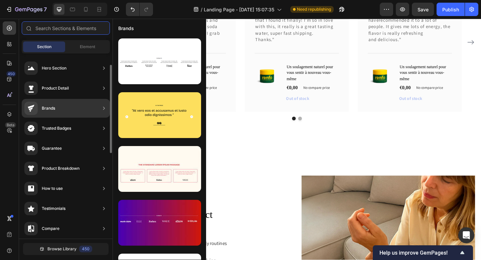
scroll to position [86, 0]
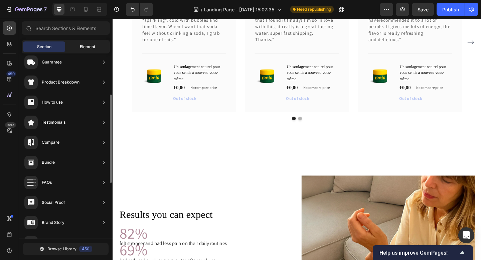
click at [90, 49] on span "Element" at bounding box center [87, 47] width 15 height 6
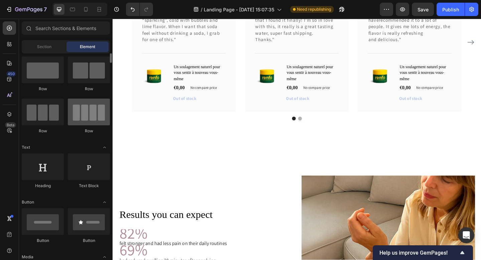
scroll to position [0, 0]
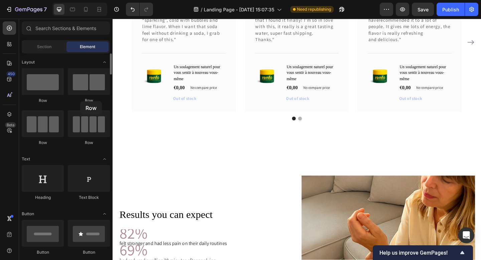
drag, startPoint x: 78, startPoint y: 119, endPoint x: 81, endPoint y: 100, distance: 18.6
click at [81, 100] on div "Row Row Row Row" at bounding box center [66, 109] width 88 height 83
click at [49, 46] on span "Section" at bounding box center [44, 47] width 14 height 6
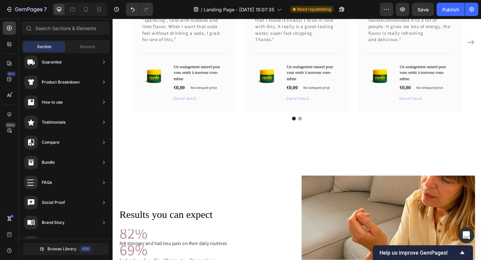
click at [49, 46] on span "Section" at bounding box center [44, 47] width 14 height 6
click at [84, 47] on span "Element" at bounding box center [87, 47] width 15 height 6
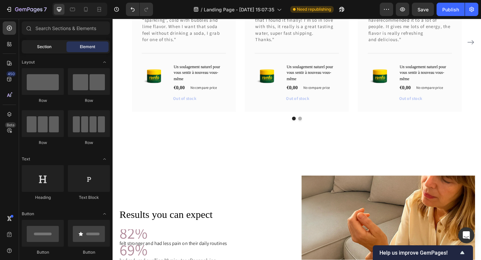
click at [42, 44] on span "Section" at bounding box center [44, 47] width 14 height 6
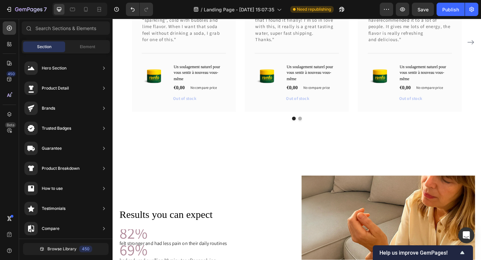
click at [81, 52] on div "Section Element" at bounding box center [66, 46] width 88 height 13
click at [87, 48] on span "Element" at bounding box center [87, 47] width 15 height 6
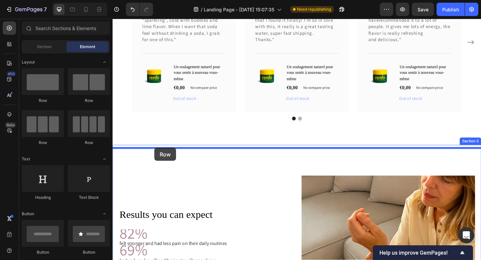
drag, startPoint x: 157, startPoint y: 147, endPoint x: 158, endPoint y: 159, distance: 12.0
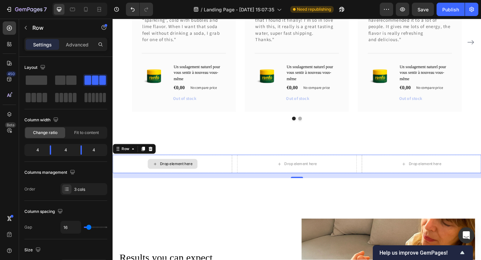
drag, startPoint x: 183, startPoint y: 113, endPoint x: 199, endPoint y: 167, distance: 56.4
click at [70, 102] on div at bounding box center [66, 97] width 24 height 12
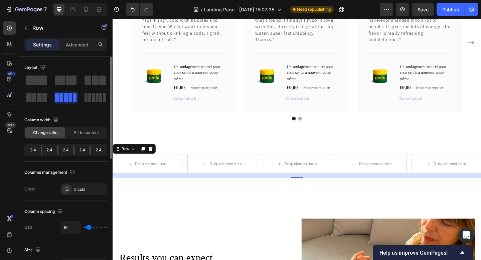
click at [66, 99] on span at bounding box center [66, 97] width 4 height 9
click at [144, 162] on icon at bounding box center [146, 160] width 4 height 5
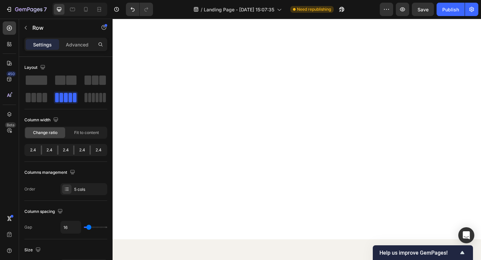
scroll to position [206, 0]
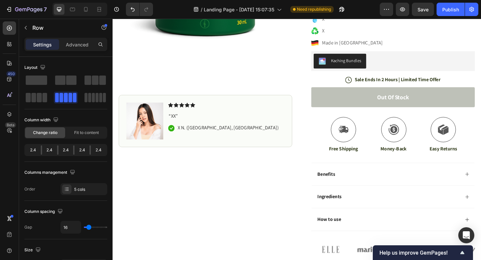
click at [420, 9] on span "Save" at bounding box center [422, 10] width 11 height 6
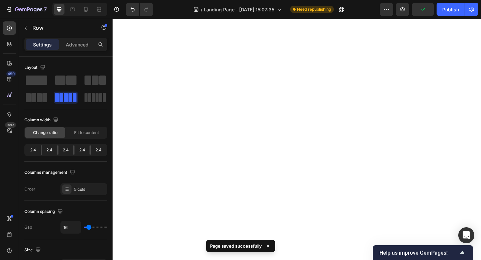
scroll to position [544, 0]
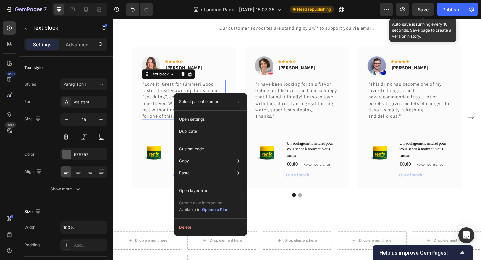
click at [372, 233] on div "What Our Customers Are Saying Heading Our customer advocates are standing by 24…" at bounding box center [312, 106] width 401 height 265
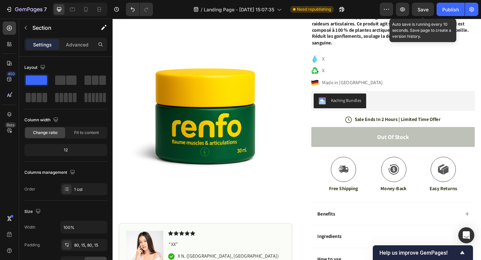
scroll to position [0, 0]
